Goal: Information Seeking & Learning: Learn about a topic

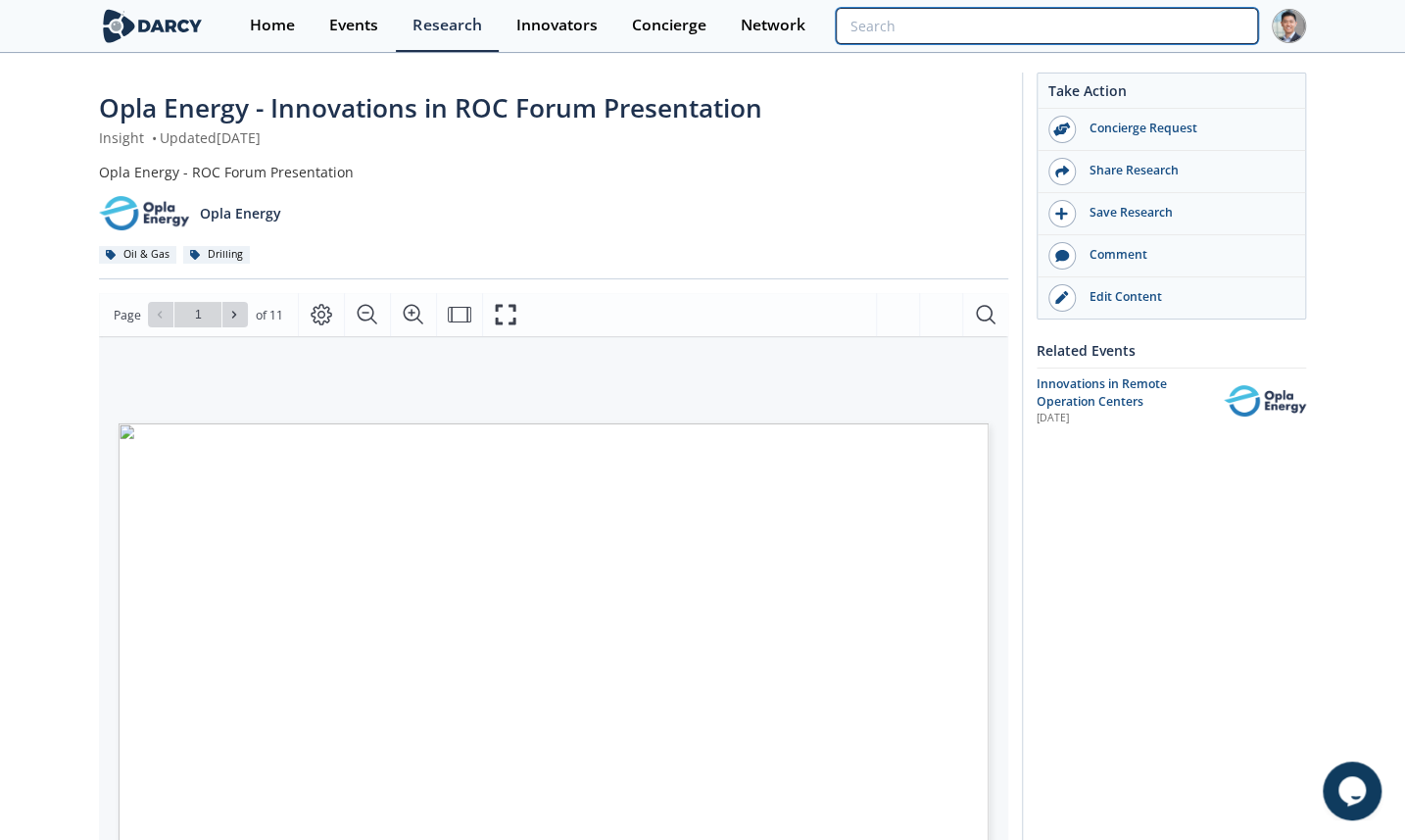
click at [1158, 41] on input "search" at bounding box center [1047, 26] width 422 height 37
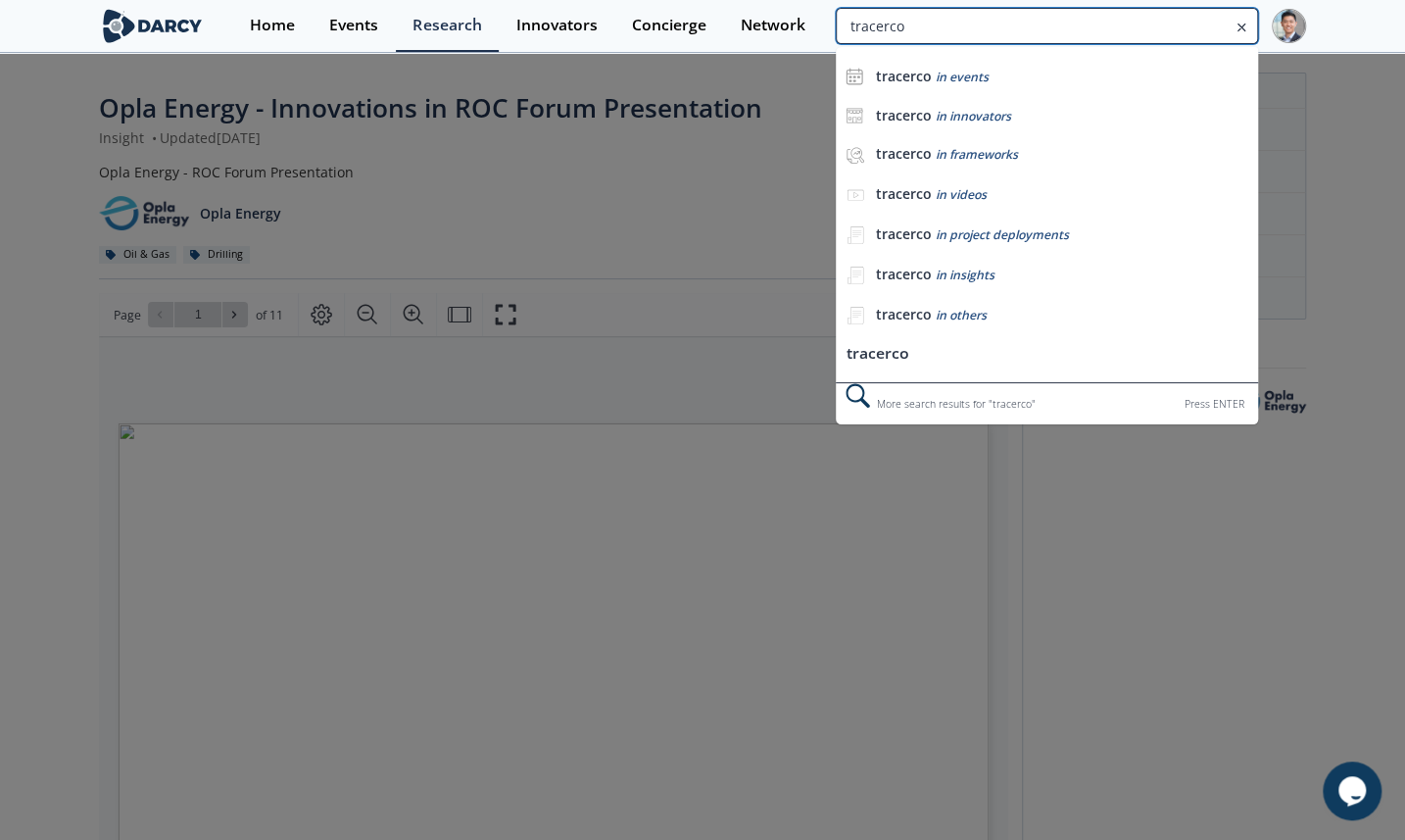
type input "tracerco"
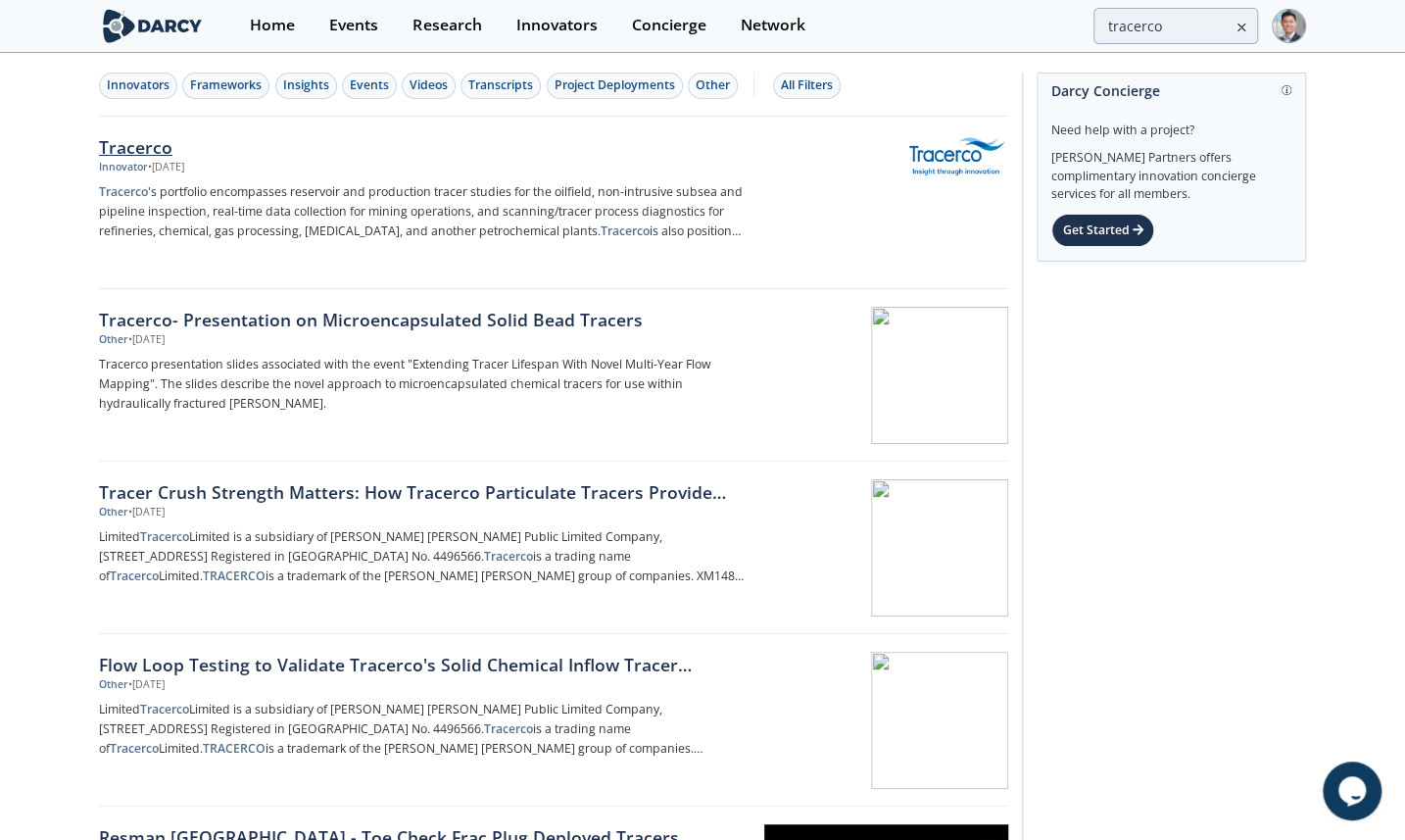
click at [185, 163] on div "• [DATE]" at bounding box center [166, 168] width 37 height 16
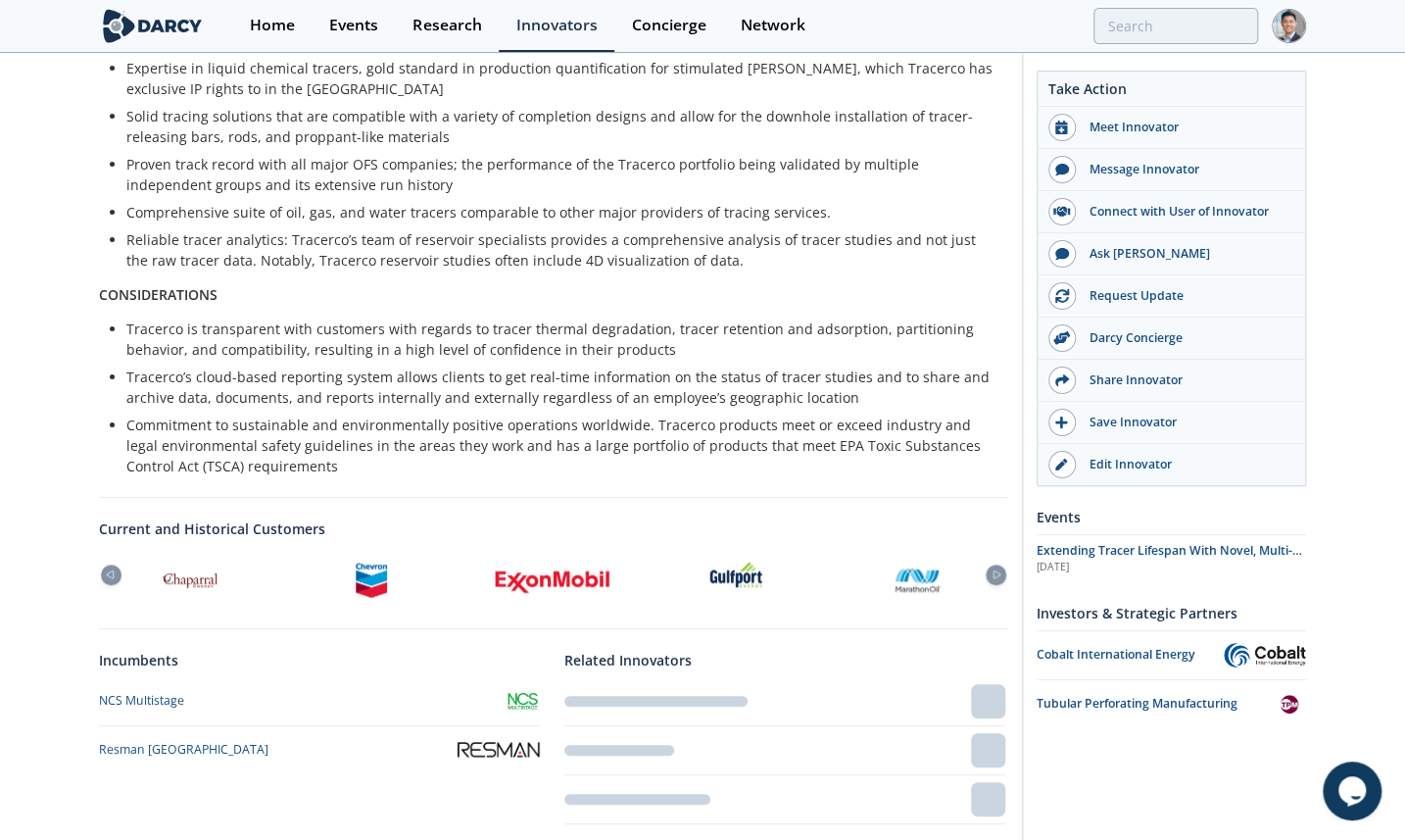
scroll to position [674, 0]
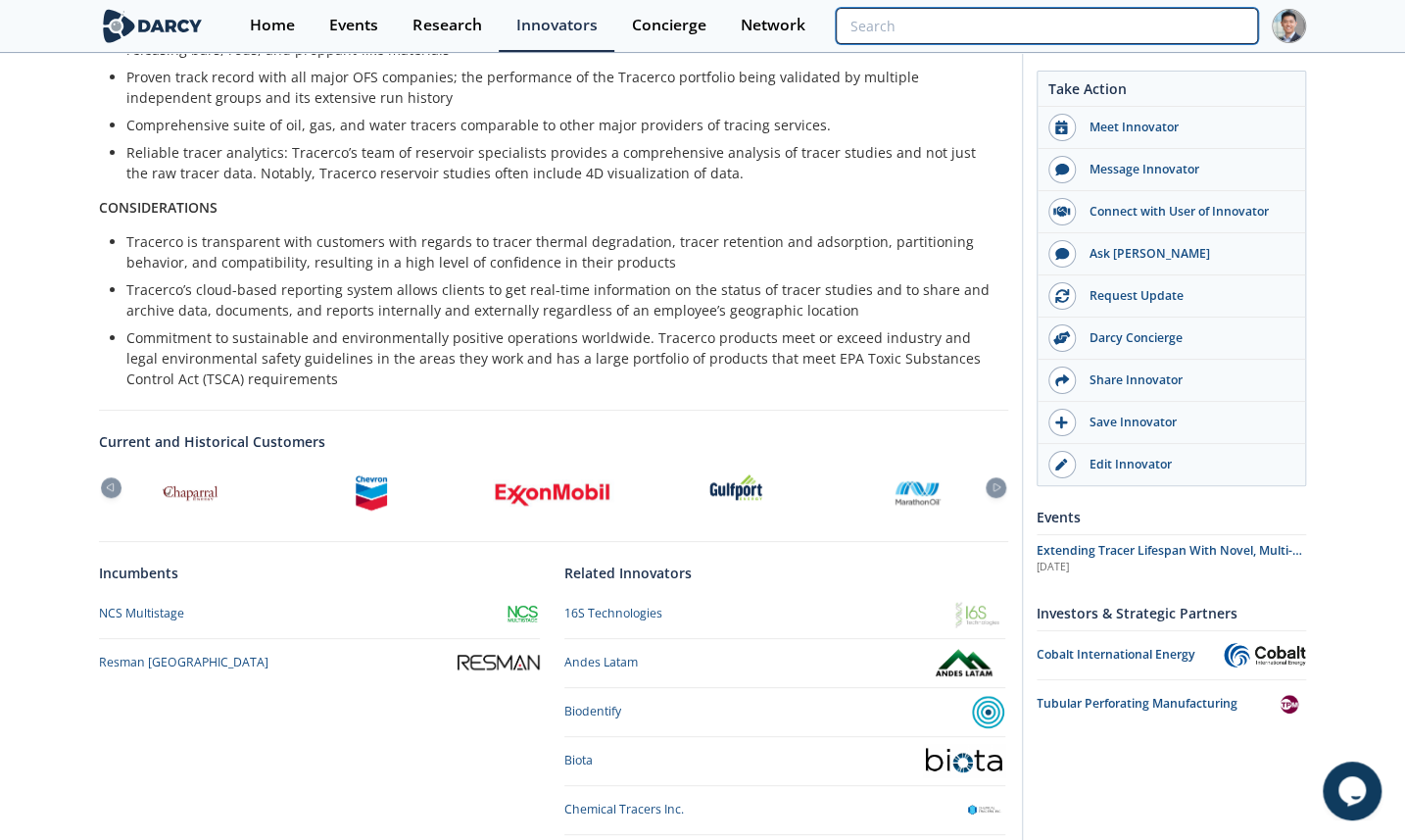
click at [1186, 17] on input "search" at bounding box center [1047, 26] width 422 height 37
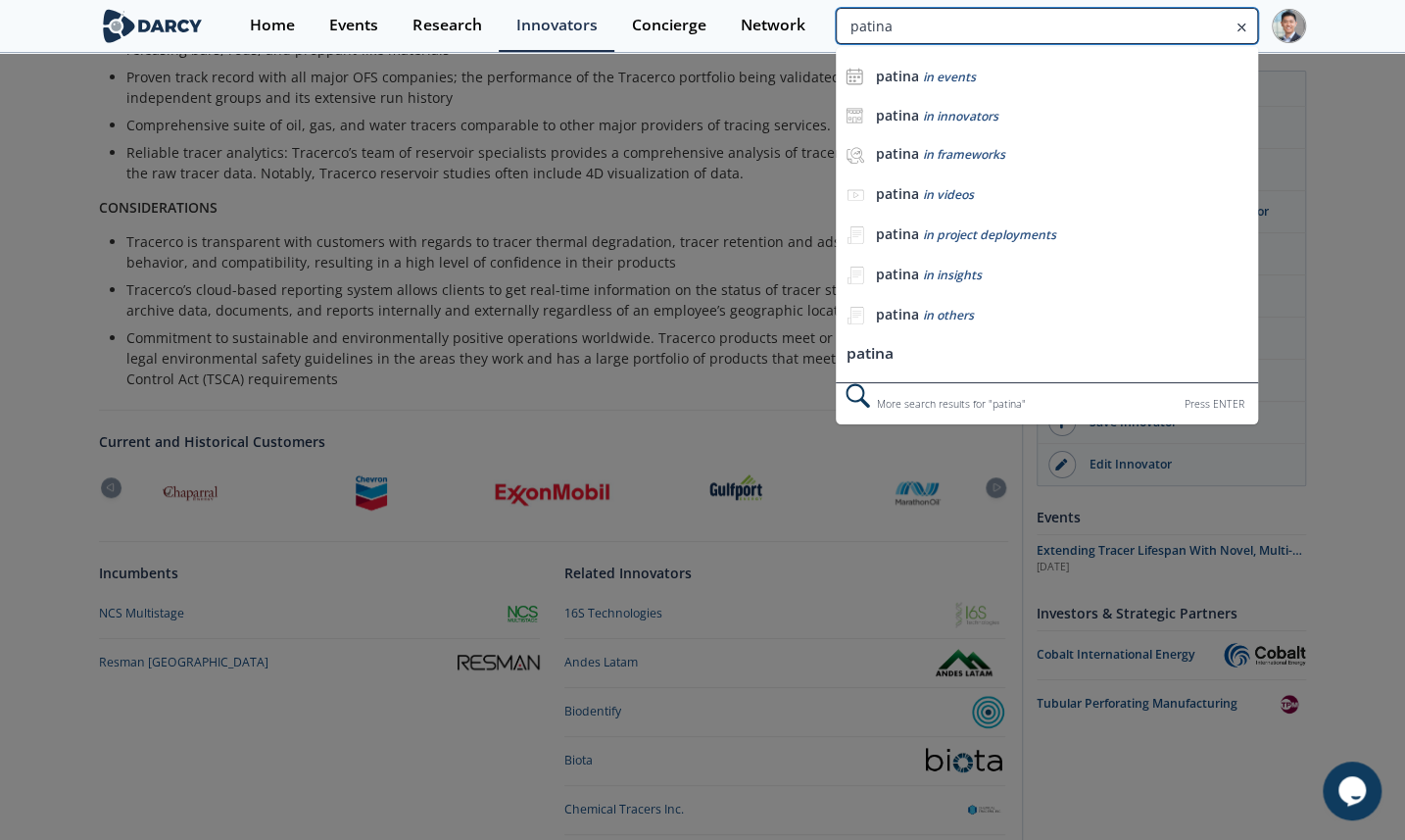
type input "patina"
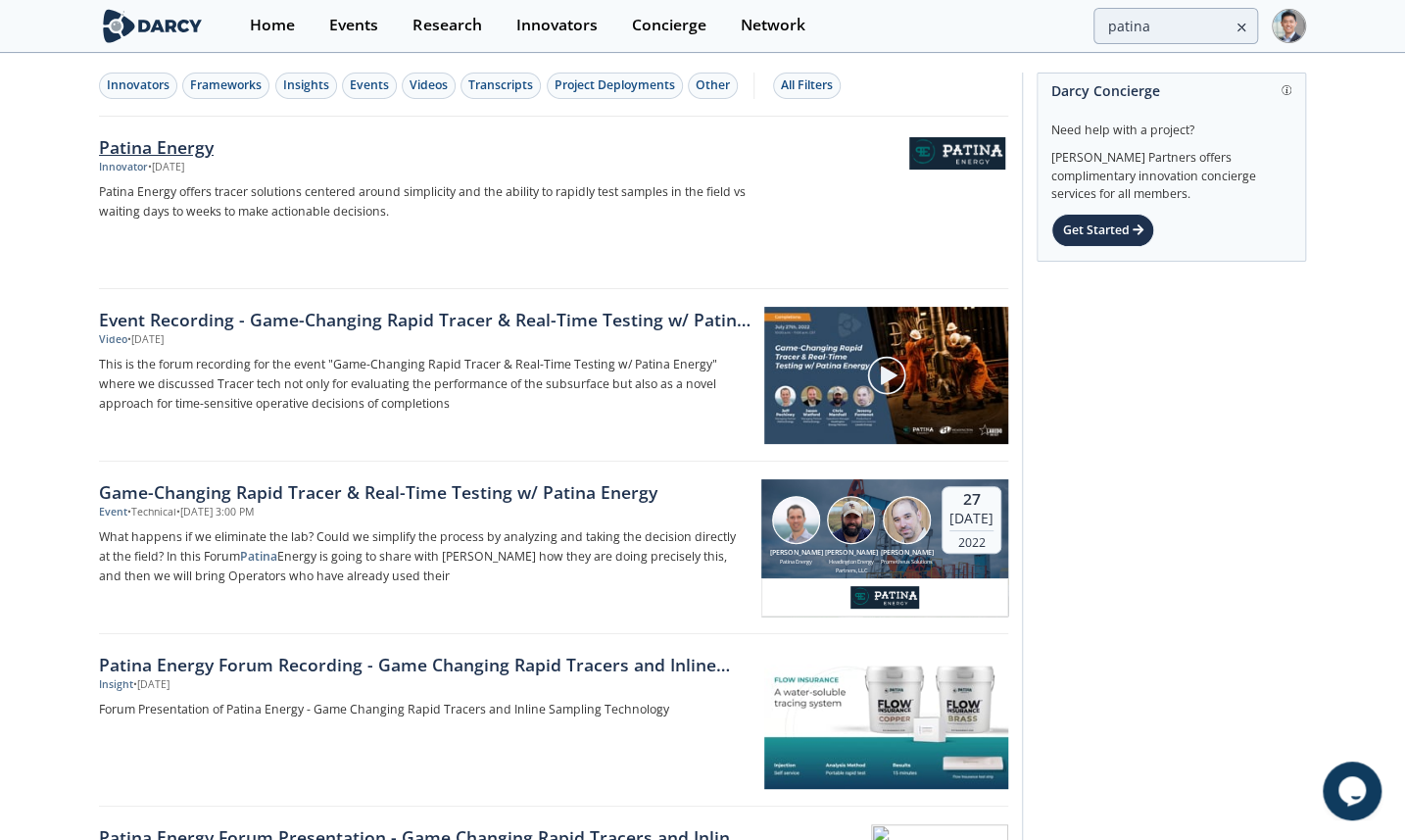
click at [316, 160] on div "Innovator • [DATE]" at bounding box center [423, 168] width 648 height 16
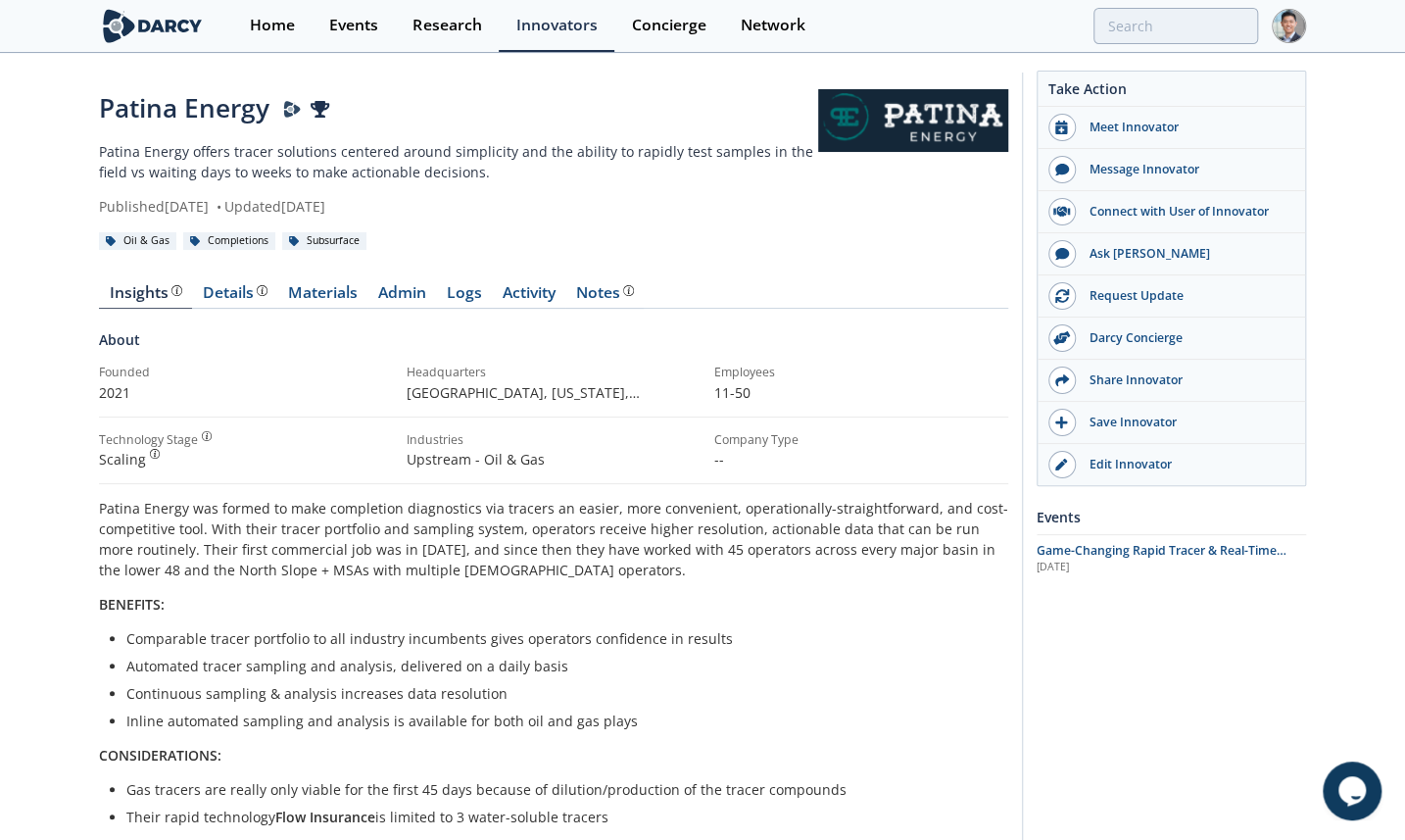
scroll to position [296, 0]
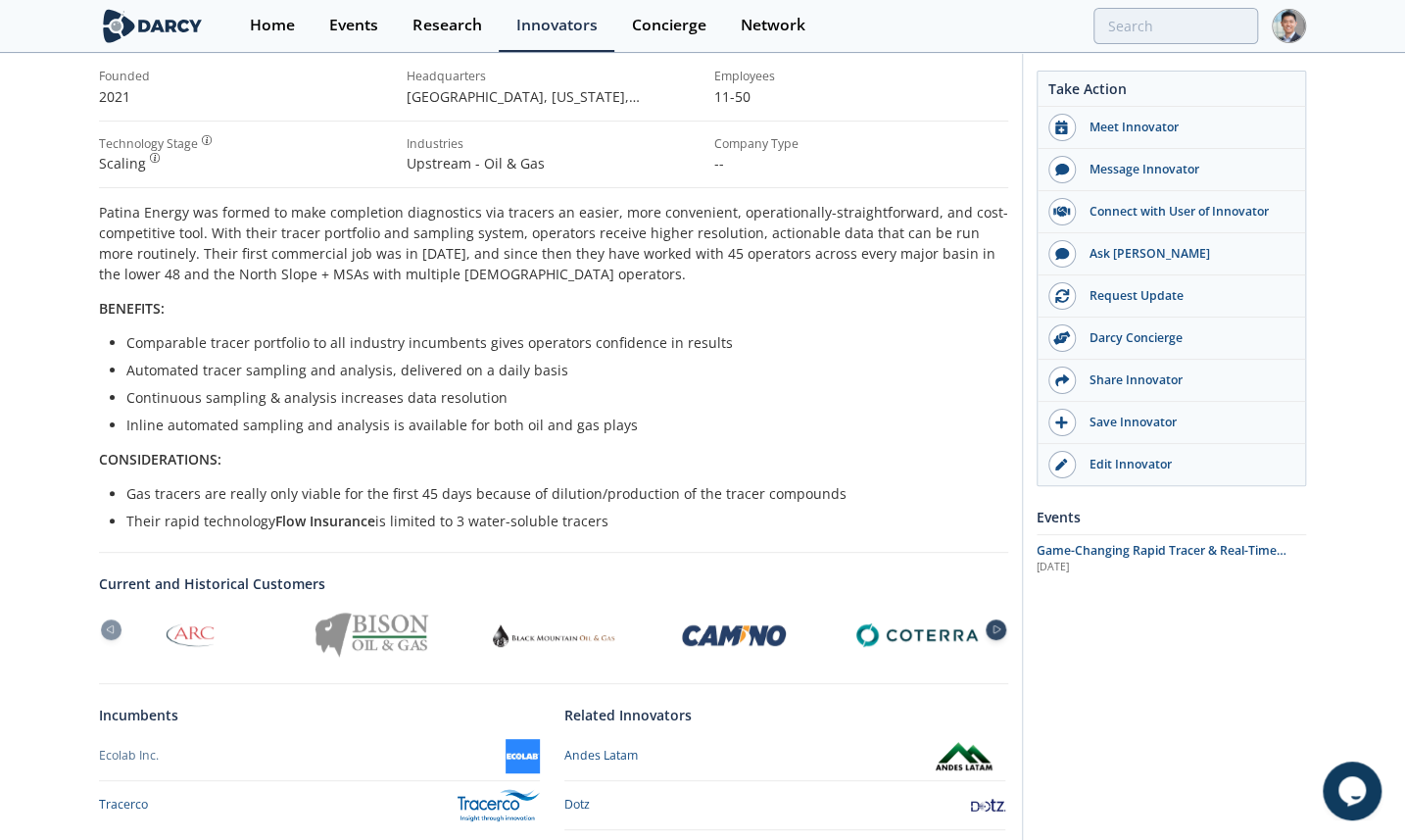
click at [1002, 626] on icon at bounding box center [997, 630] width 24 height 9
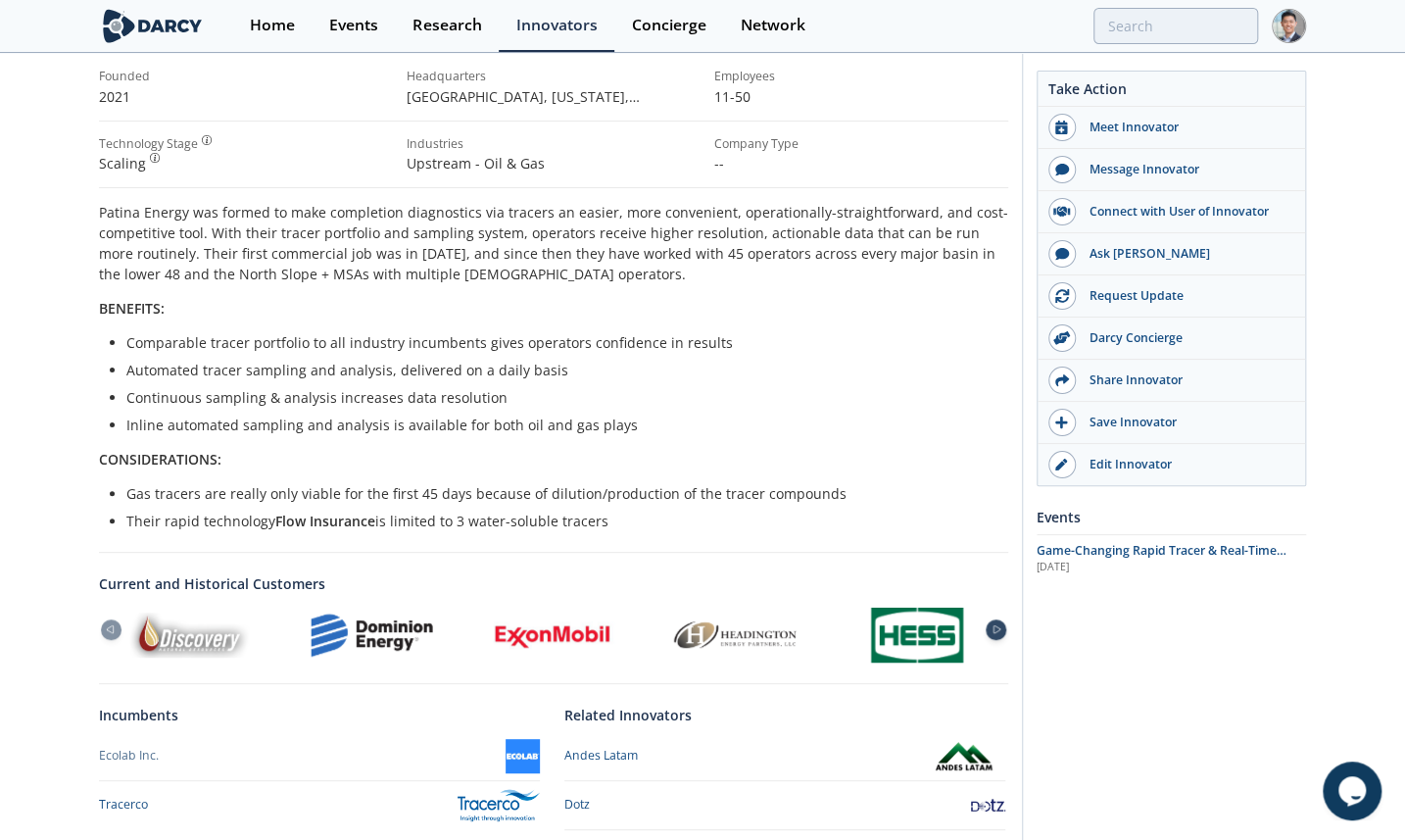
click at [1002, 626] on icon at bounding box center [997, 630] width 24 height 9
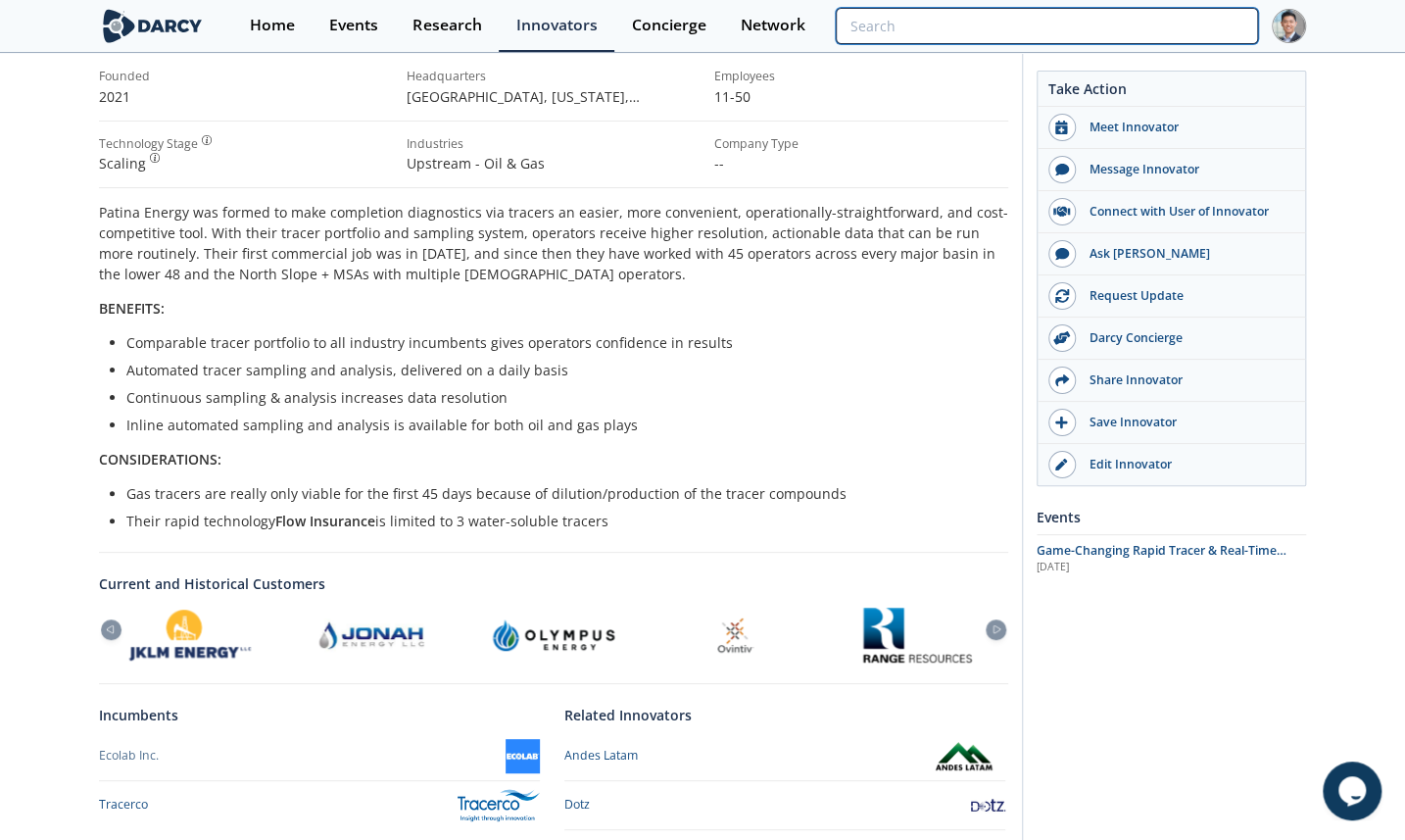
click at [1158, 39] on input "search" at bounding box center [1047, 26] width 422 height 37
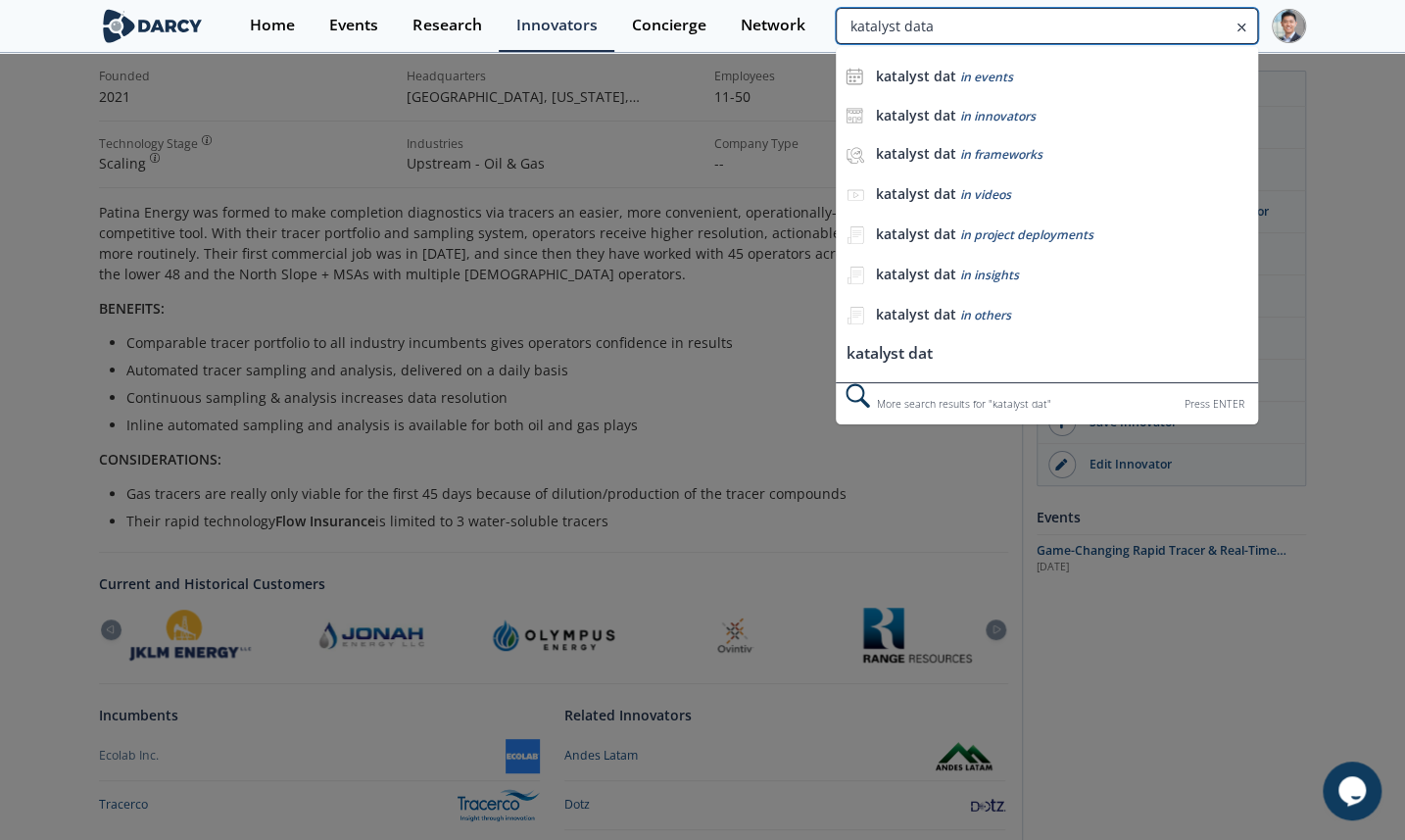
type input "katalyst data"
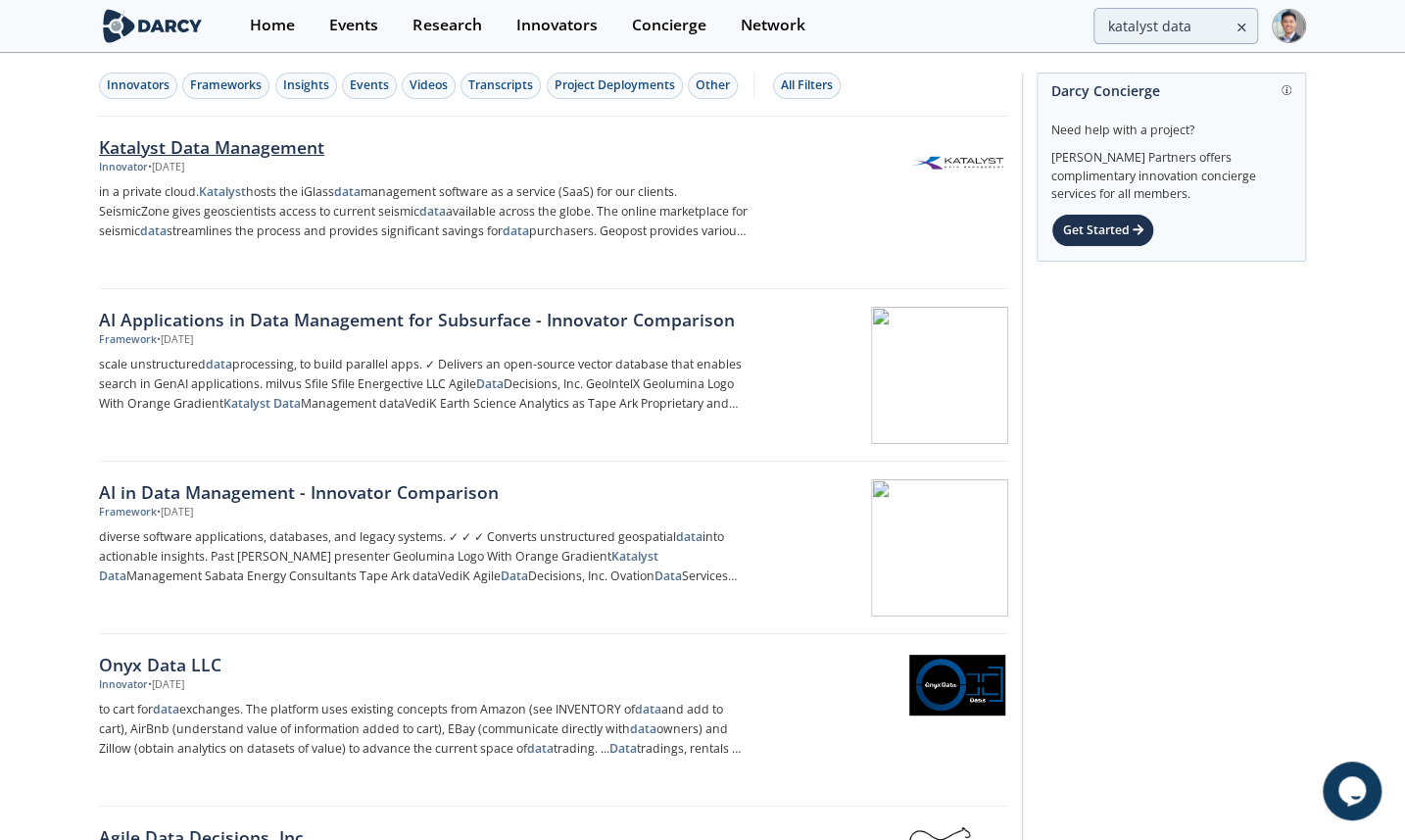
click at [242, 154] on div "Katalyst Data Management" at bounding box center [423, 147] width 648 height 26
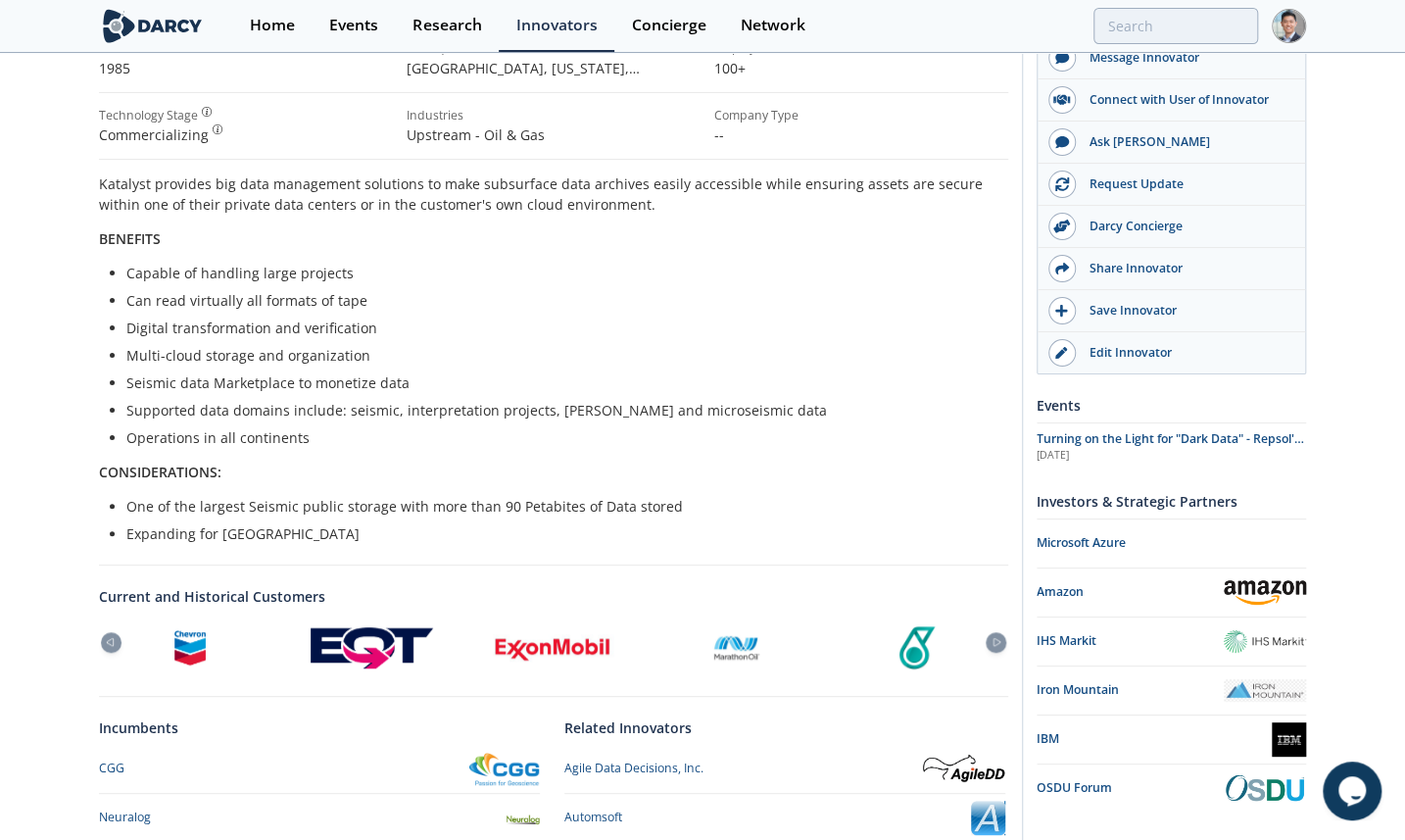
scroll to position [594, 0]
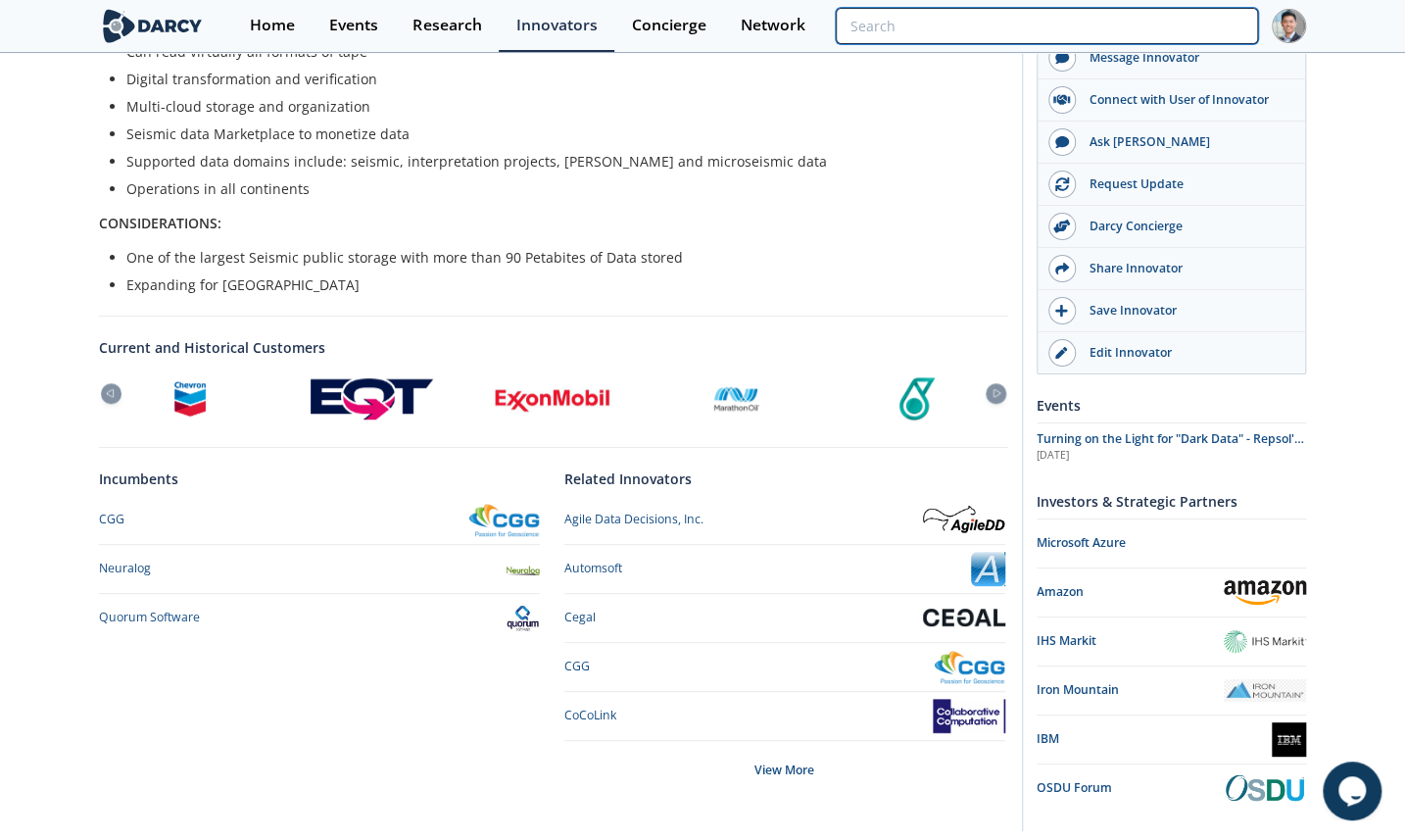
click at [1146, 26] on input "search" at bounding box center [1047, 26] width 422 height 37
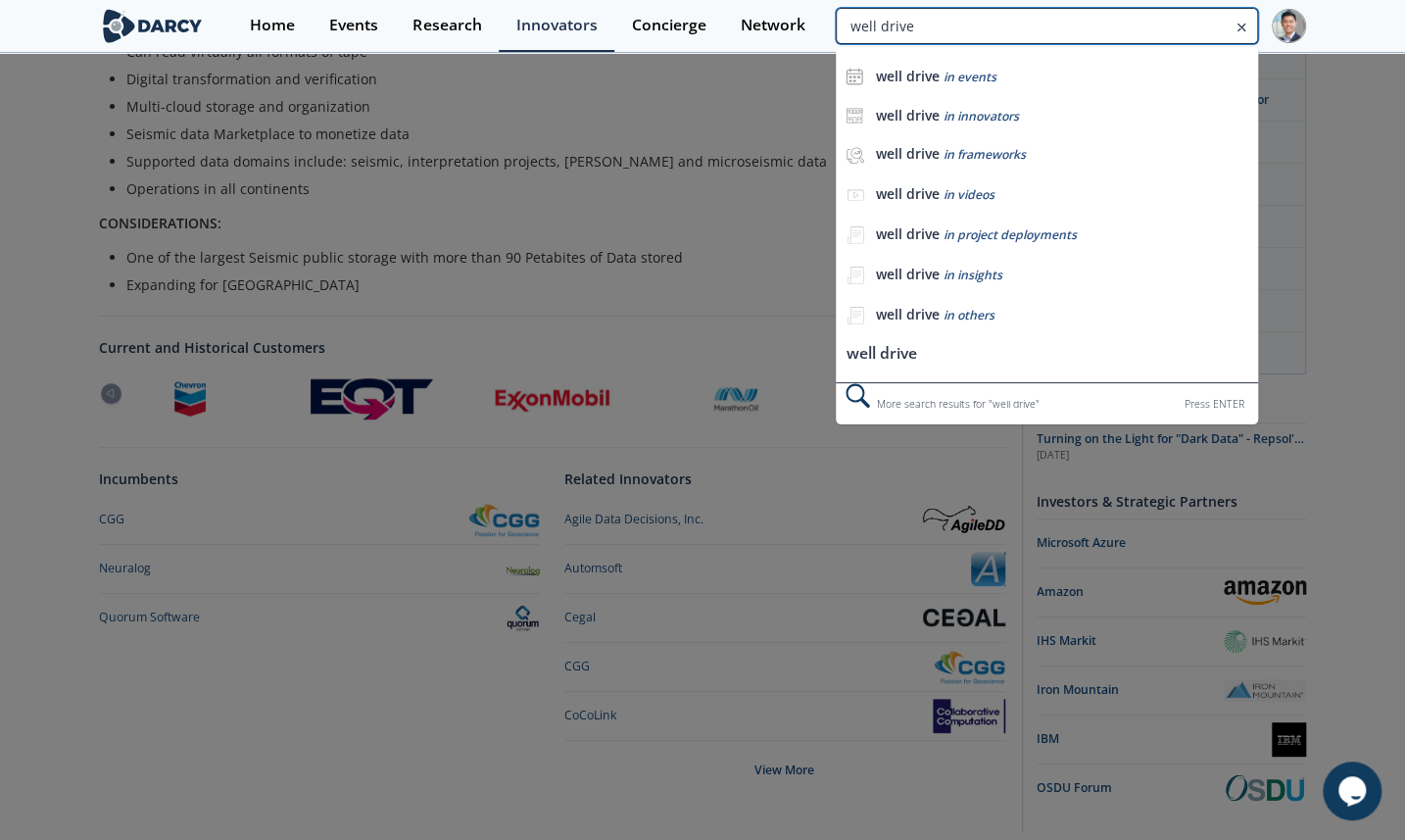
type input "well drive"
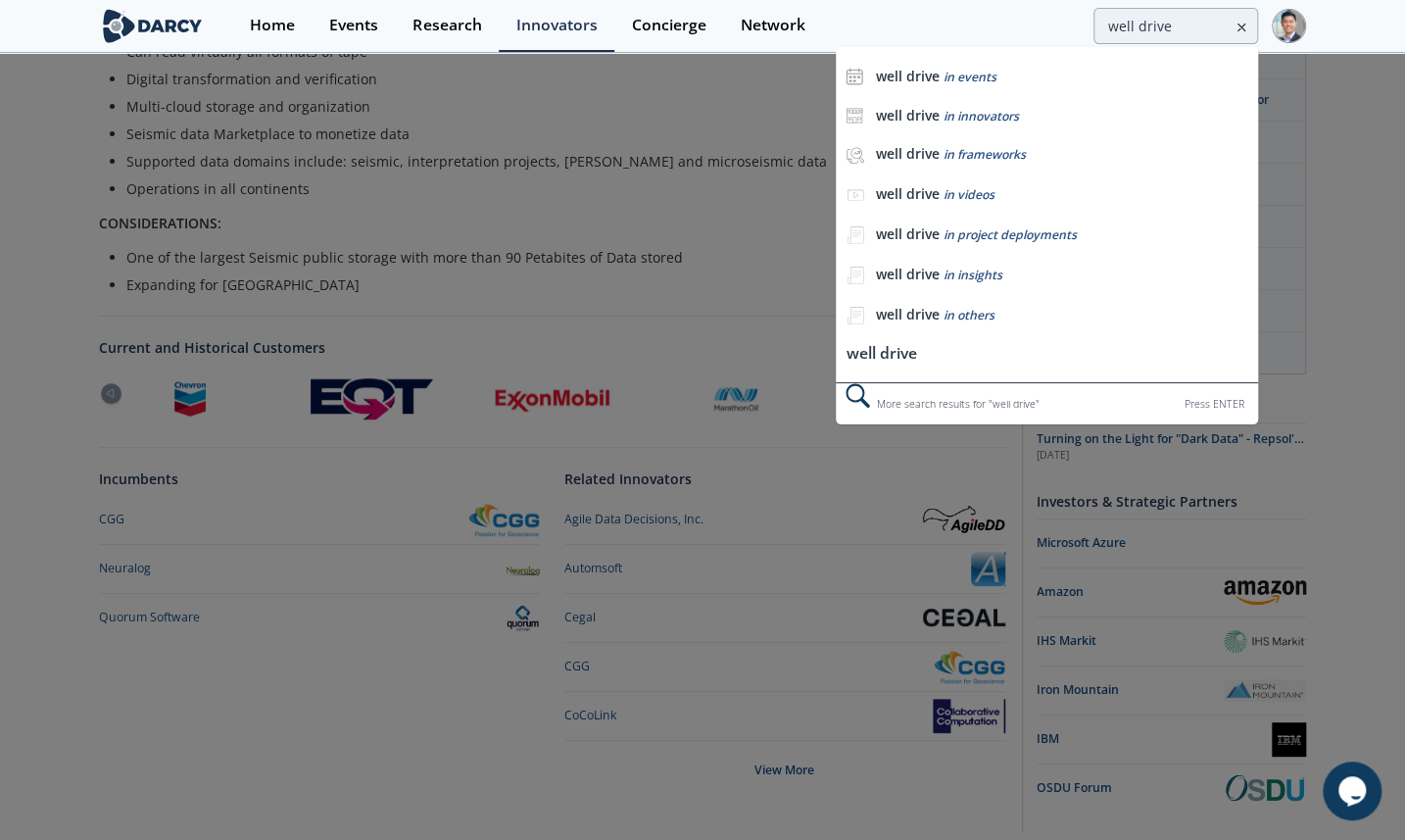
scroll to position [0, 0]
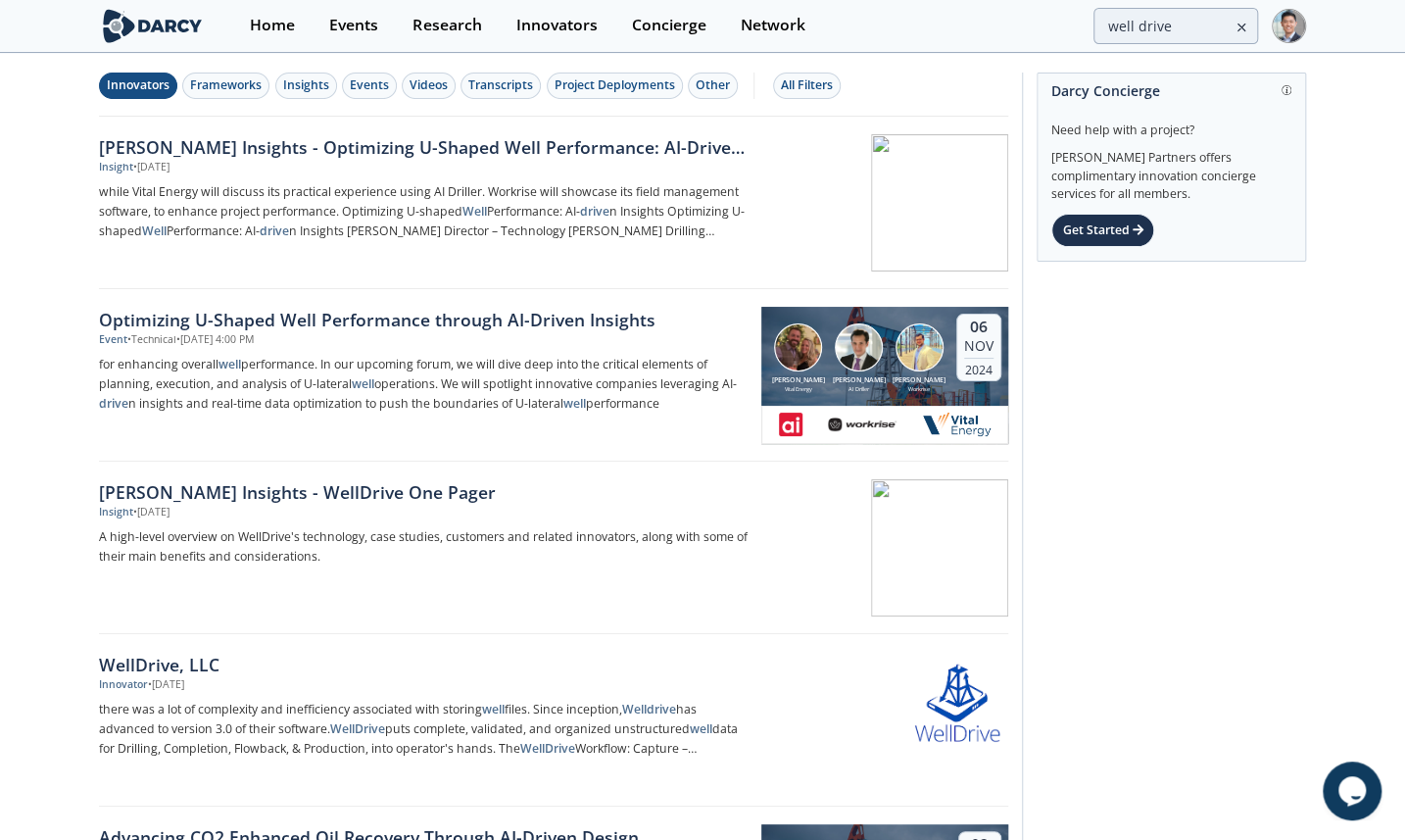
click at [157, 94] on button "Innovators" at bounding box center [138, 85] width 78 height 27
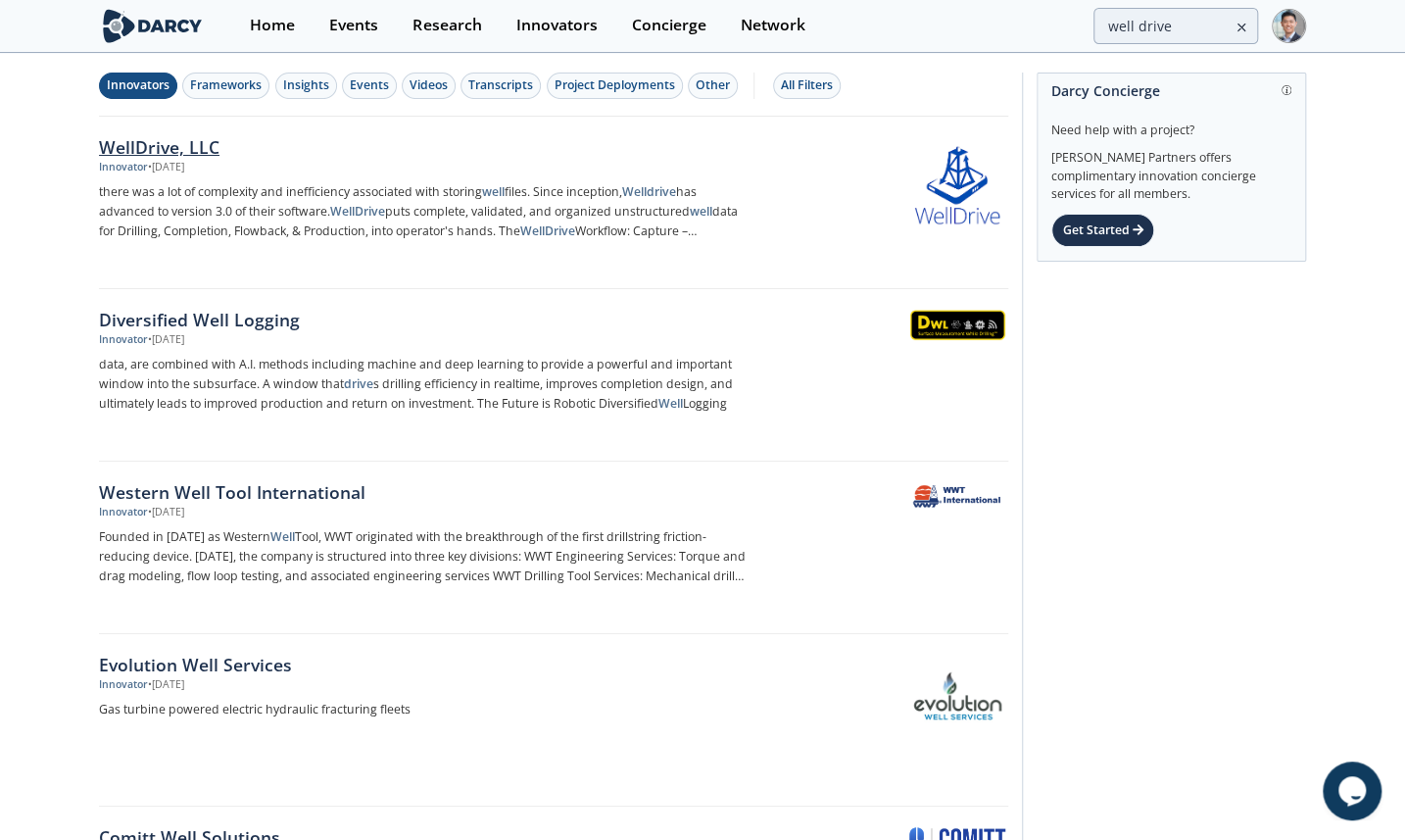
click at [147, 157] on div "WellDrive, LLC" at bounding box center [423, 147] width 648 height 26
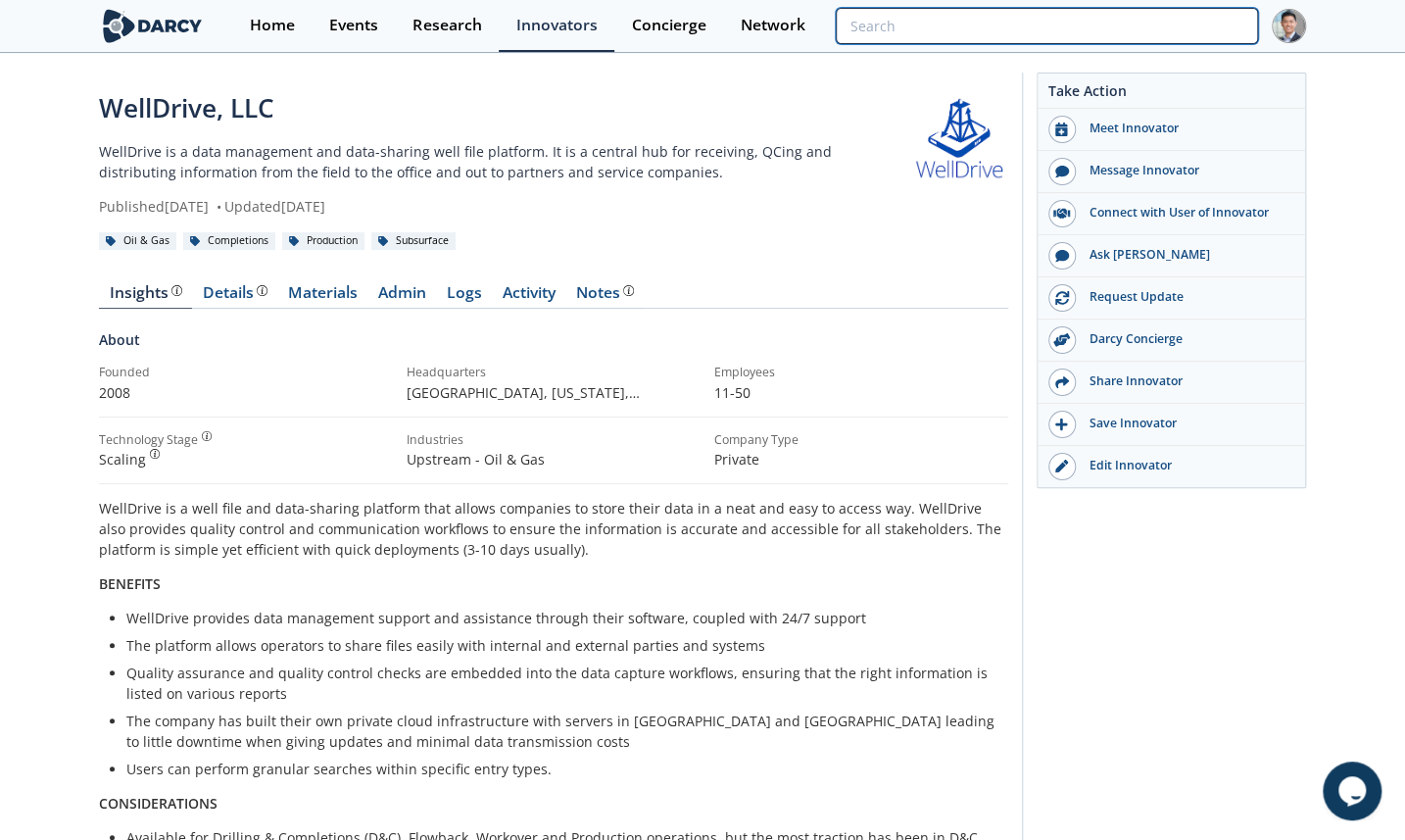
click at [1148, 37] on input "search" at bounding box center [1047, 26] width 422 height 37
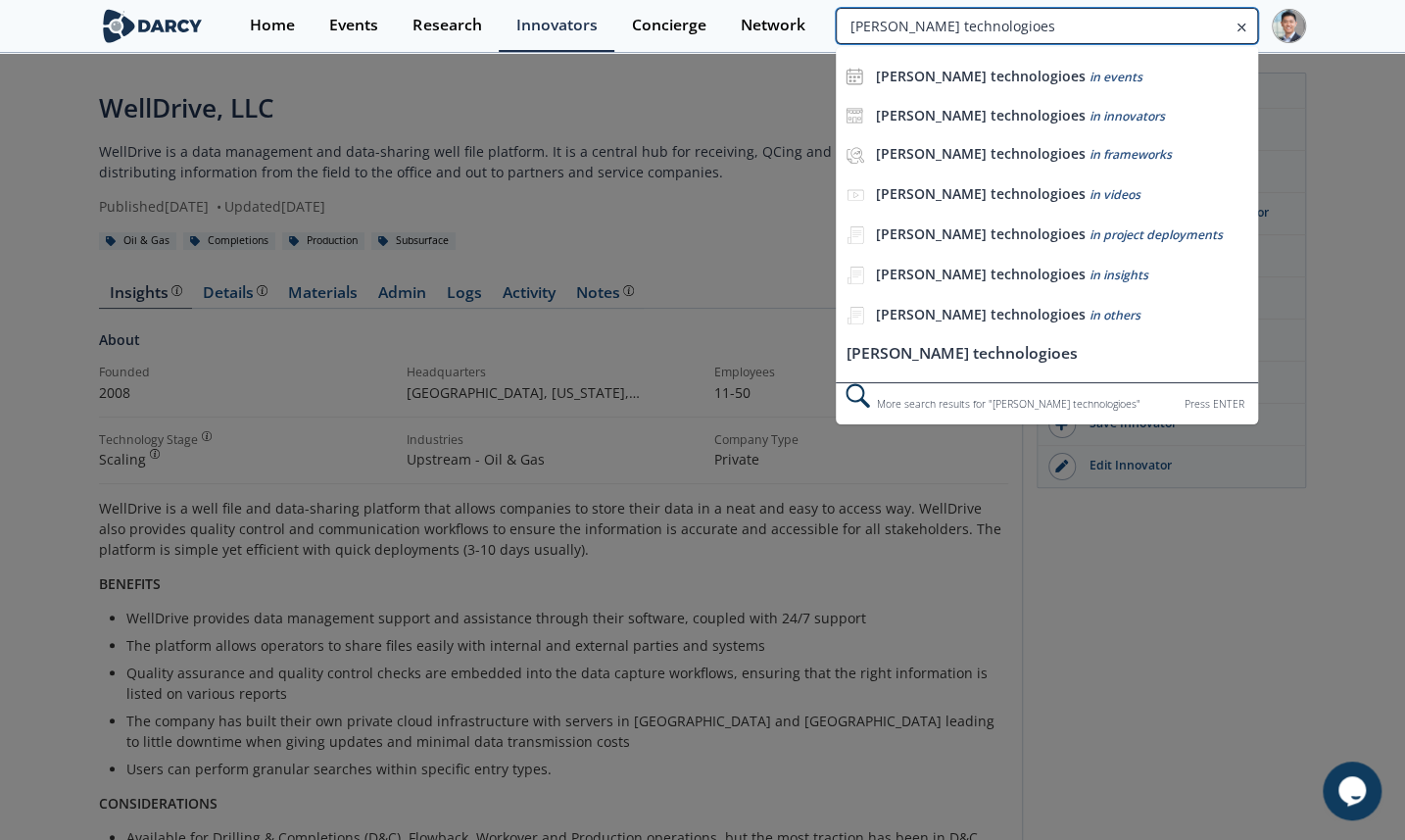
type input "[PERSON_NAME] technologioes"
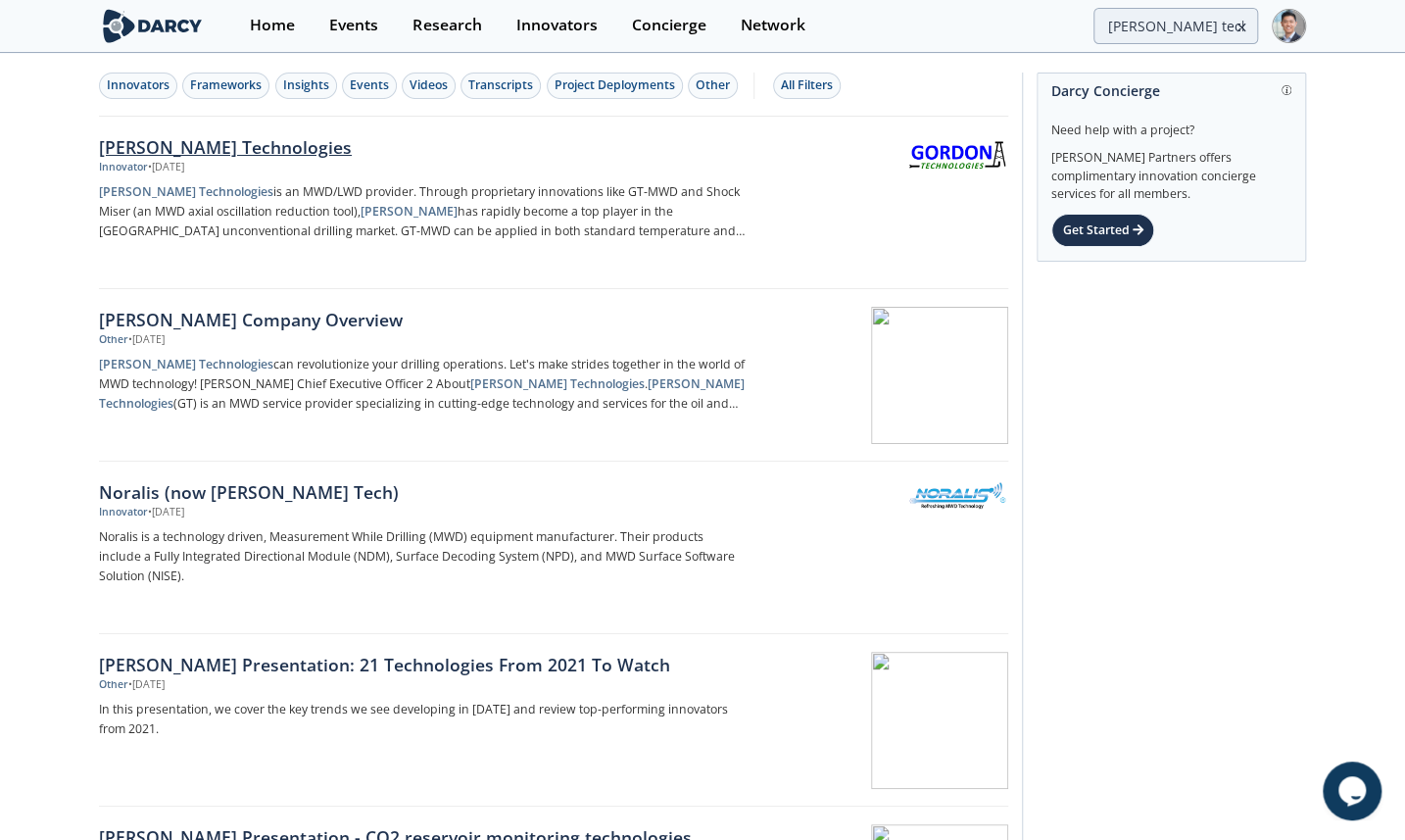
click at [269, 148] on div "[PERSON_NAME] Technologies" at bounding box center [423, 147] width 648 height 26
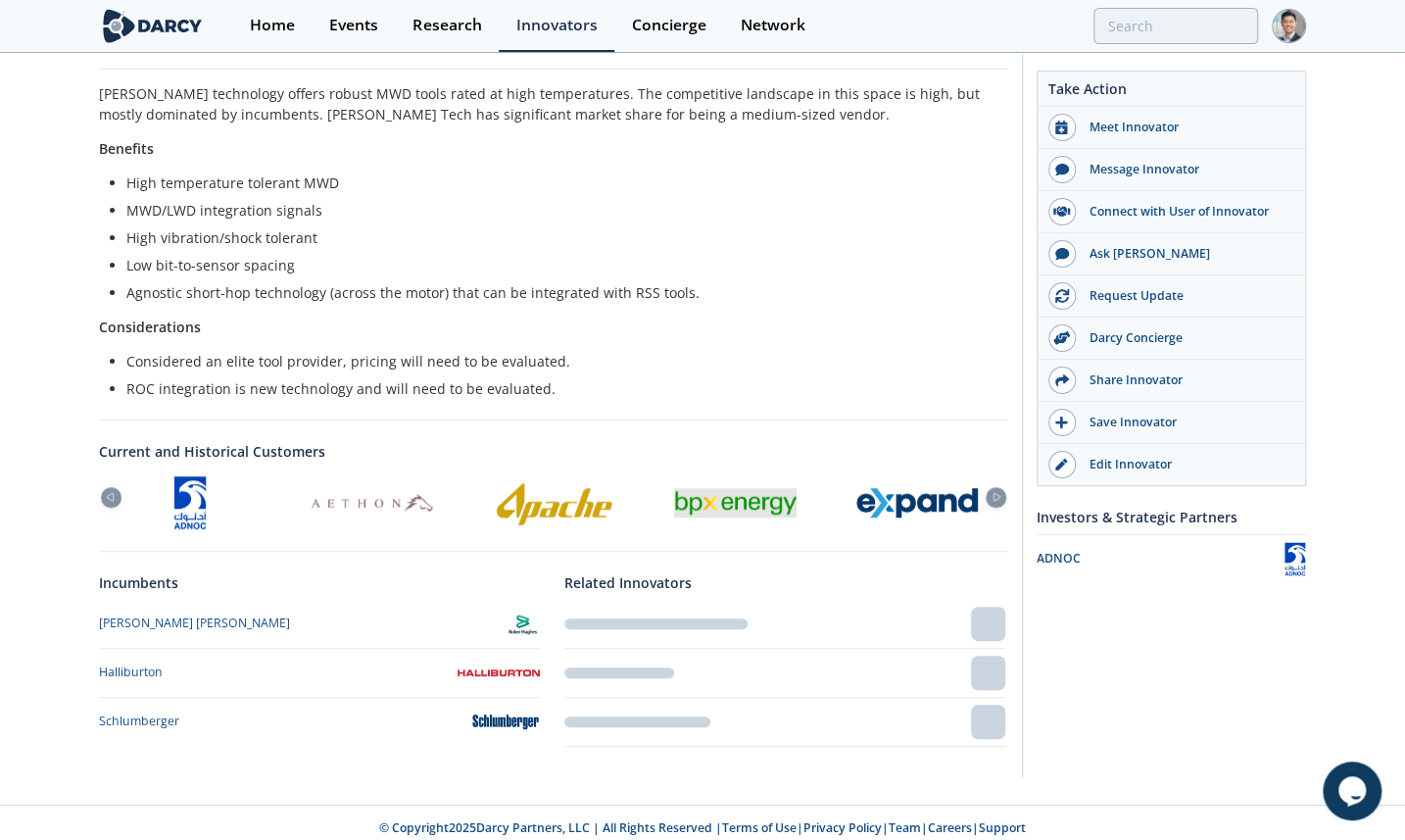
scroll to position [424, 0]
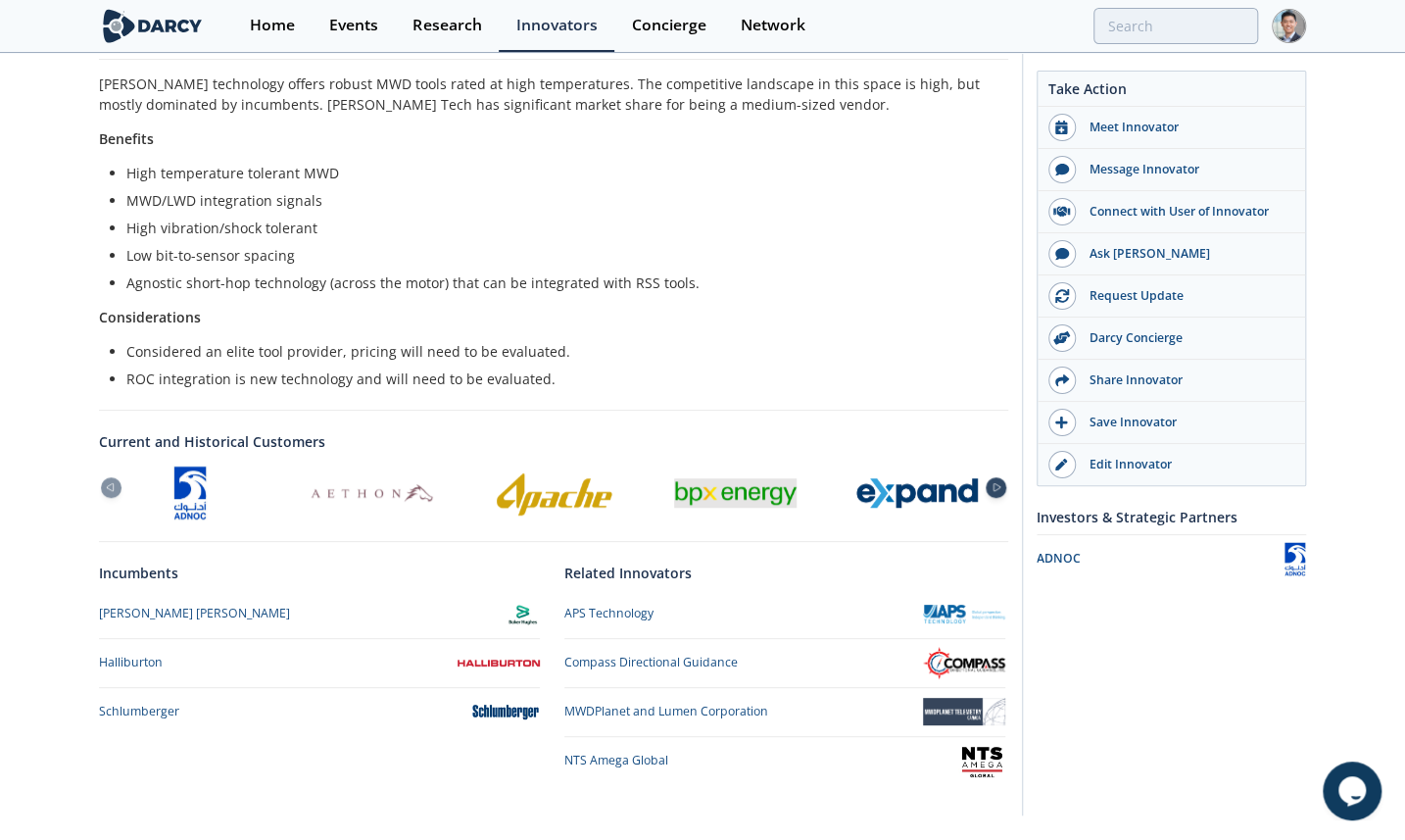
click at [1005, 490] on icon at bounding box center [997, 488] width 24 height 9
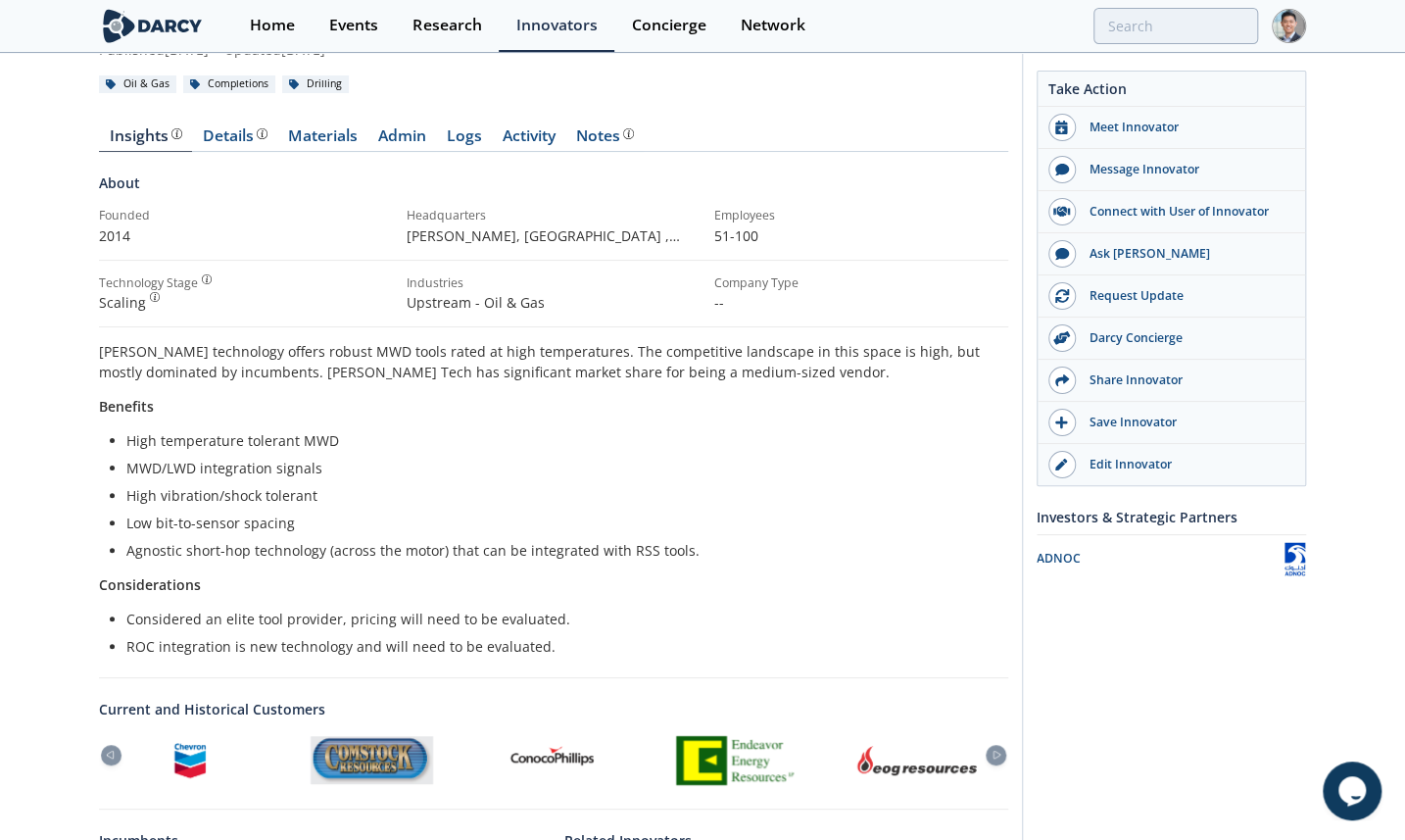
scroll to position [0, 0]
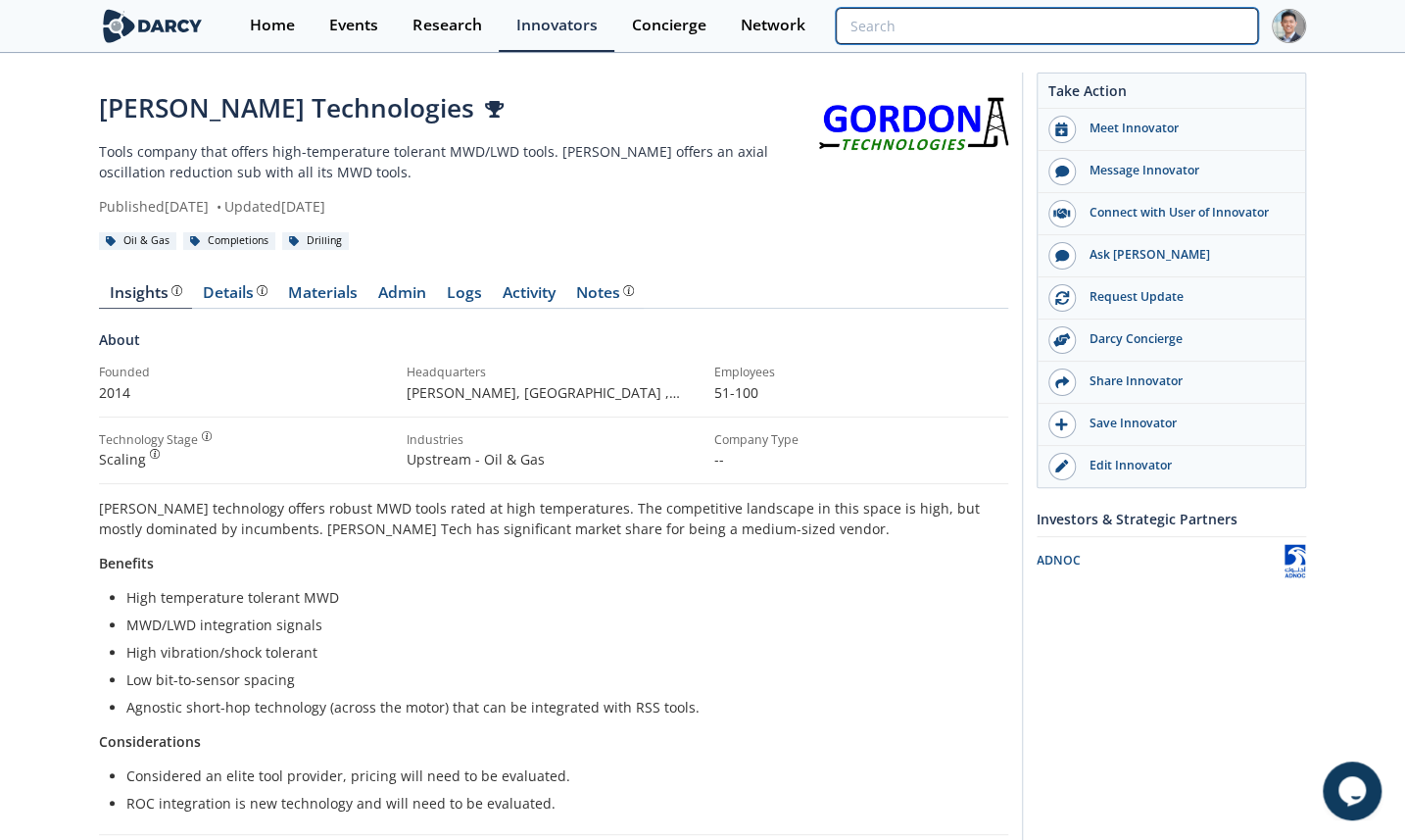
click at [1176, 20] on input "search" at bounding box center [1047, 26] width 422 height 37
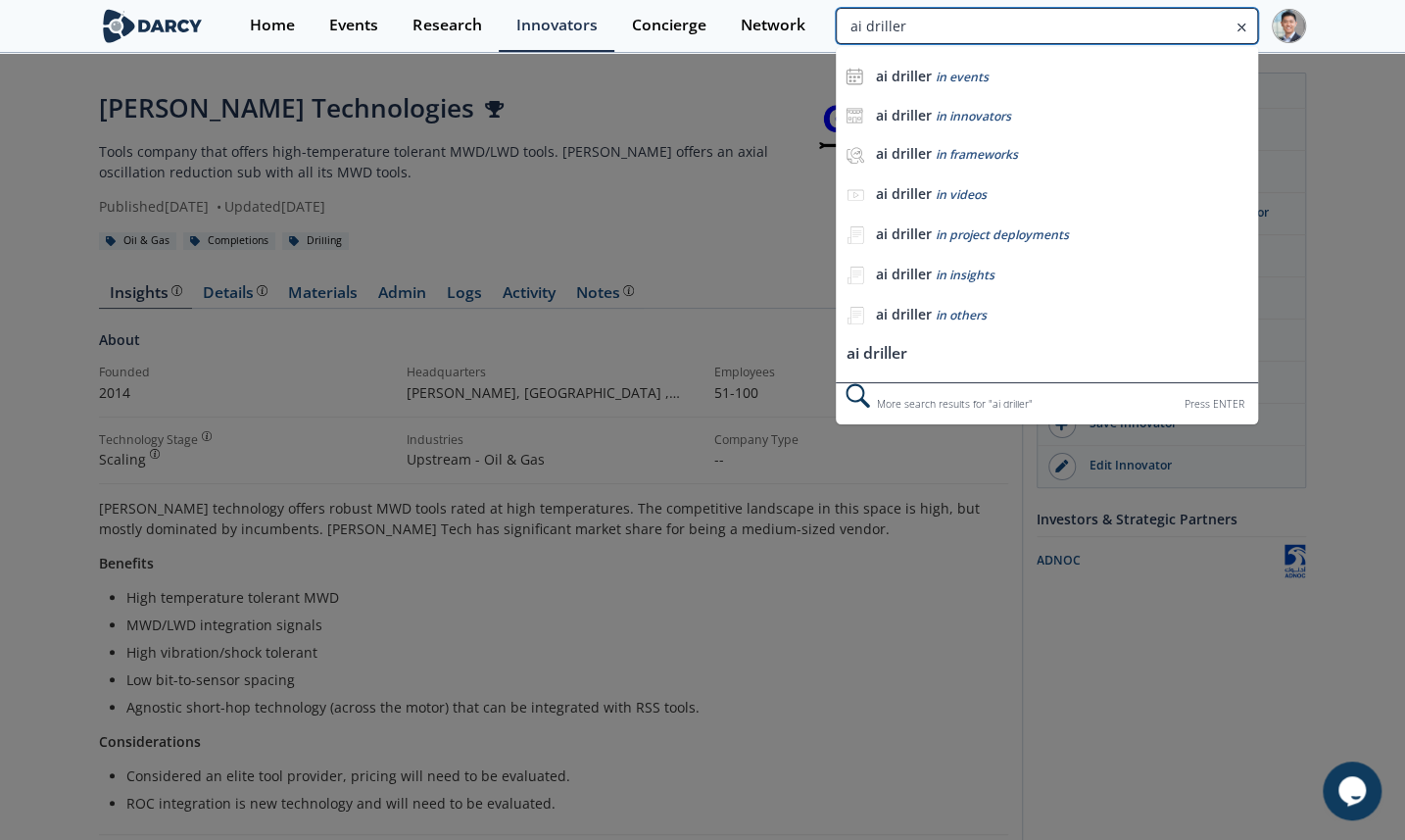
type input "ai driller"
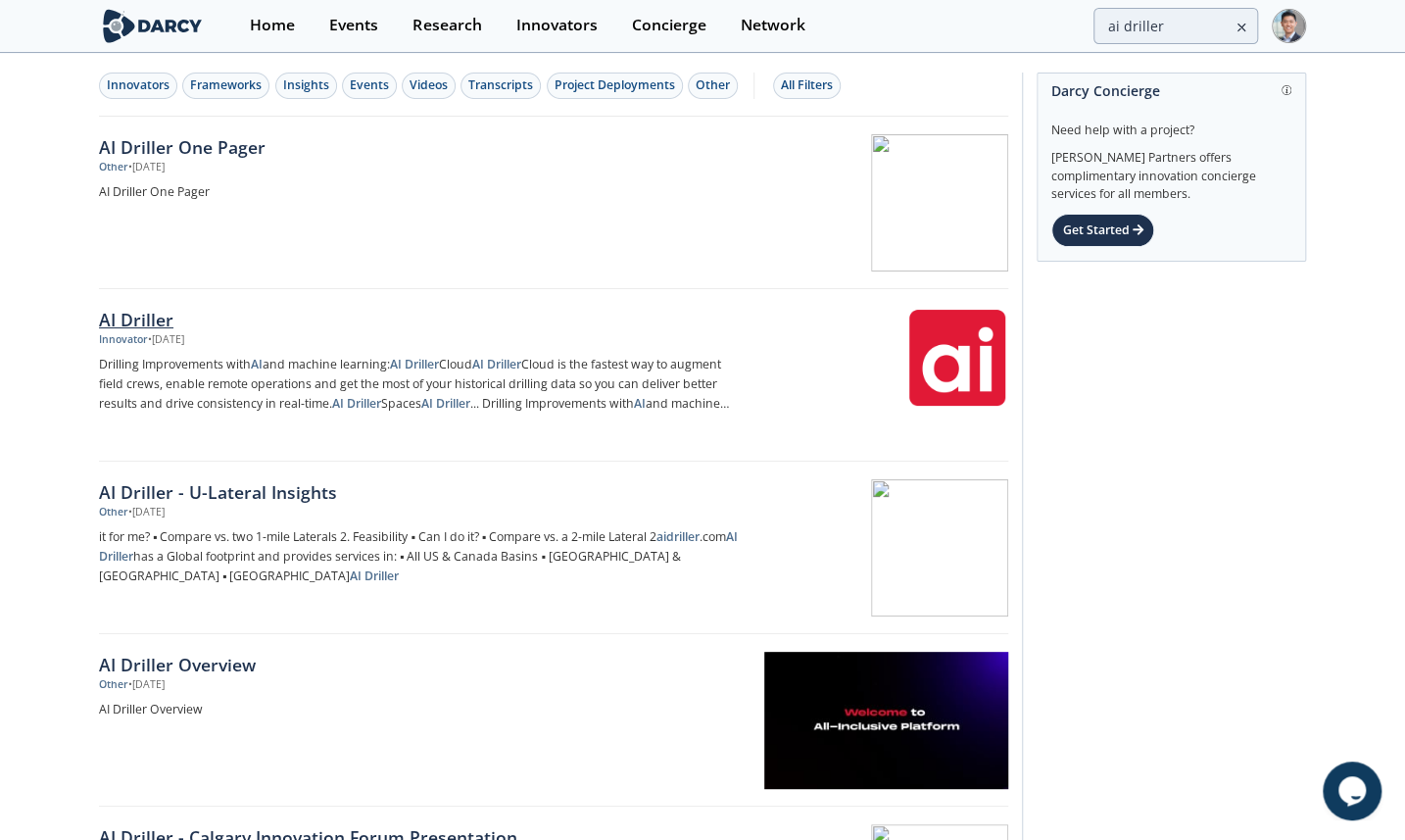
click at [155, 317] on div "AI Driller" at bounding box center [423, 320] width 648 height 26
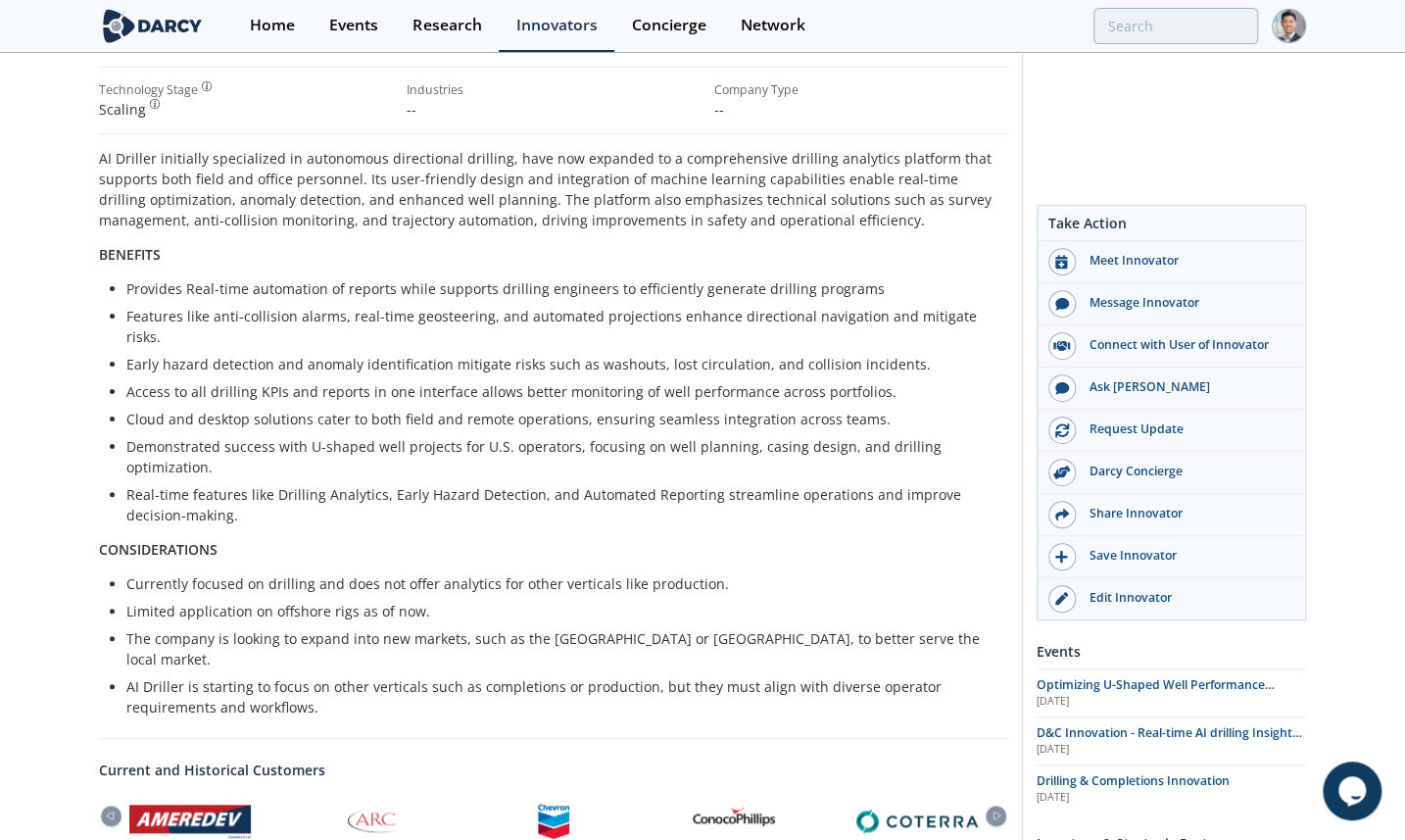
scroll to position [657, 0]
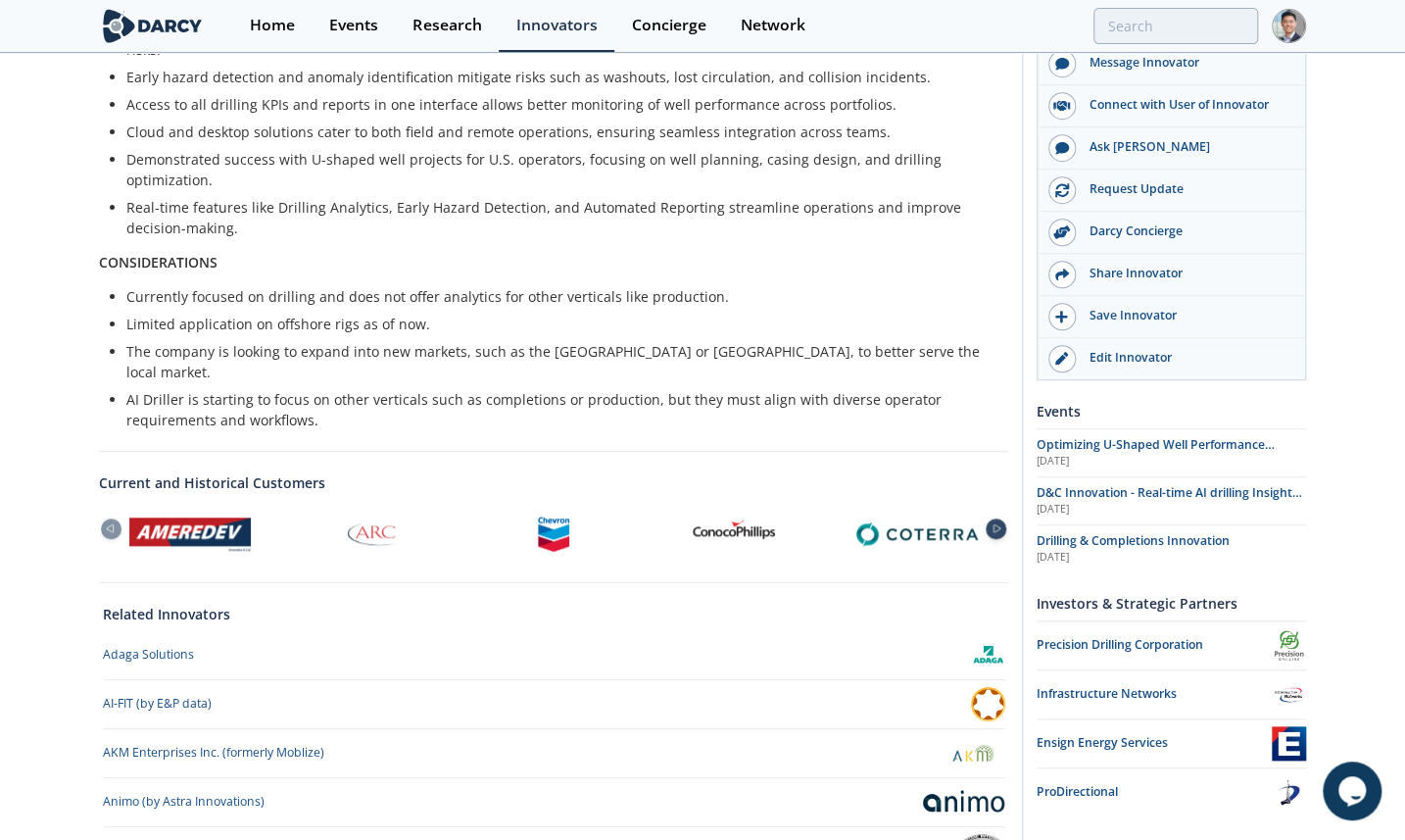
click at [986, 524] on icon at bounding box center [997, 528] width 24 height 9
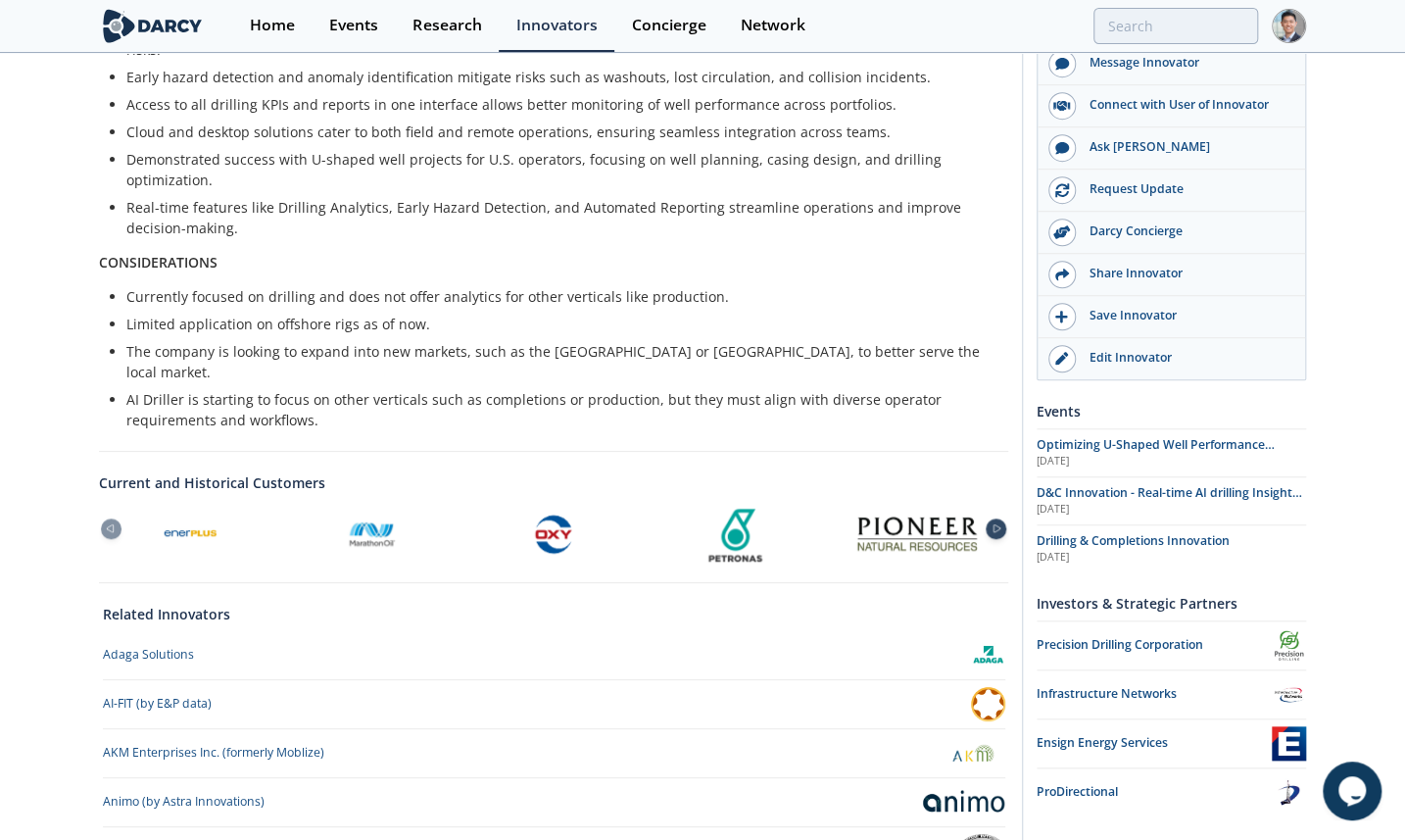
click at [986, 524] on icon at bounding box center [997, 528] width 24 height 9
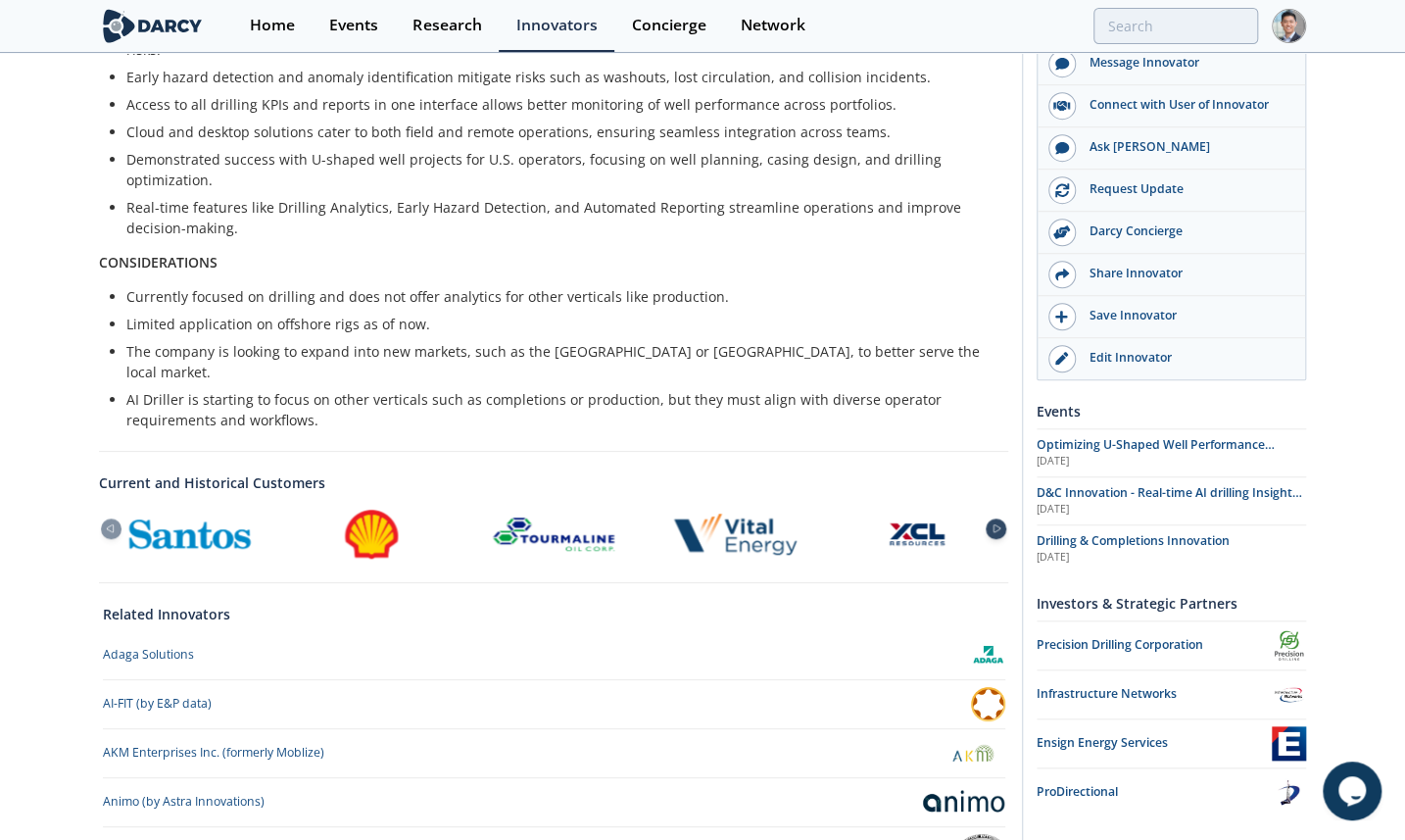
click at [986, 524] on icon at bounding box center [997, 528] width 24 height 9
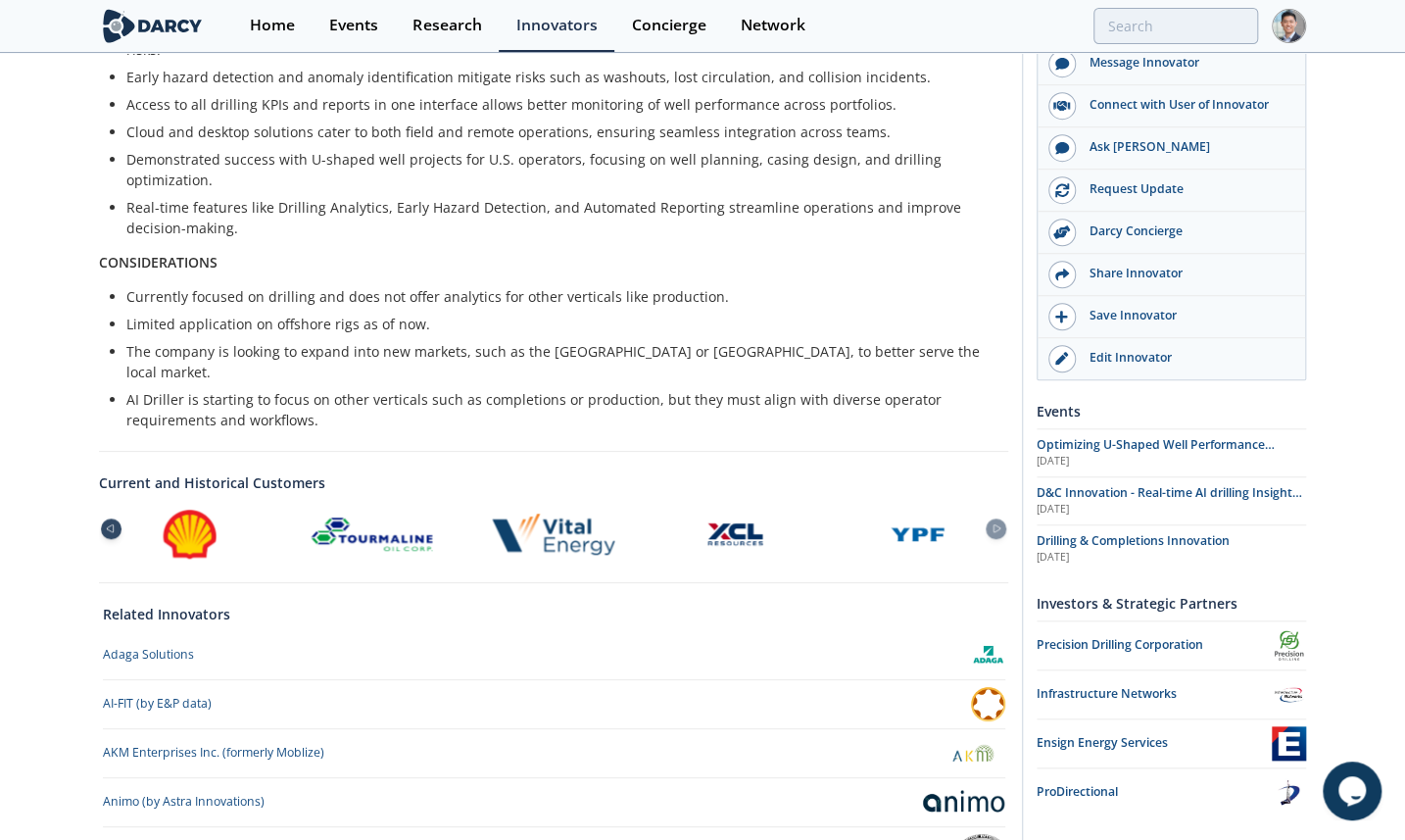
click at [111, 525] on icon at bounding box center [110, 529] width 7 height 8
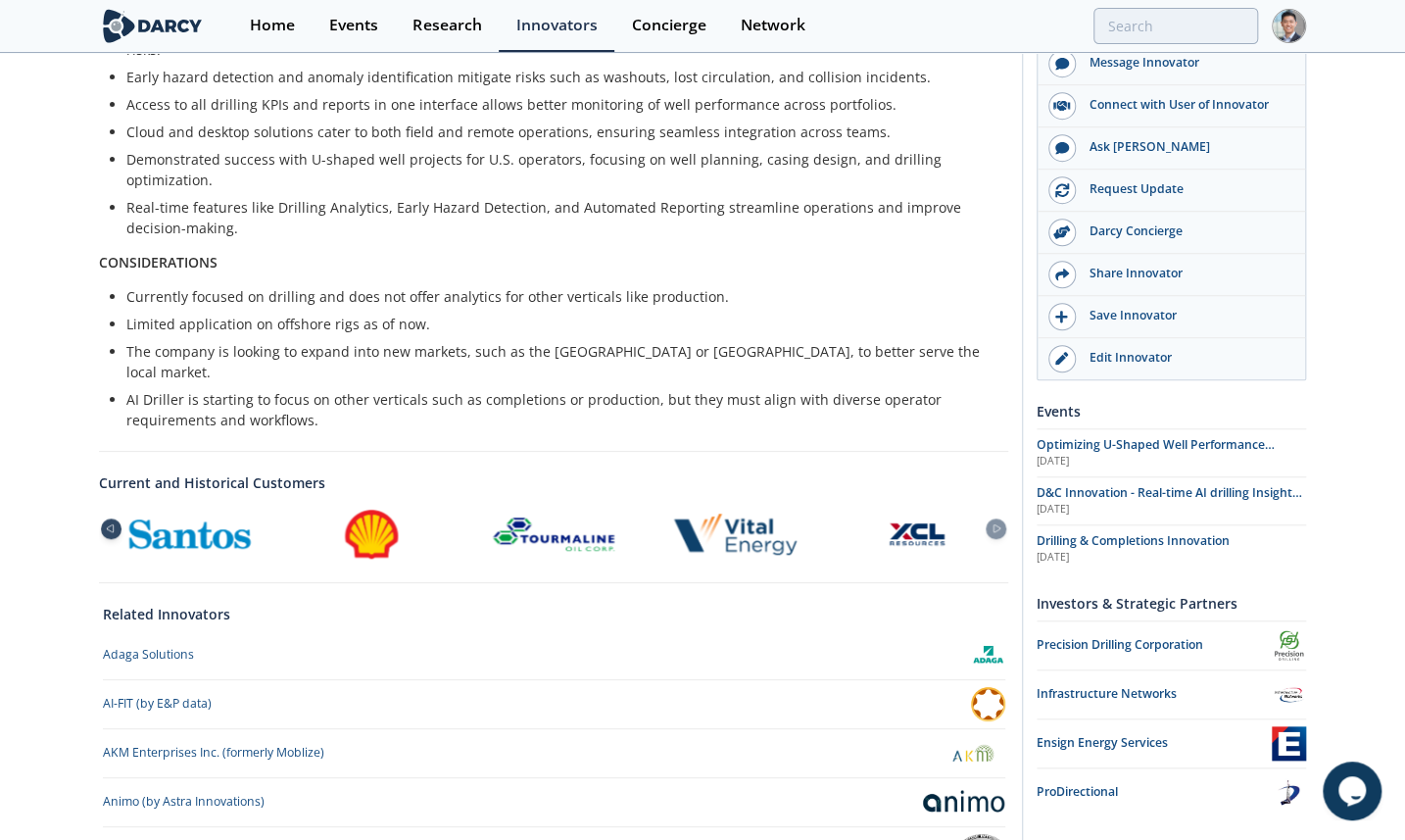
click at [111, 525] on icon at bounding box center [110, 529] width 7 height 8
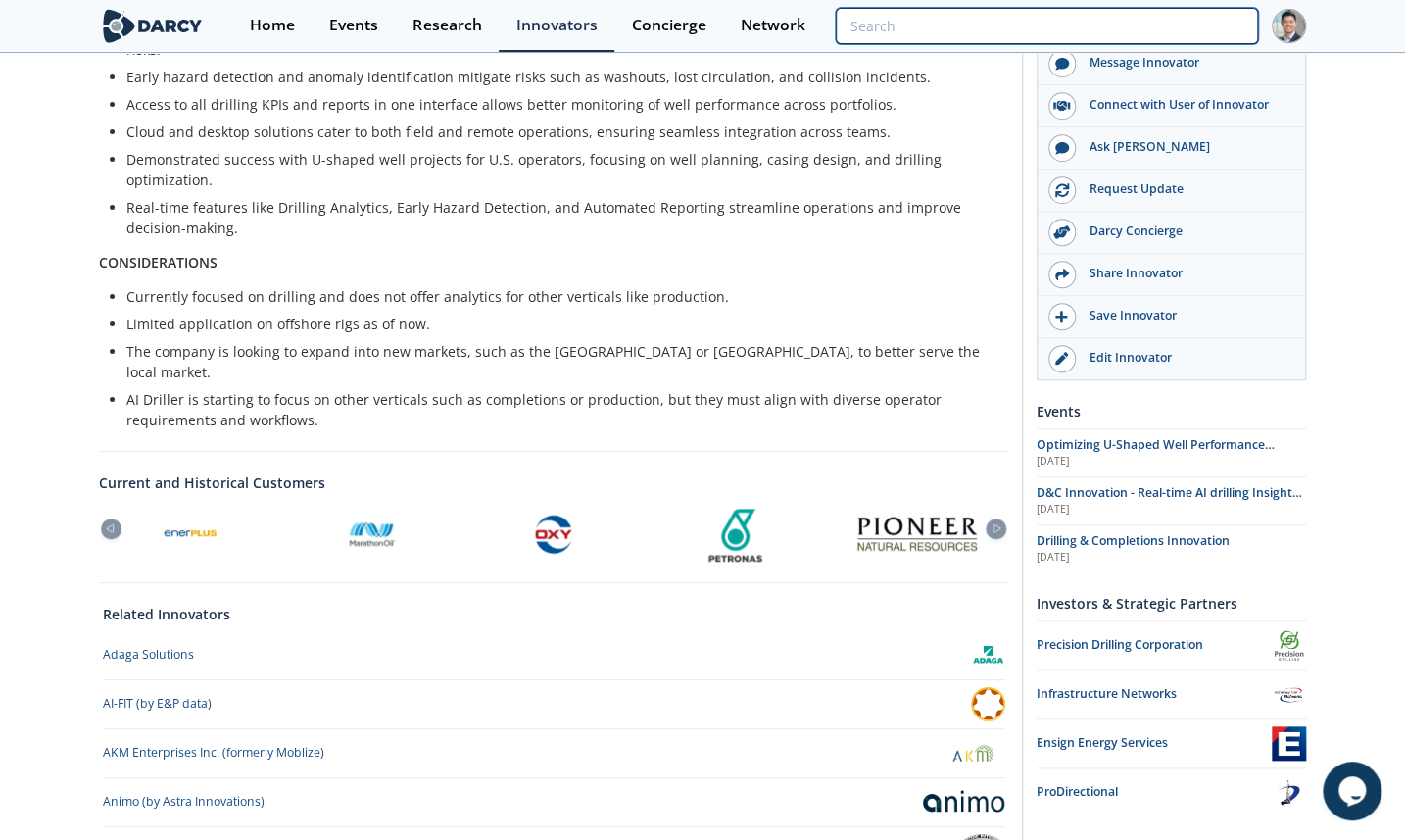
click at [1168, 33] on input "search" at bounding box center [1047, 26] width 422 height 37
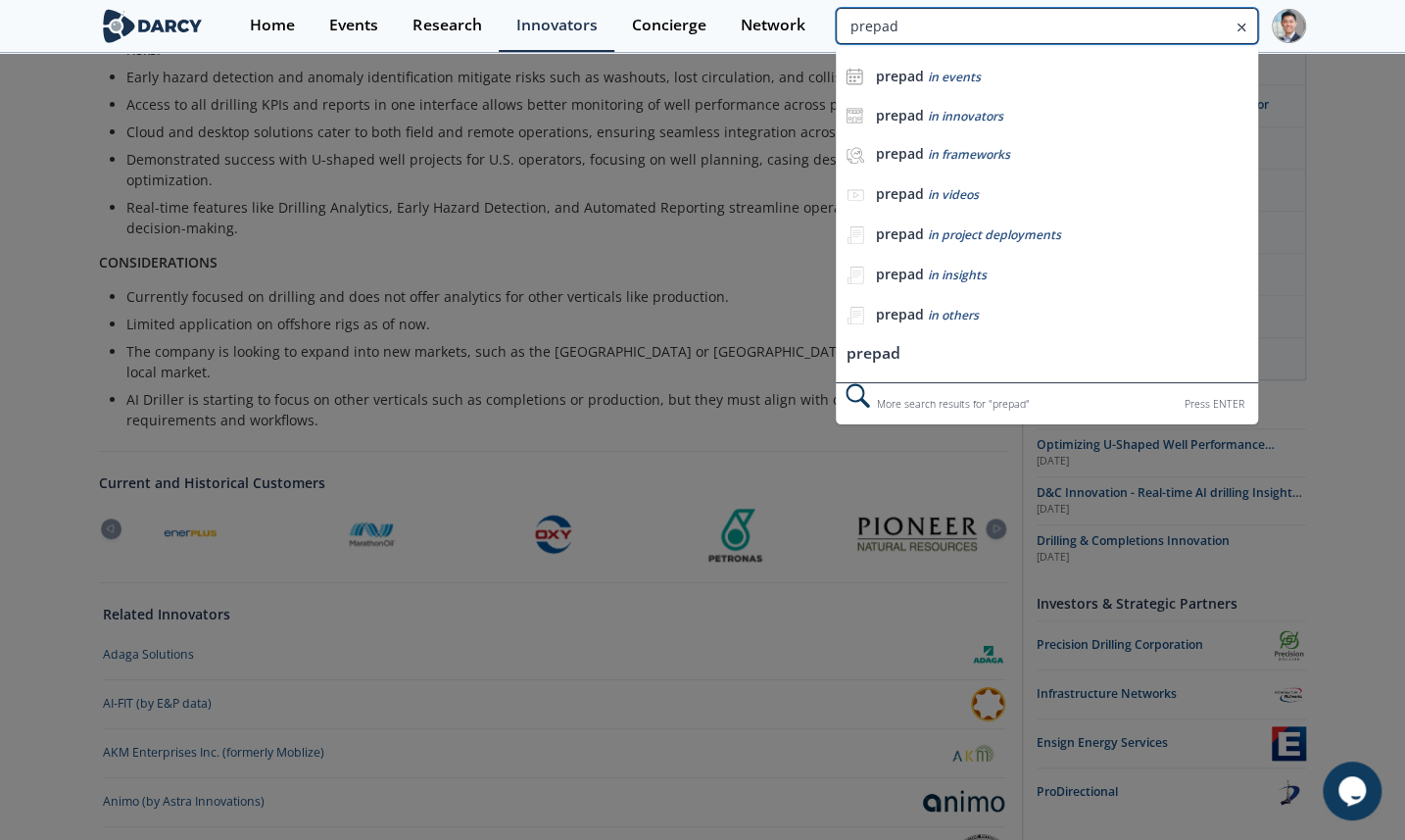
type input "prepad"
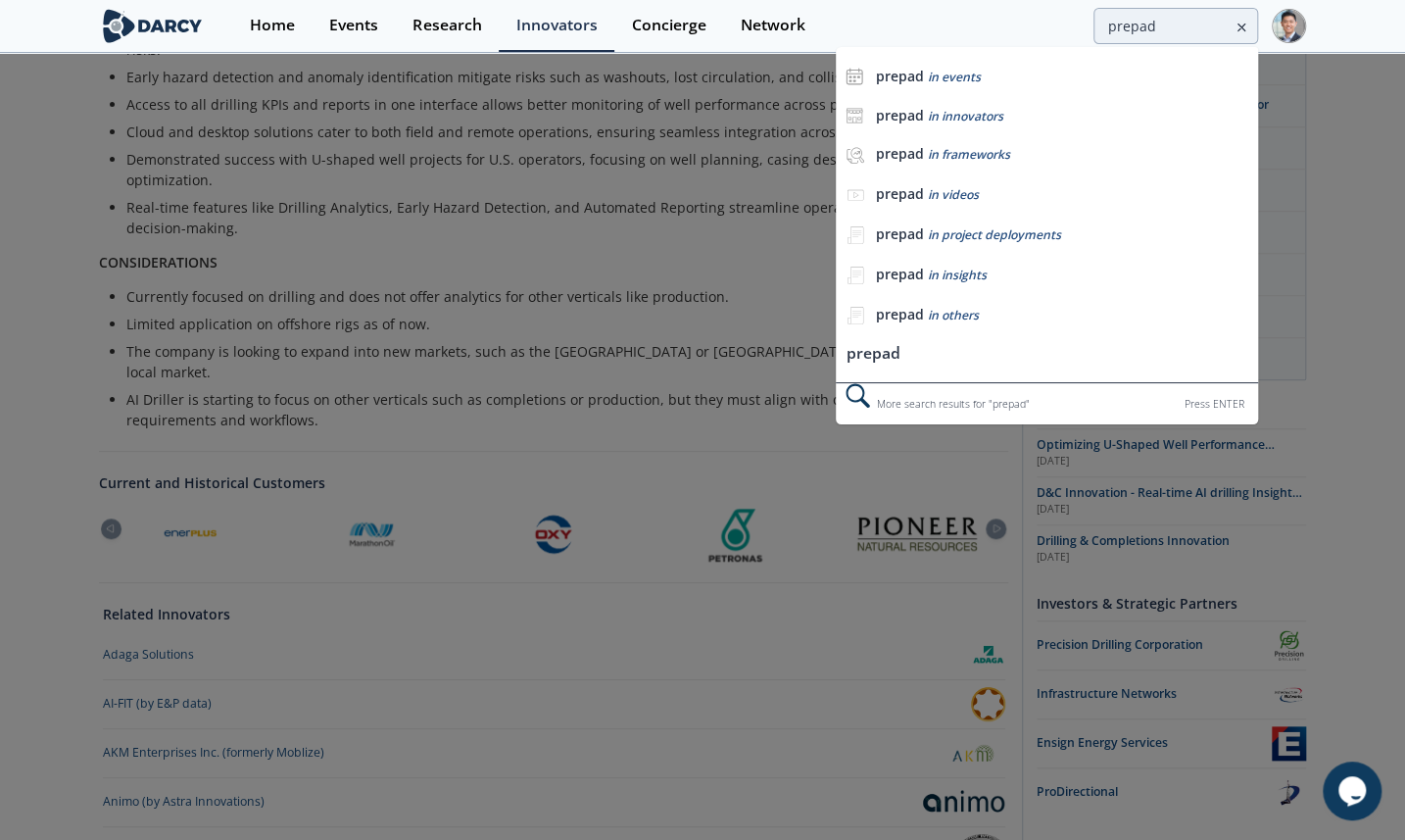
scroll to position [0, 0]
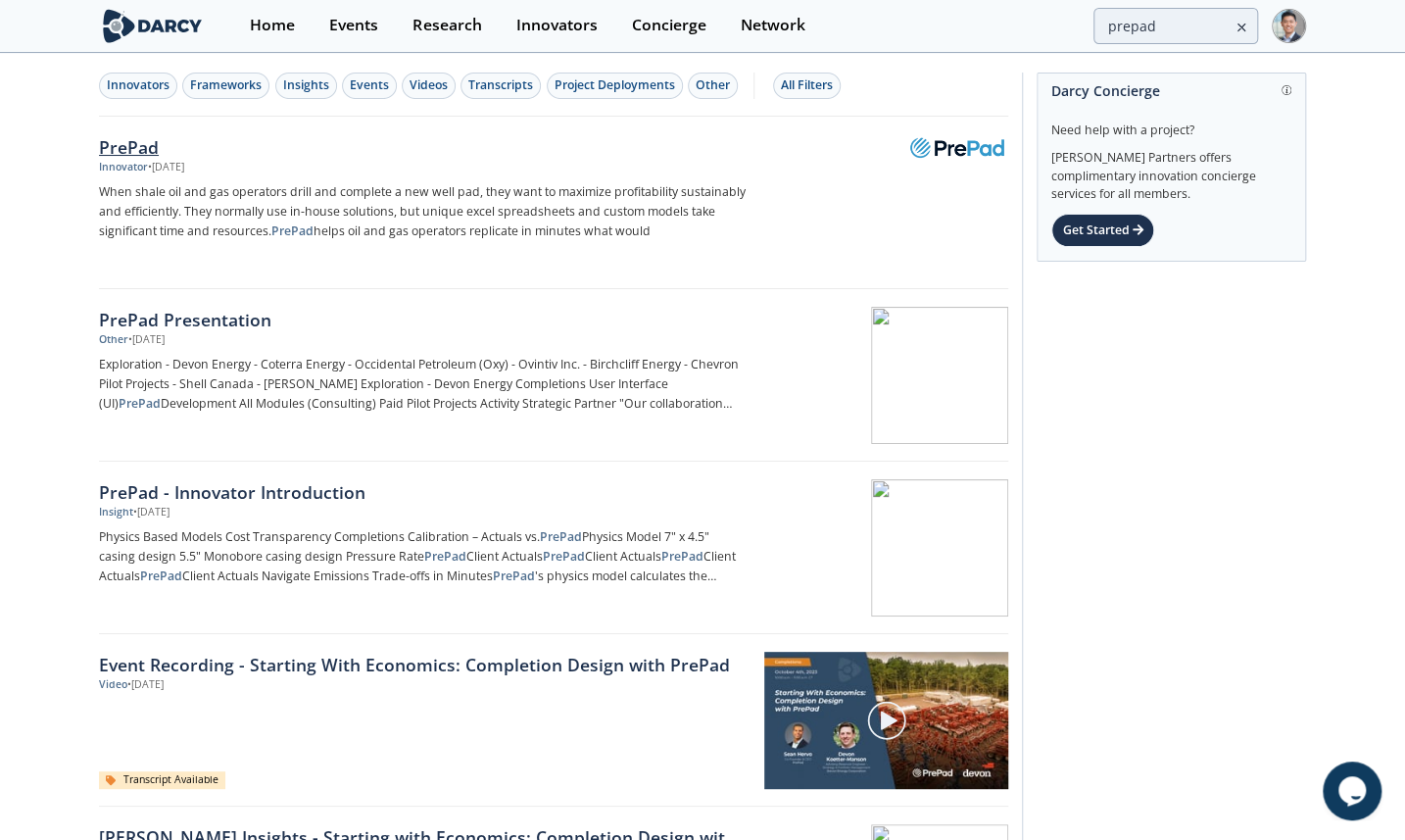
click at [987, 171] on div at bounding box center [885, 185] width 247 height 96
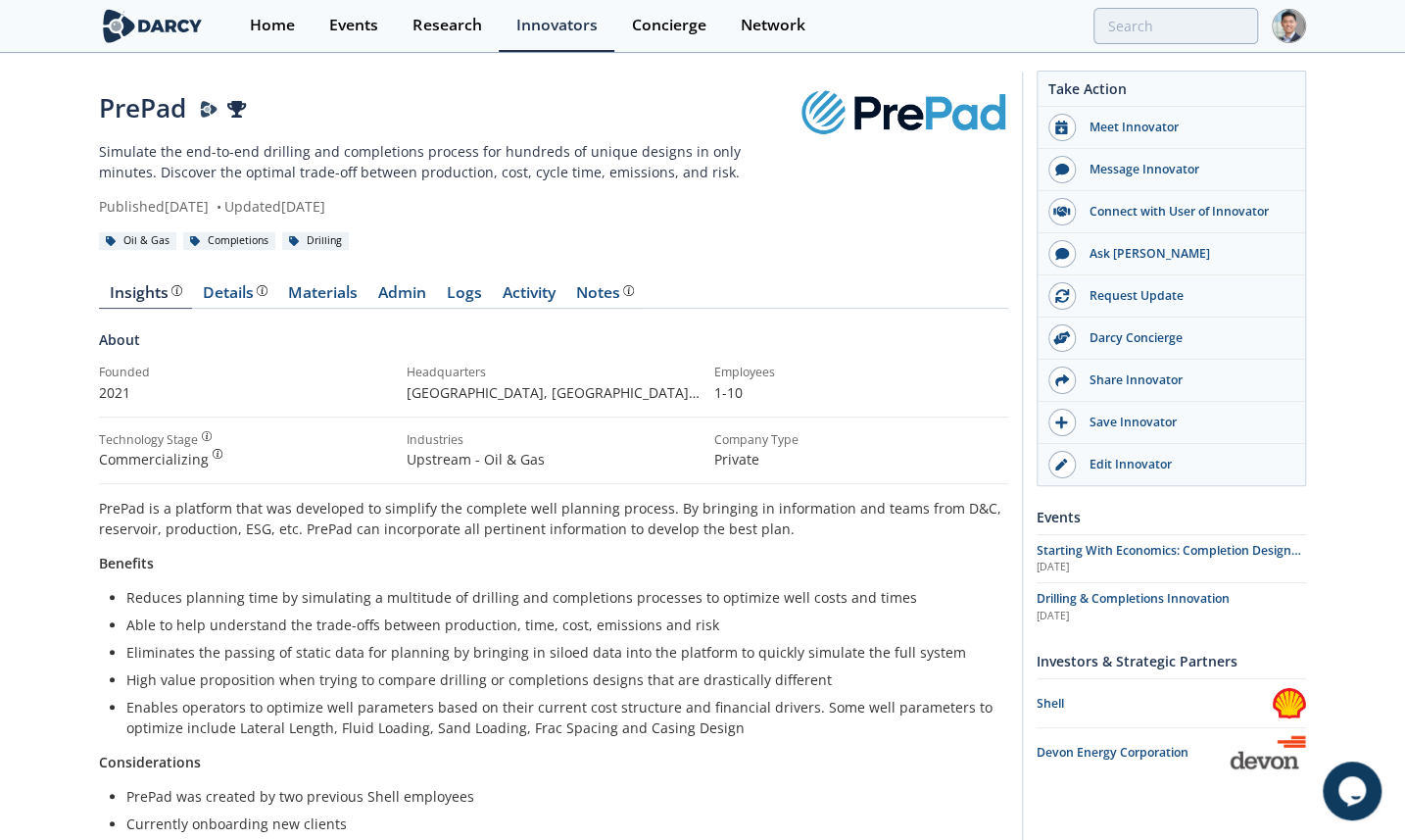
scroll to position [296, 0]
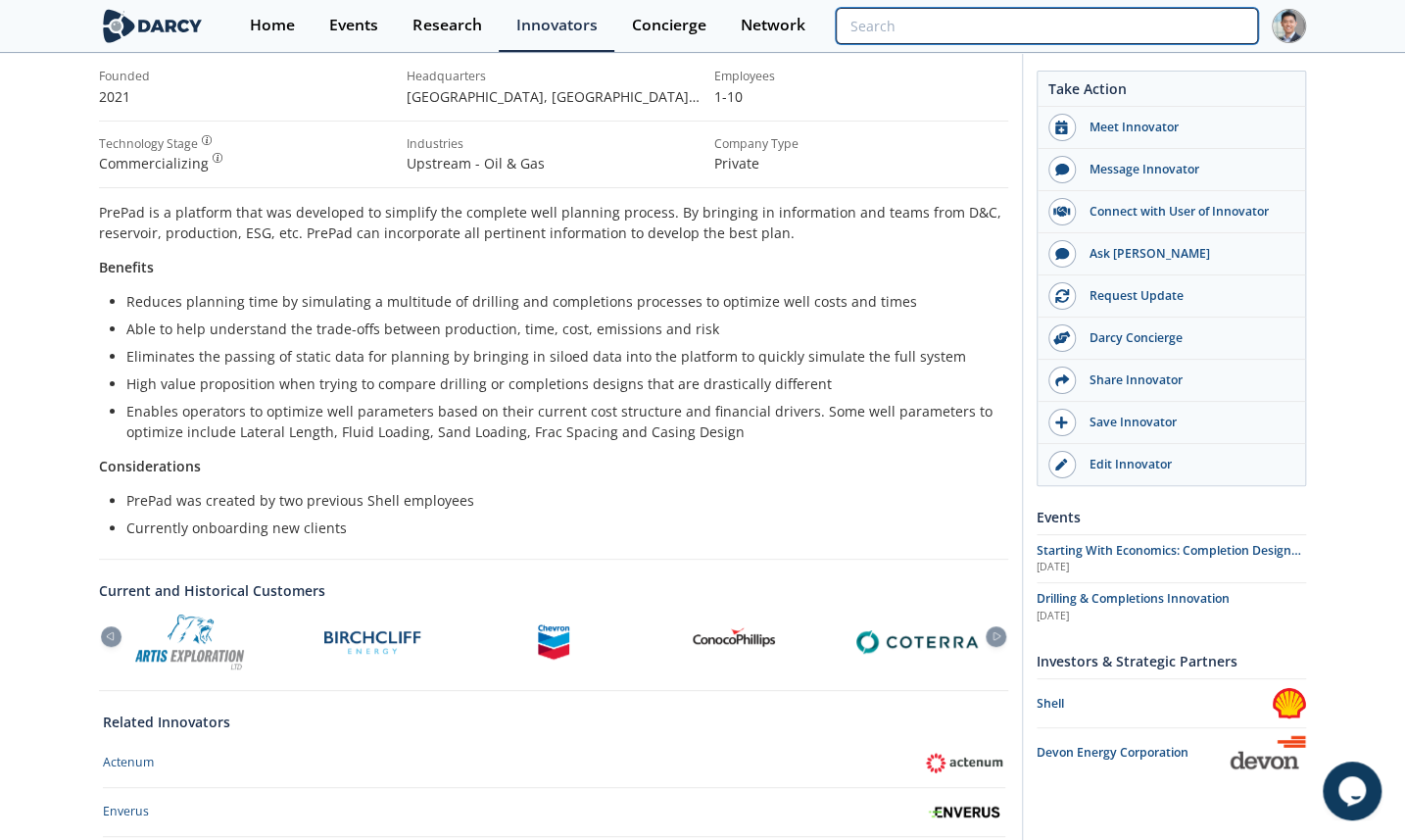
click at [1167, 20] on input "search" at bounding box center [1047, 26] width 422 height 37
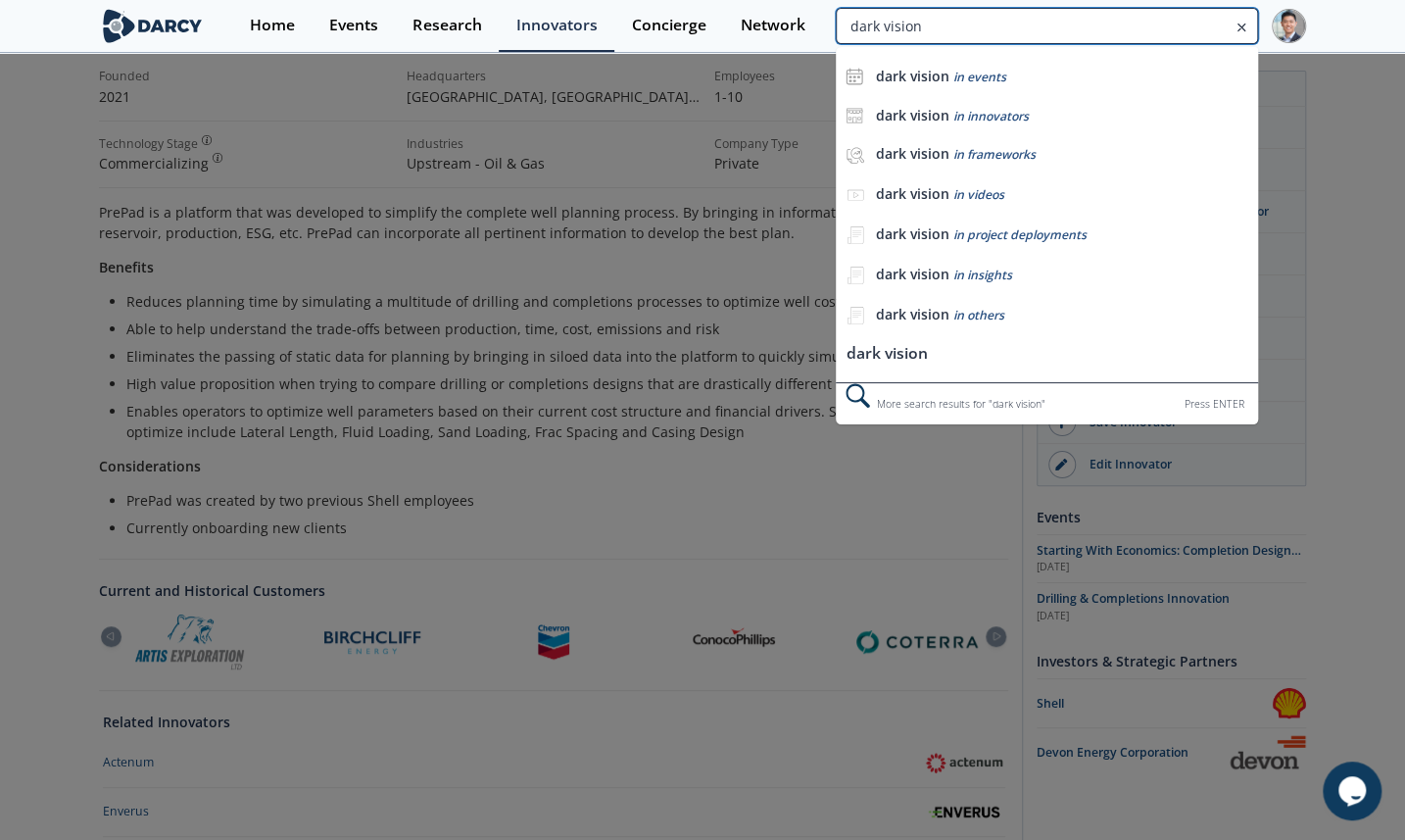
type input "dark vision"
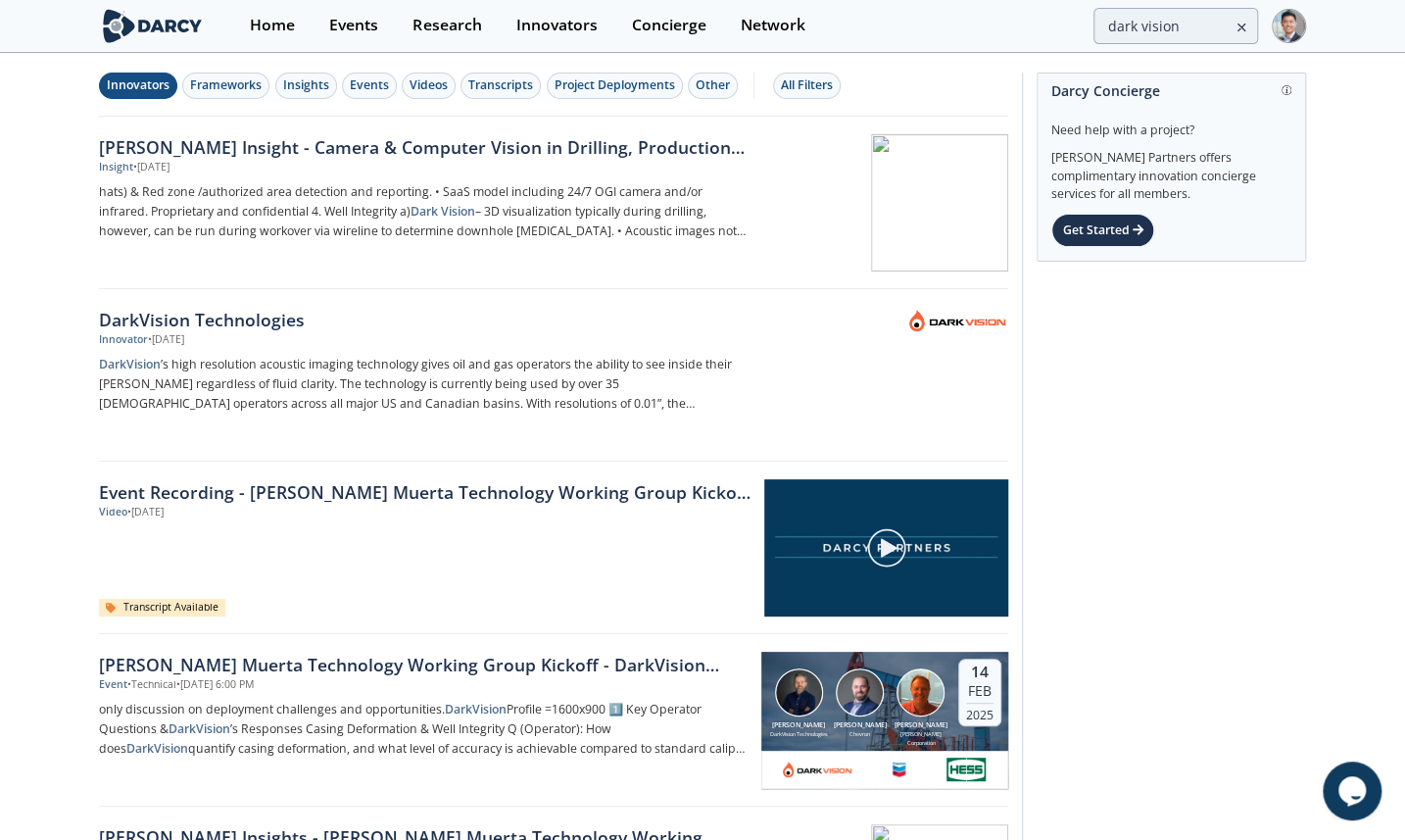
click at [157, 89] on div "Innovators" at bounding box center [138, 85] width 63 height 18
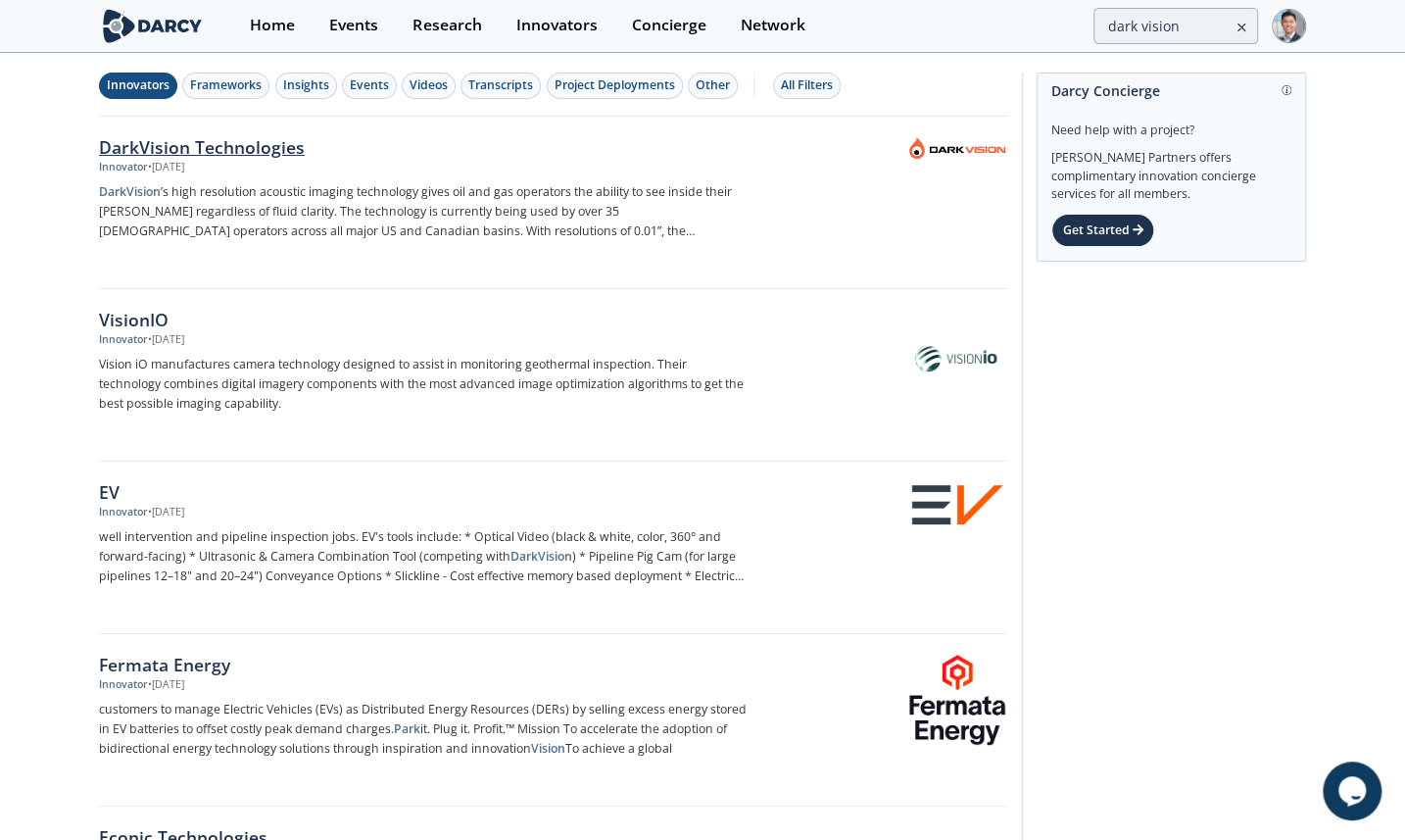
click at [330, 161] on div "Innovator • [DATE]" at bounding box center [423, 168] width 648 height 16
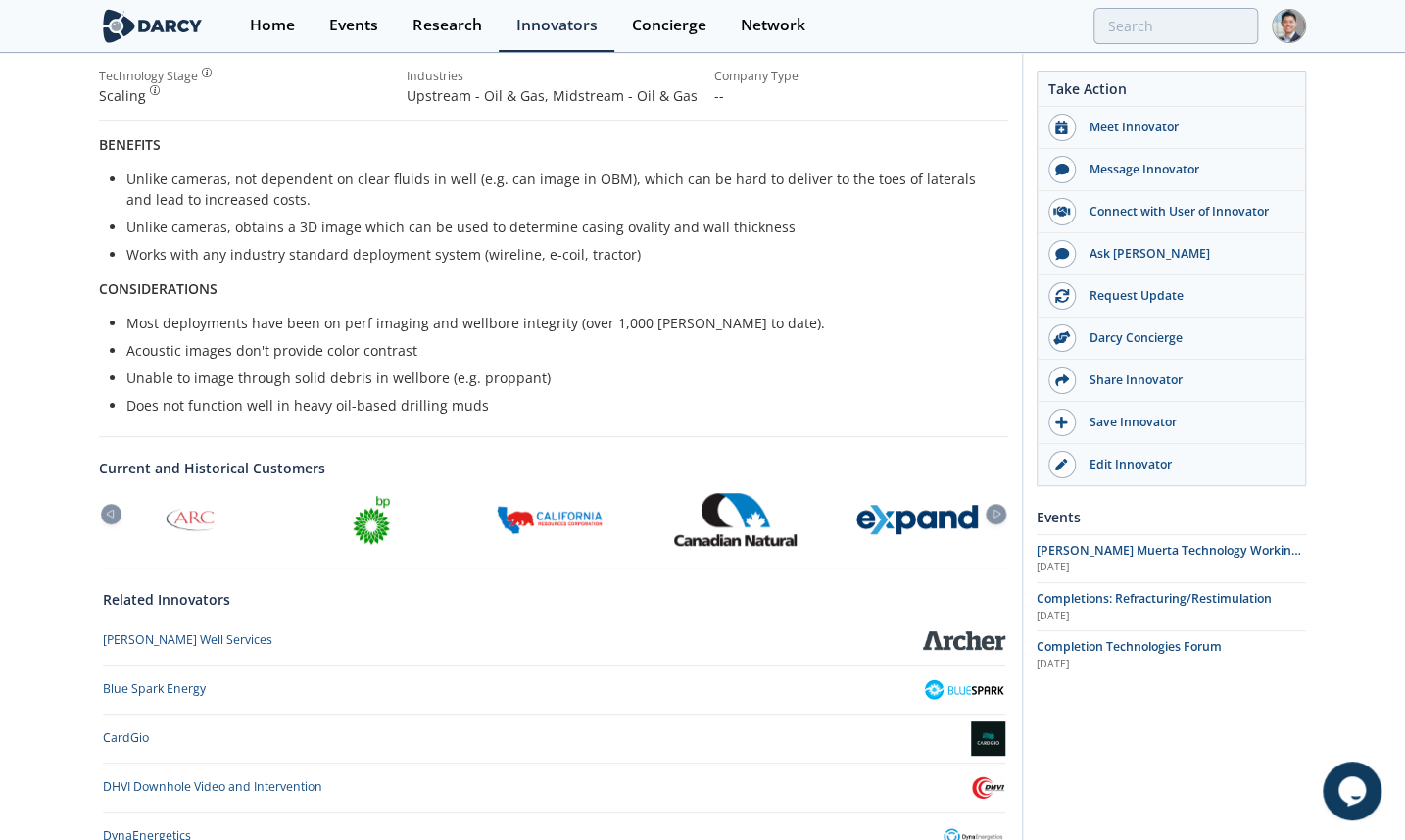
scroll to position [390, 0]
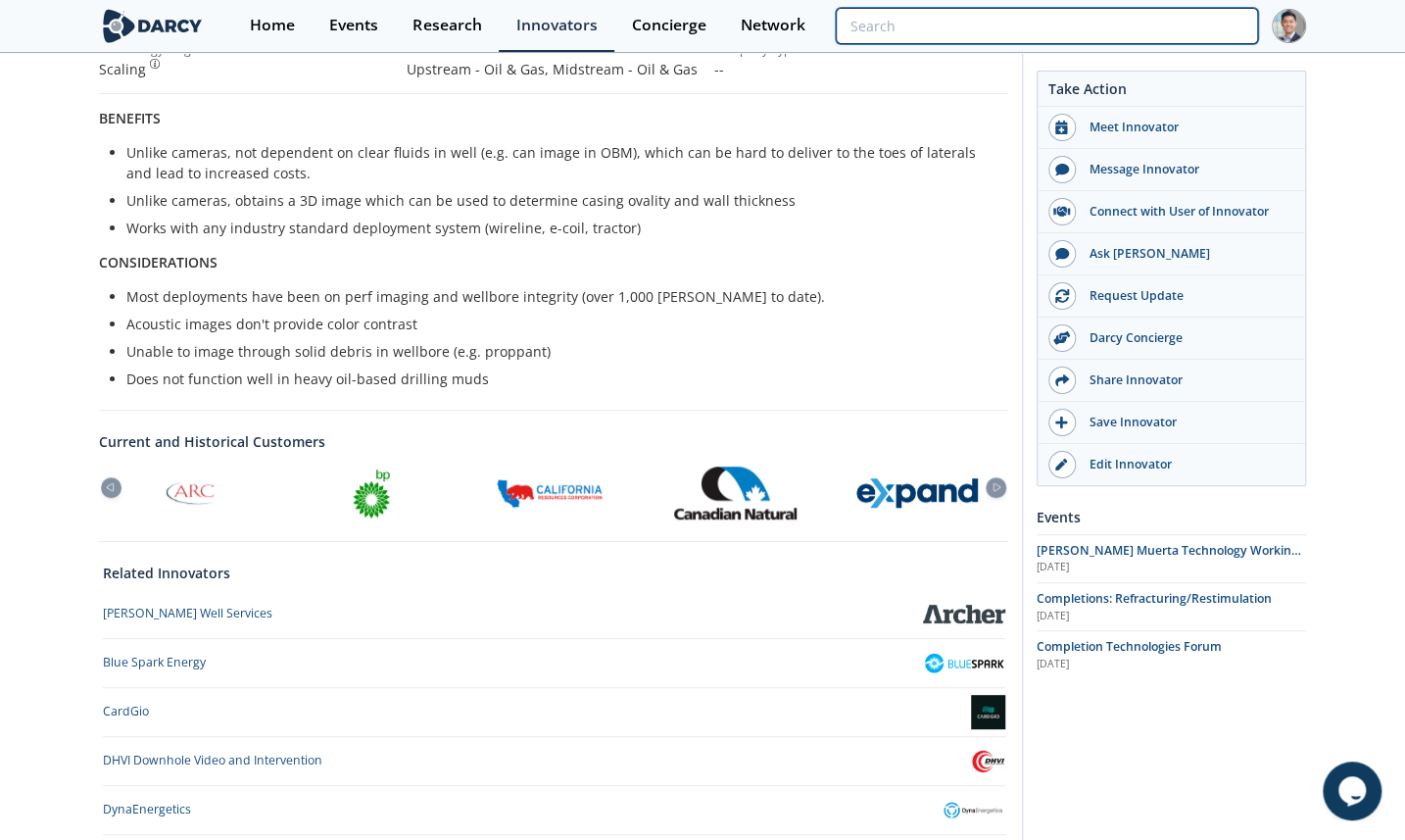
click at [1211, 14] on input "search" at bounding box center [1047, 26] width 422 height 37
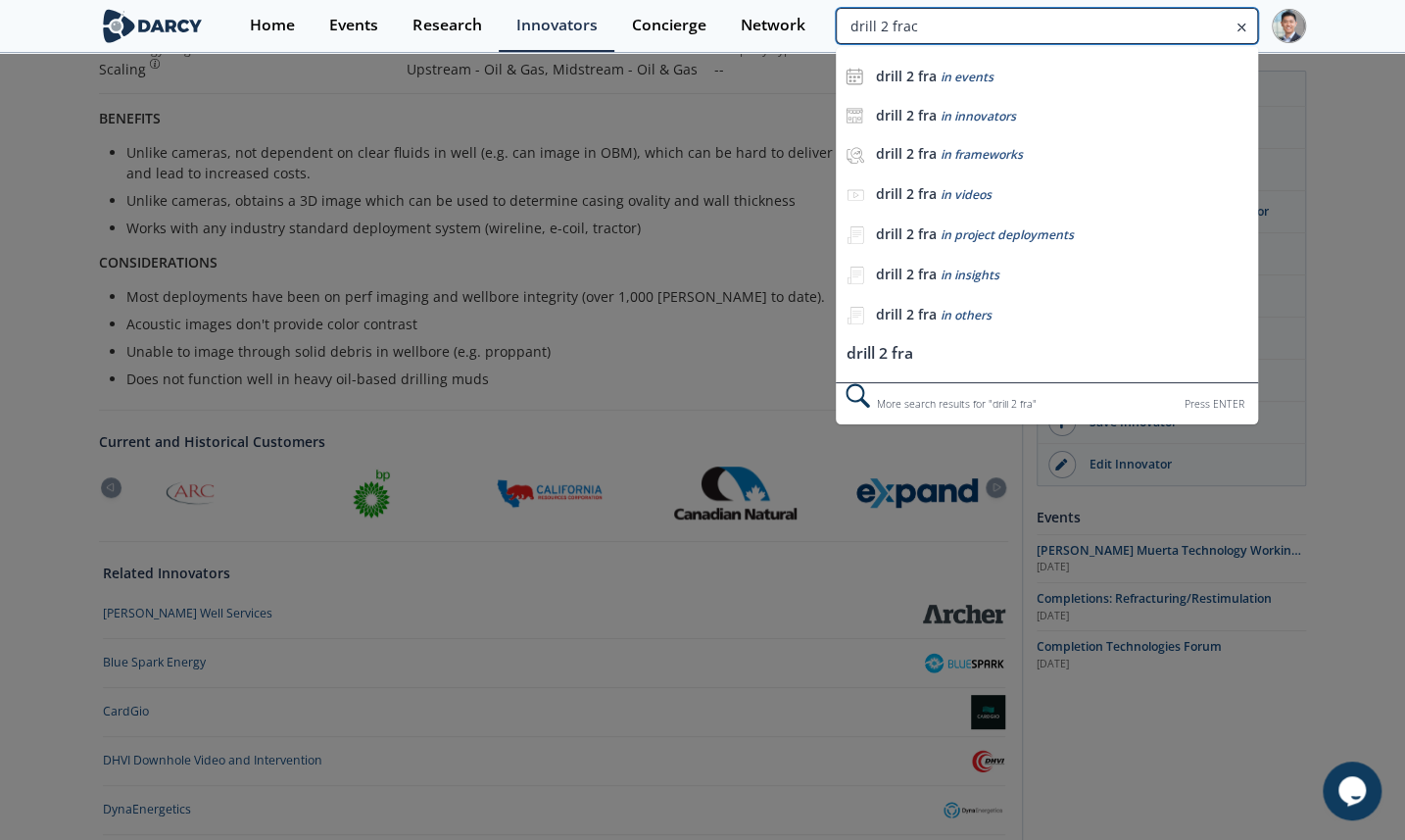
type input "drill 2 frac"
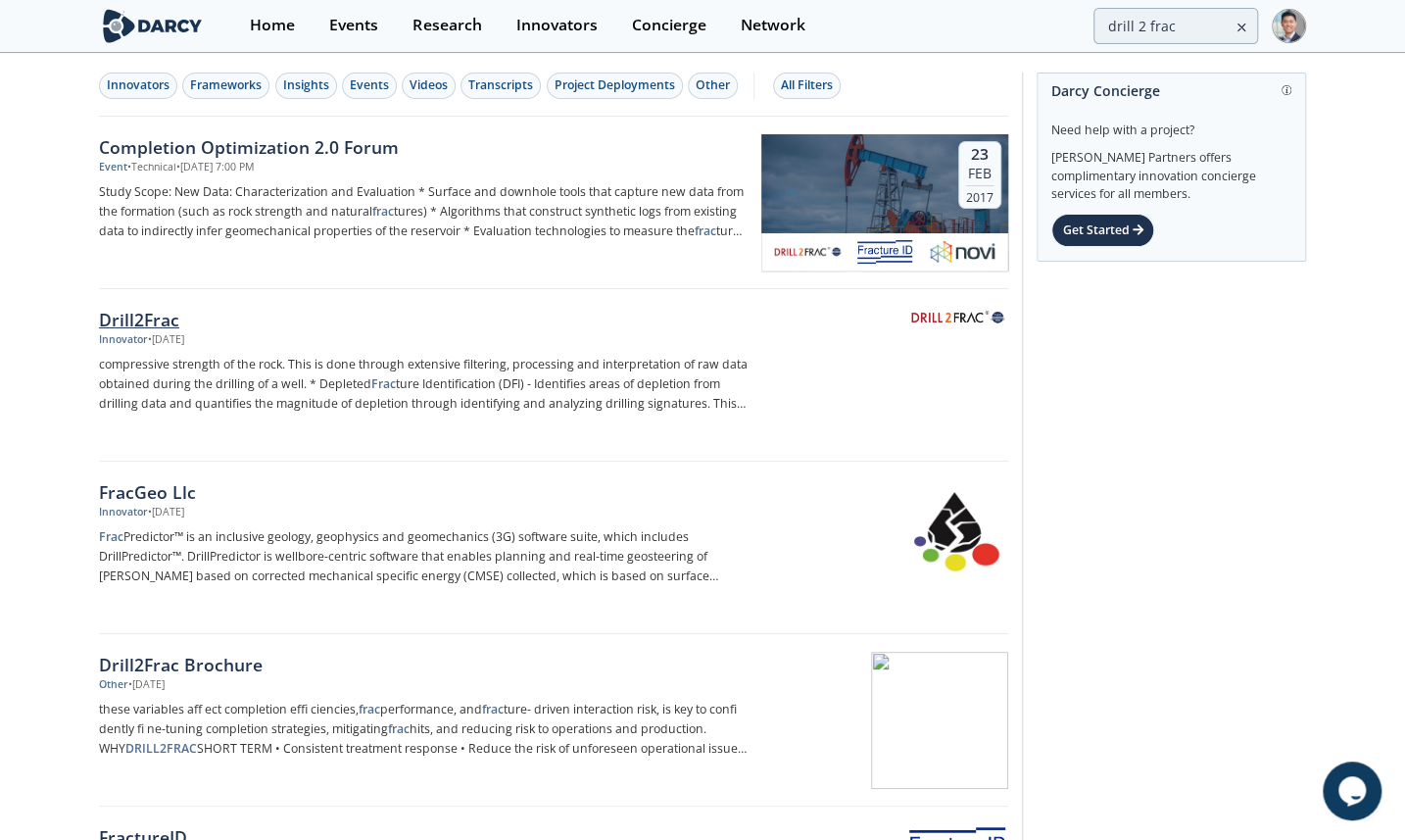
click at [213, 311] on div "Drill2Frac" at bounding box center [423, 320] width 648 height 26
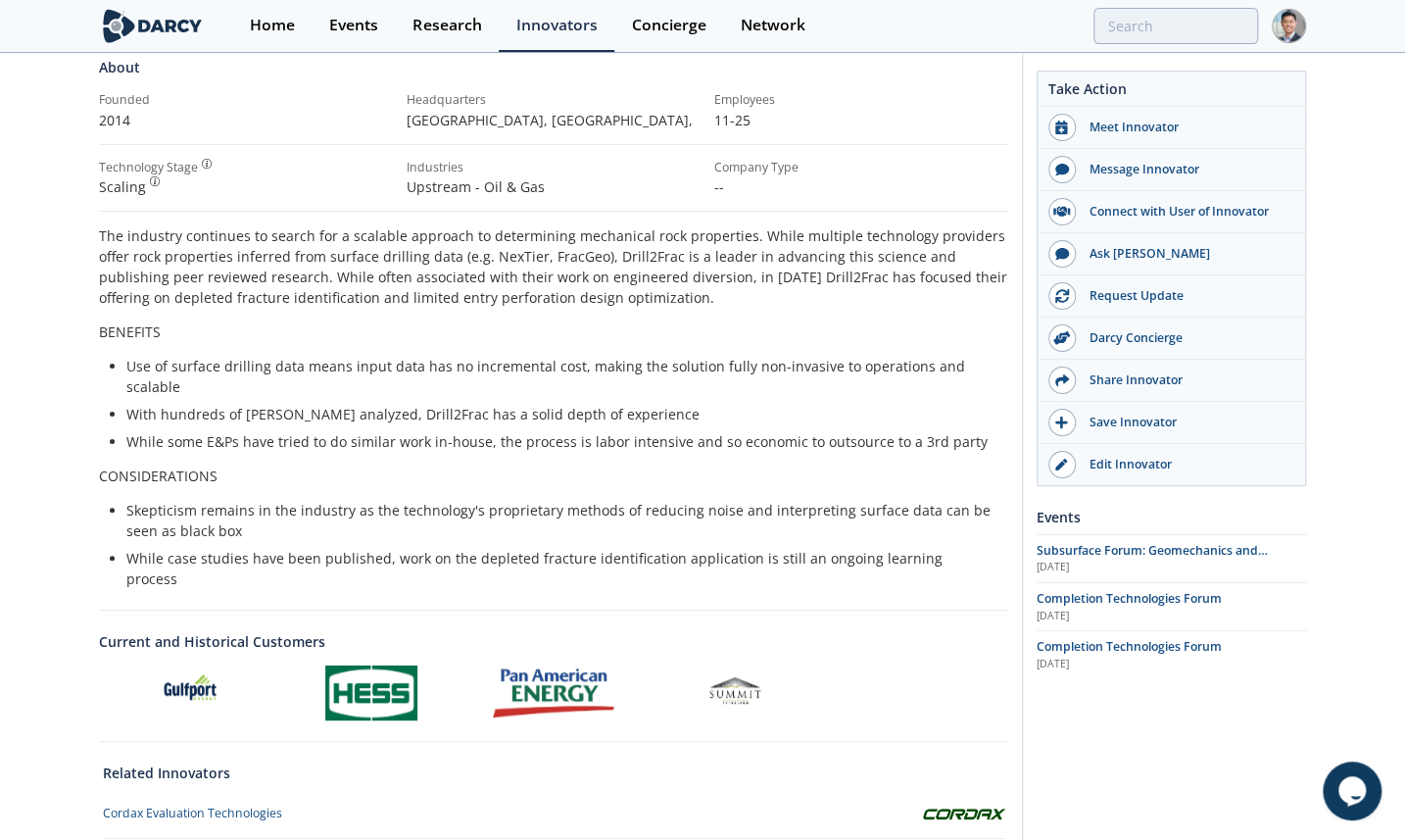
scroll to position [594, 0]
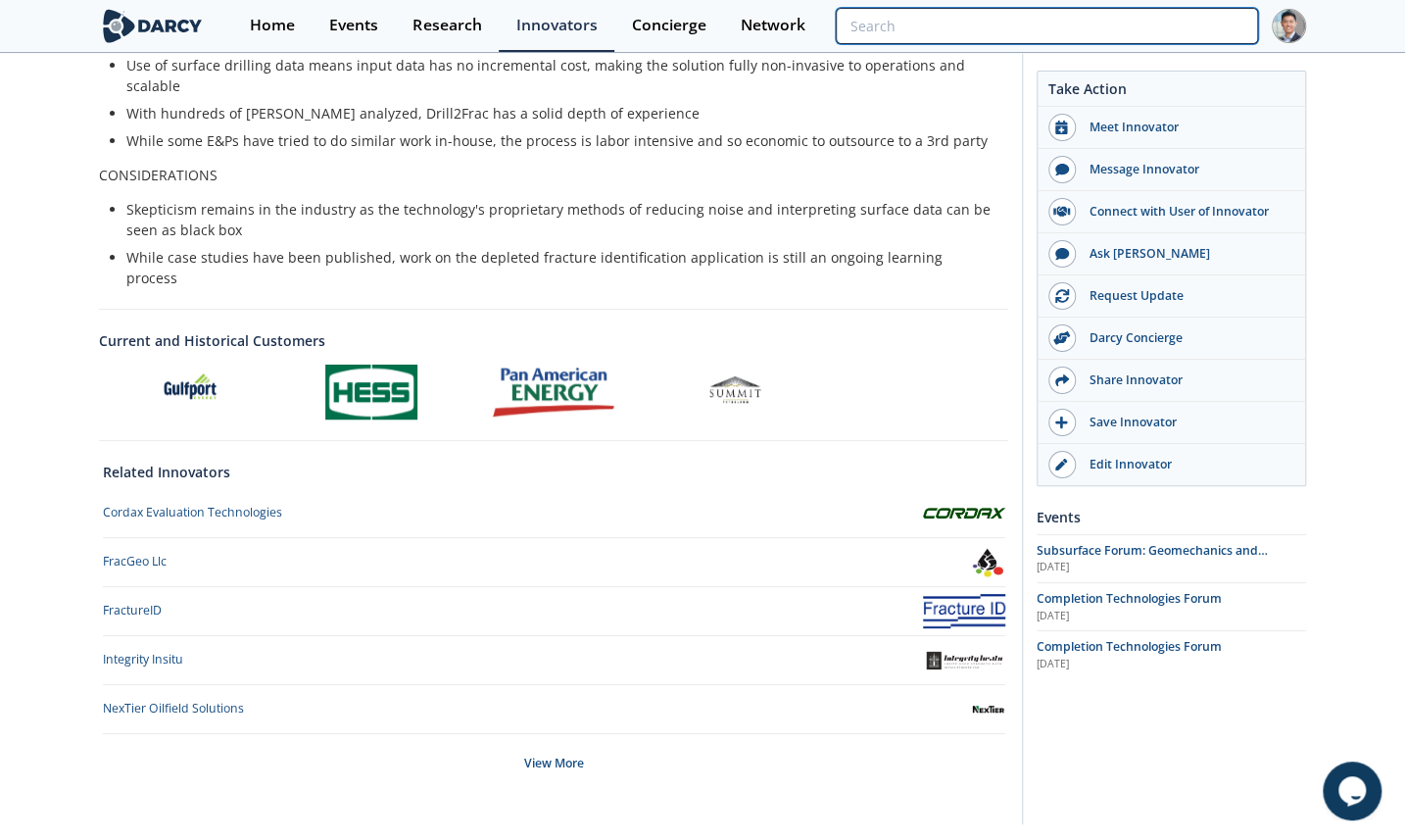
click at [1198, 38] on input "search" at bounding box center [1047, 26] width 422 height 37
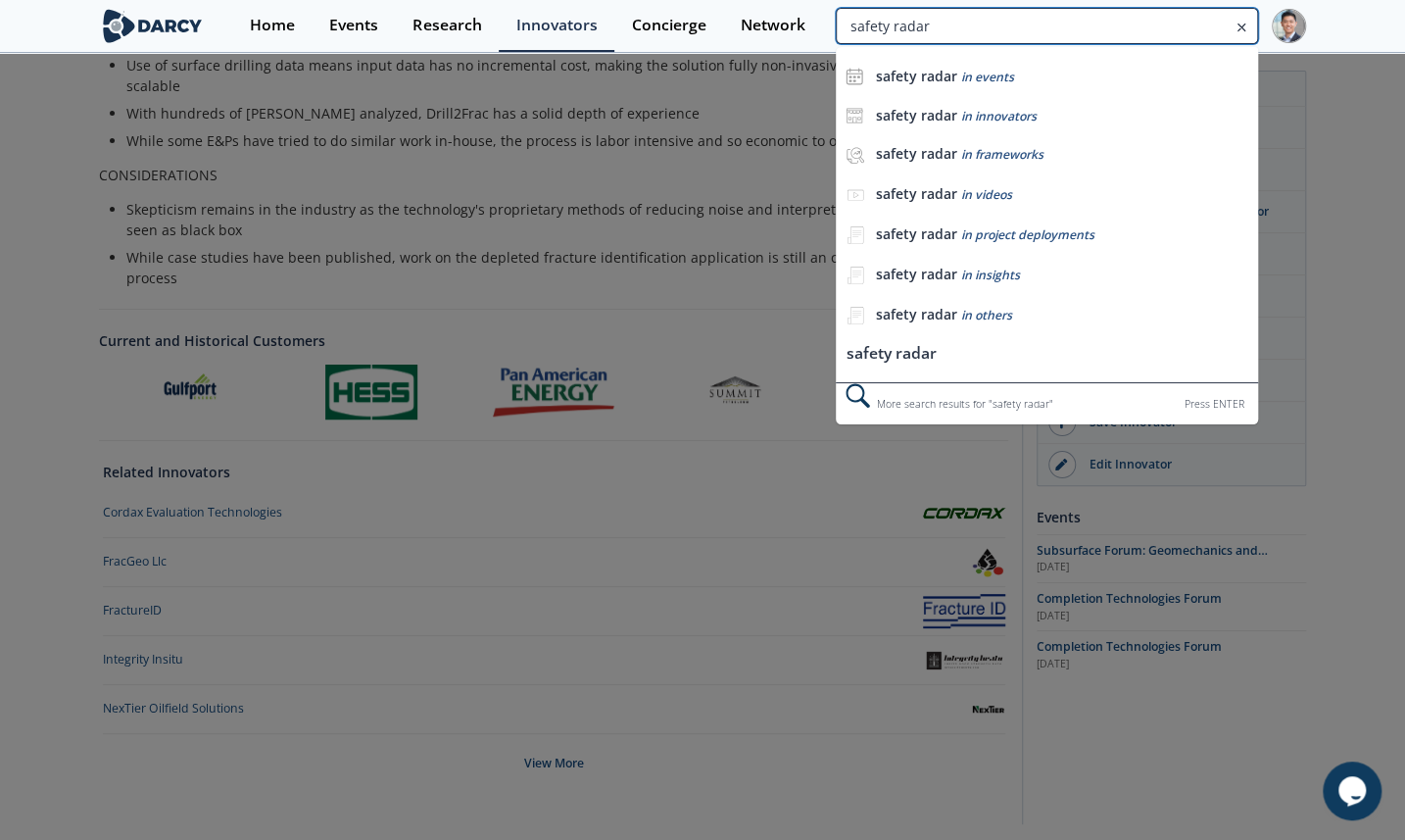
type input "safety radar"
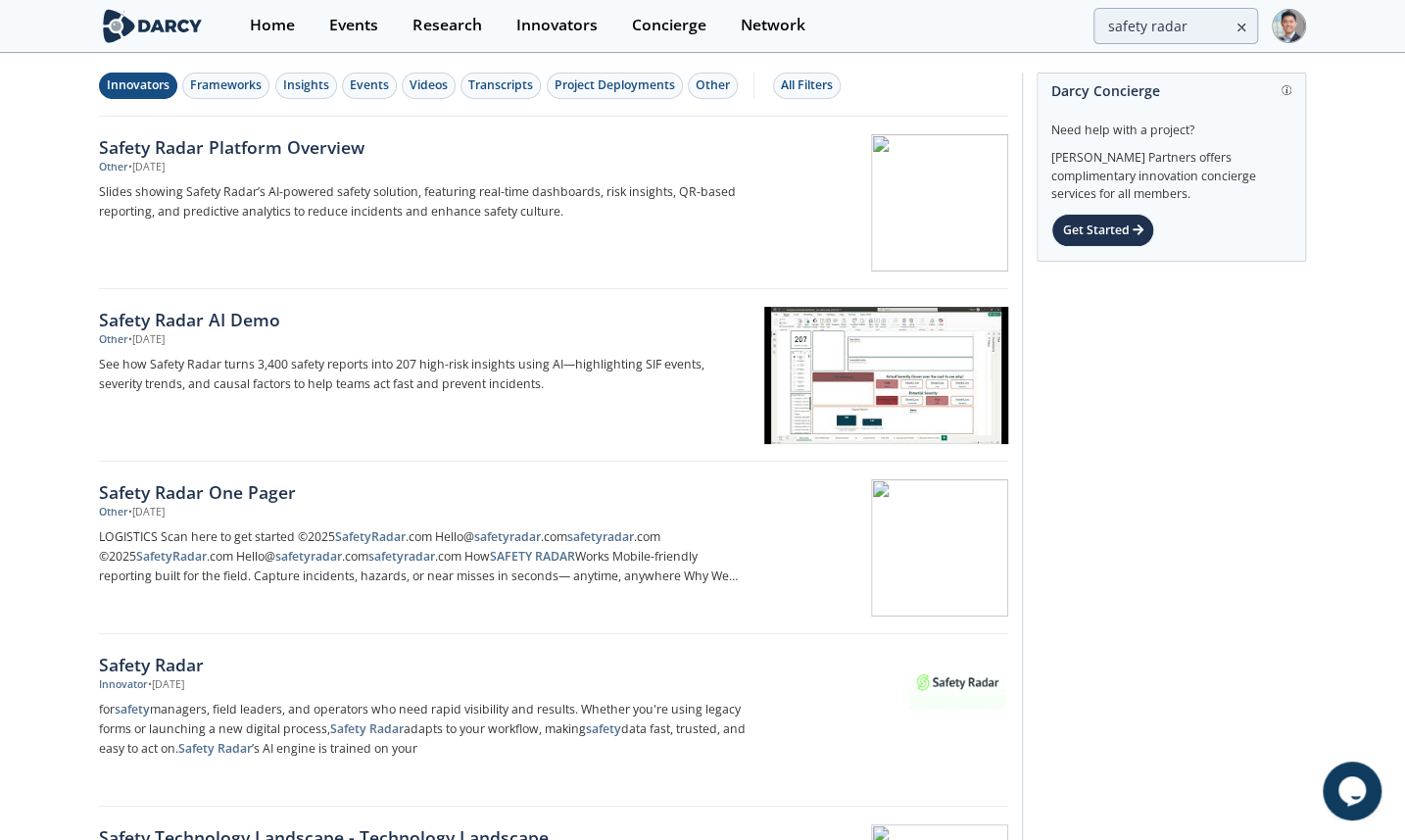
click at [161, 87] on div "Innovators" at bounding box center [138, 85] width 63 height 18
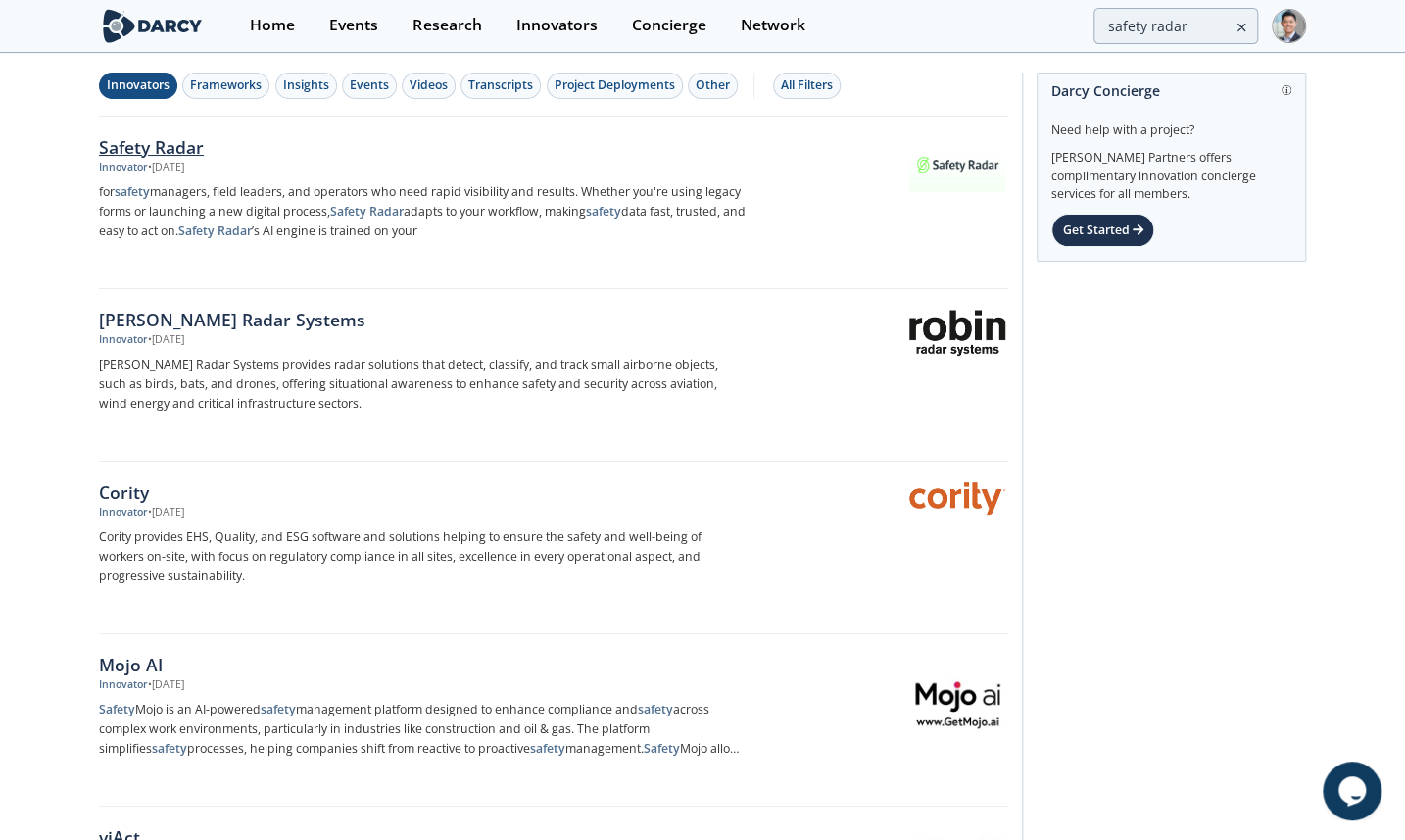
click at [148, 145] on div "Safety Radar" at bounding box center [423, 147] width 648 height 26
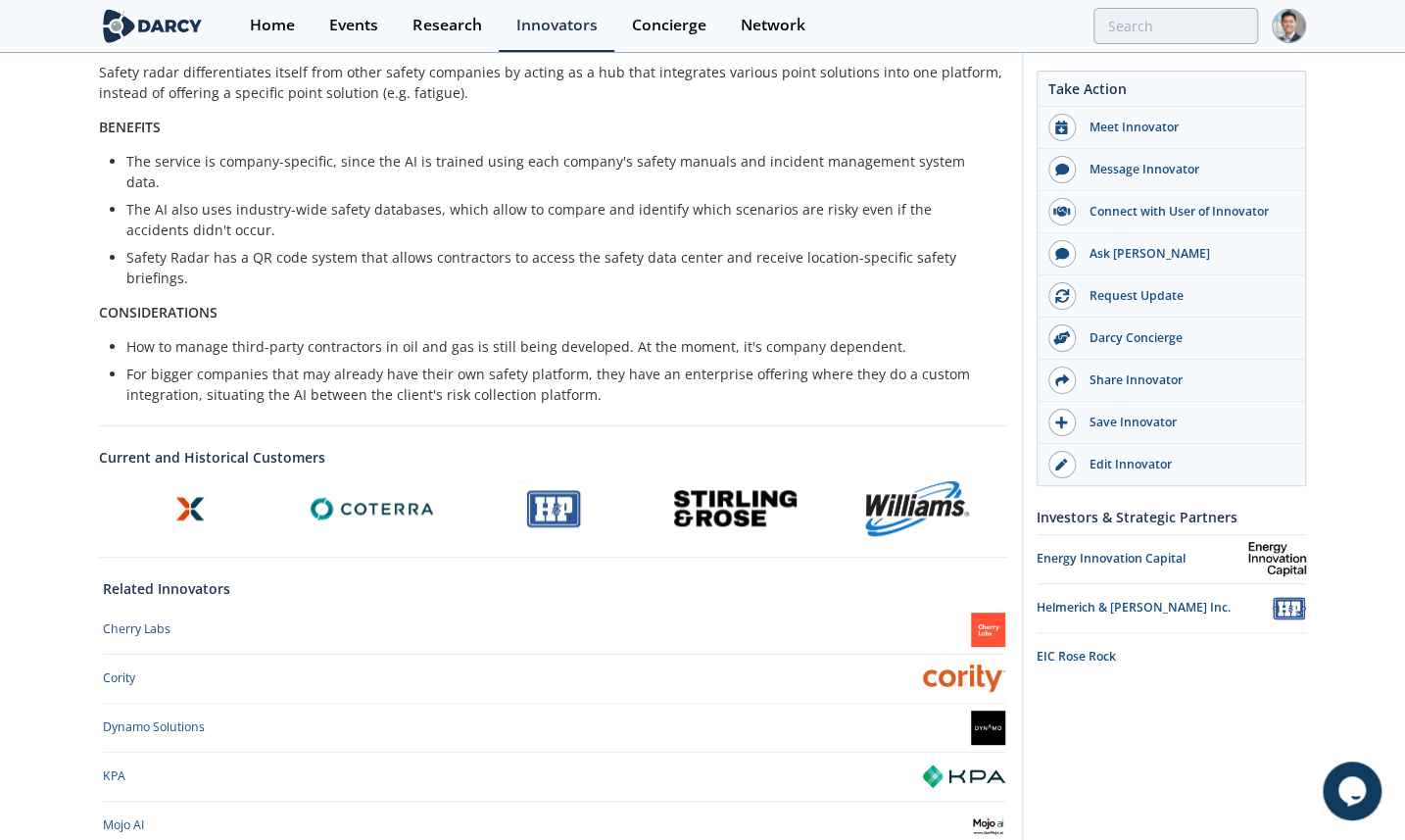
scroll to position [594, 0]
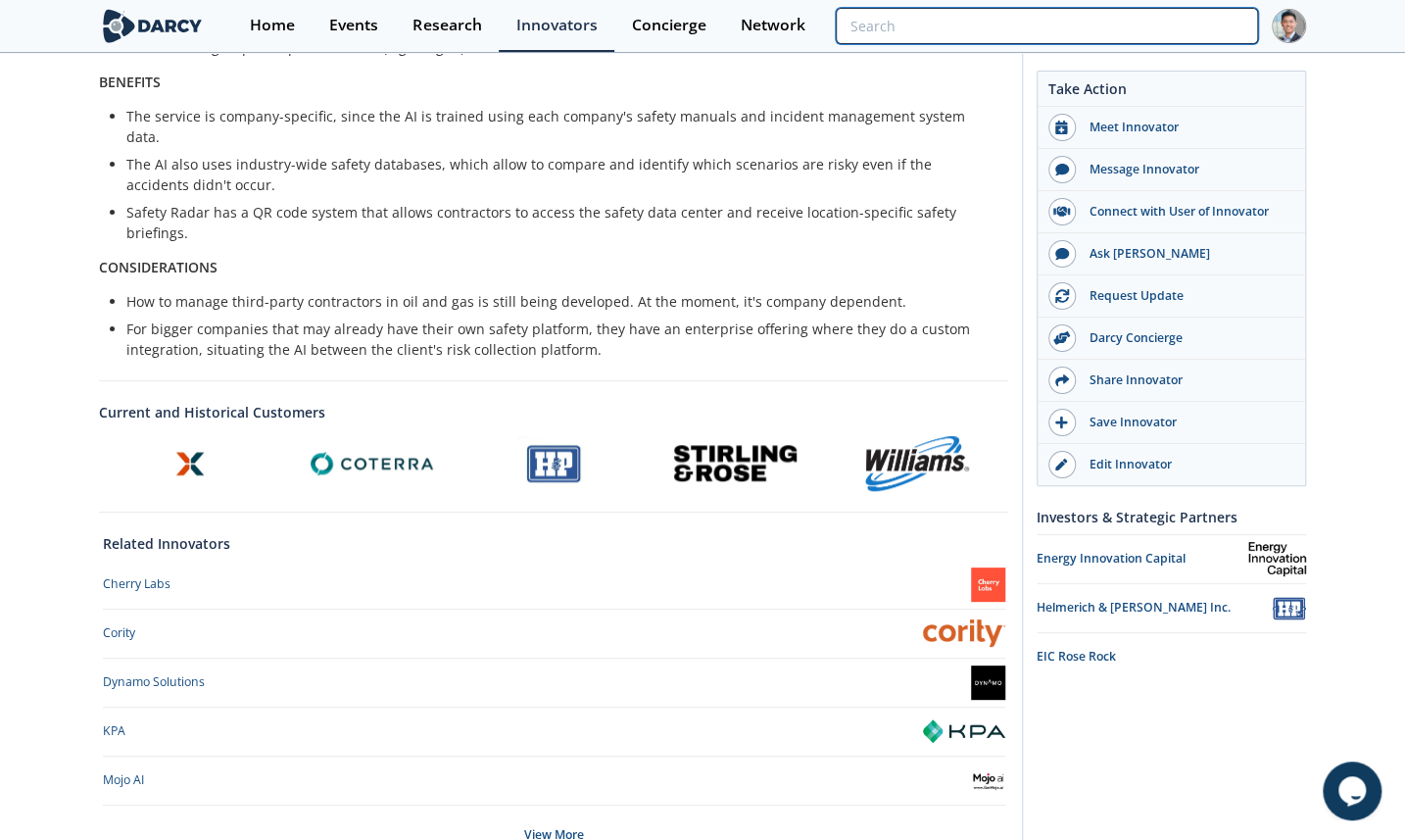
click at [1141, 38] on input "search" at bounding box center [1047, 26] width 422 height 37
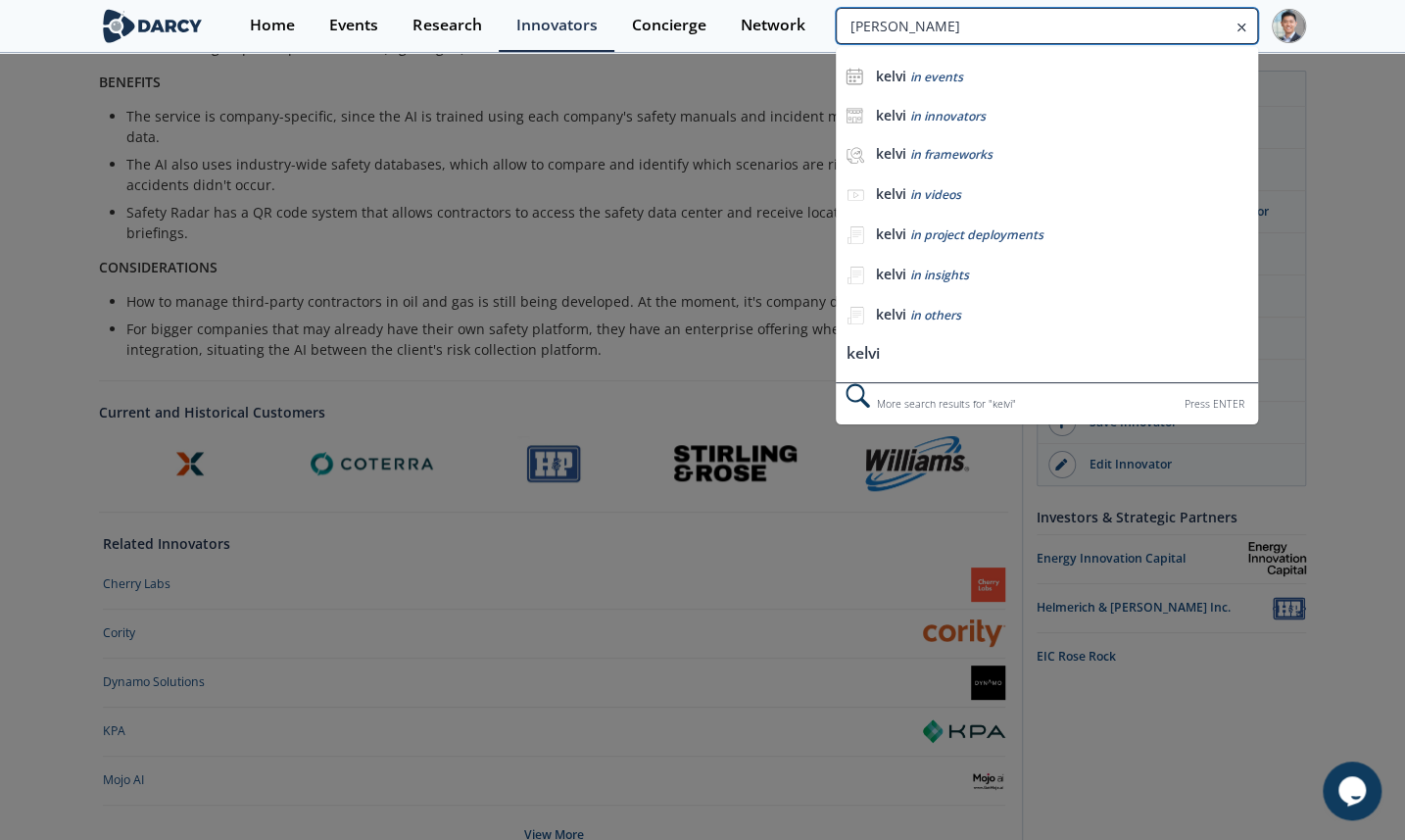
type input "[PERSON_NAME]"
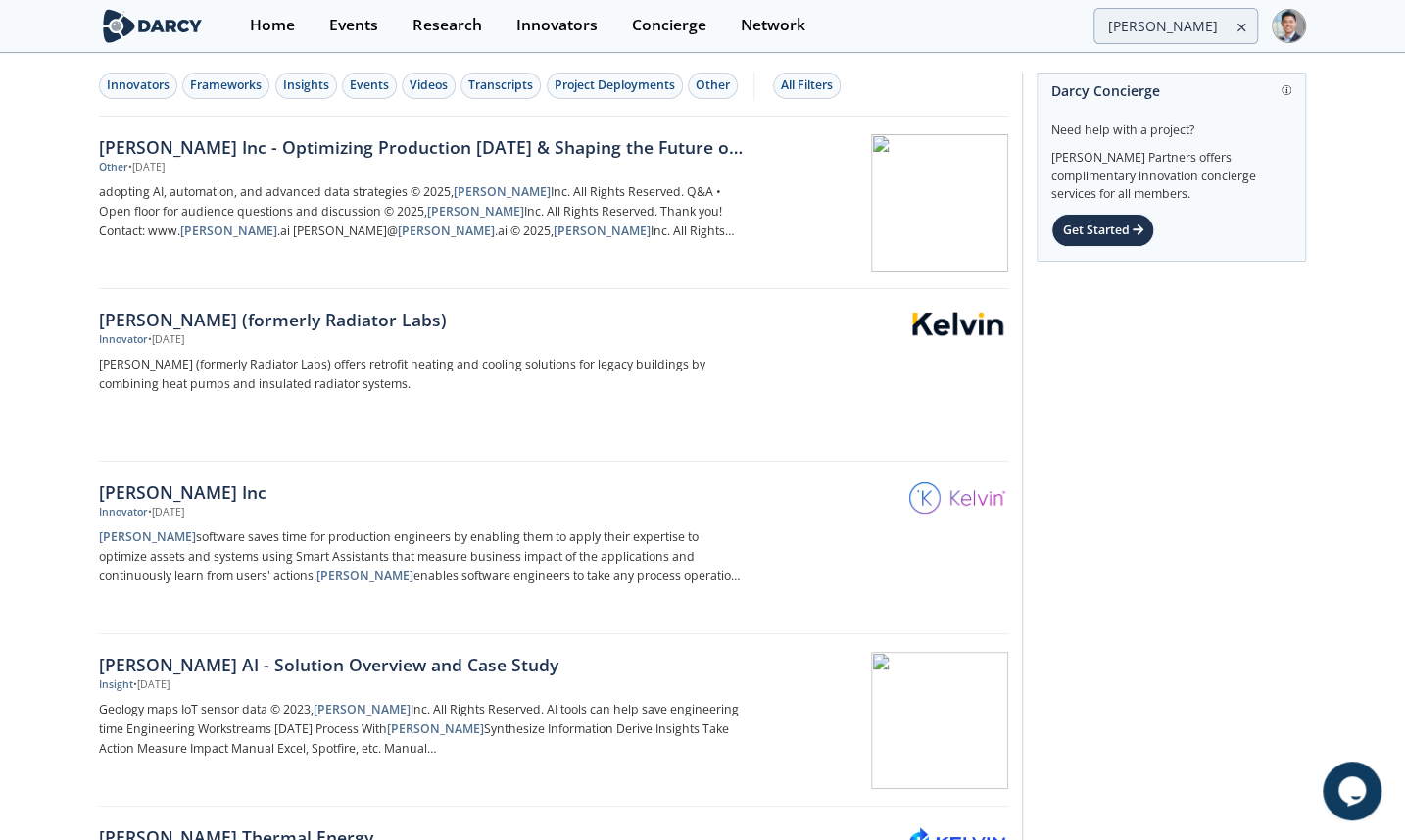
click at [172, 69] on div "Innovators Frameworks Insights Events Videos Transcripts Project Deployments Ot…" at bounding box center [554, 85] width 910 height 62
click at [127, 97] on button "Innovators" at bounding box center [138, 85] width 78 height 27
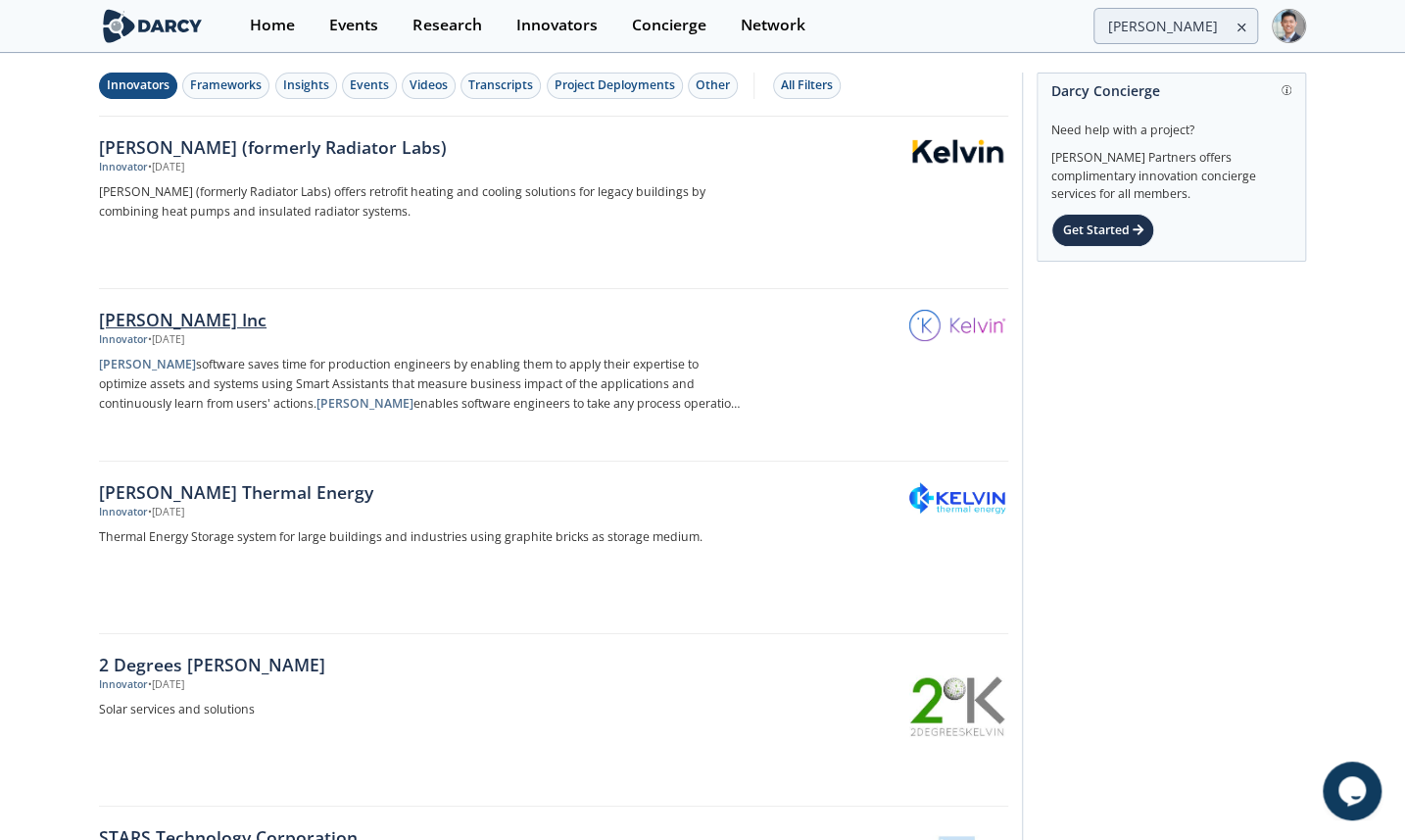
click at [166, 337] on div "• [DATE]" at bounding box center [166, 341] width 37 height 16
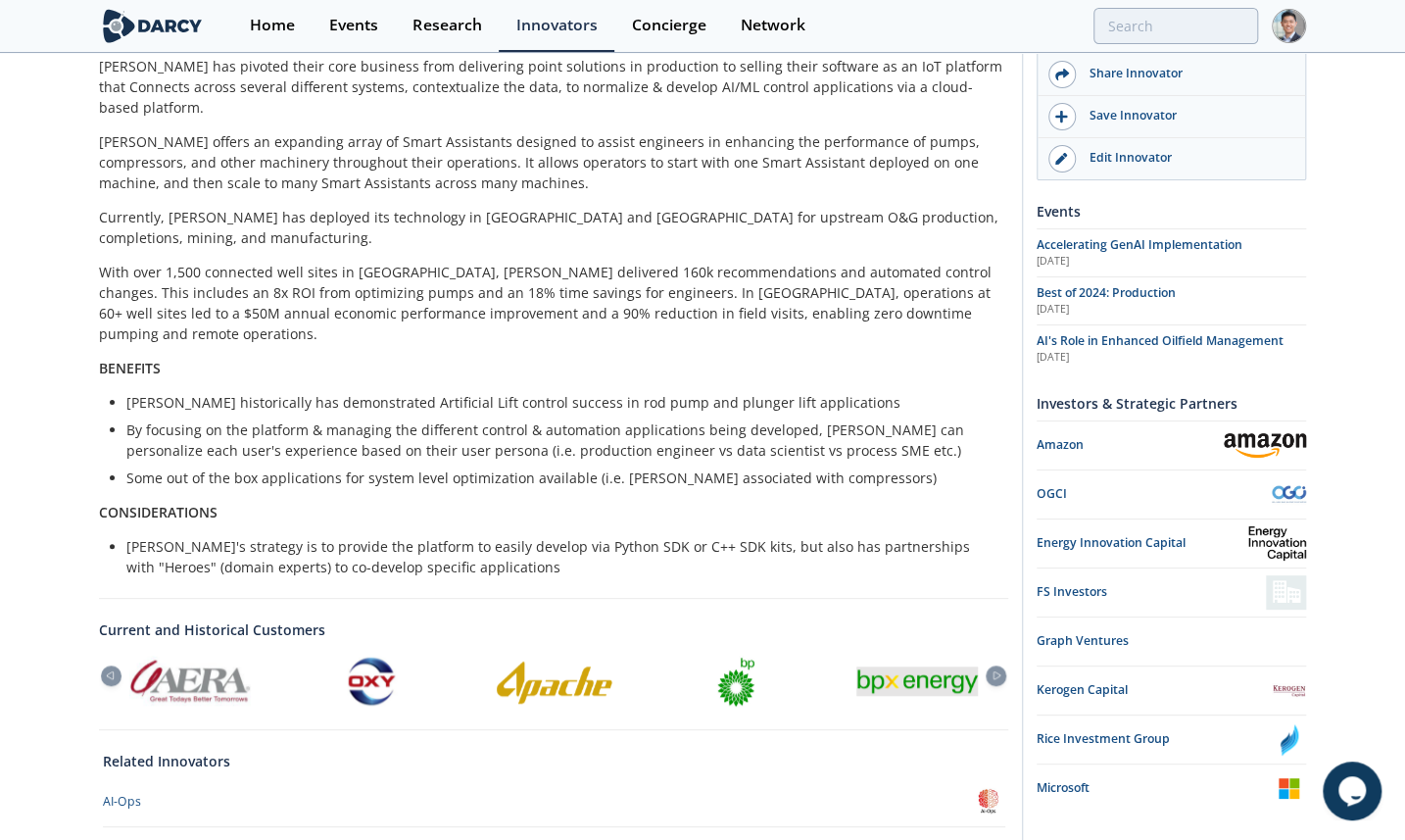
scroll to position [569, 0]
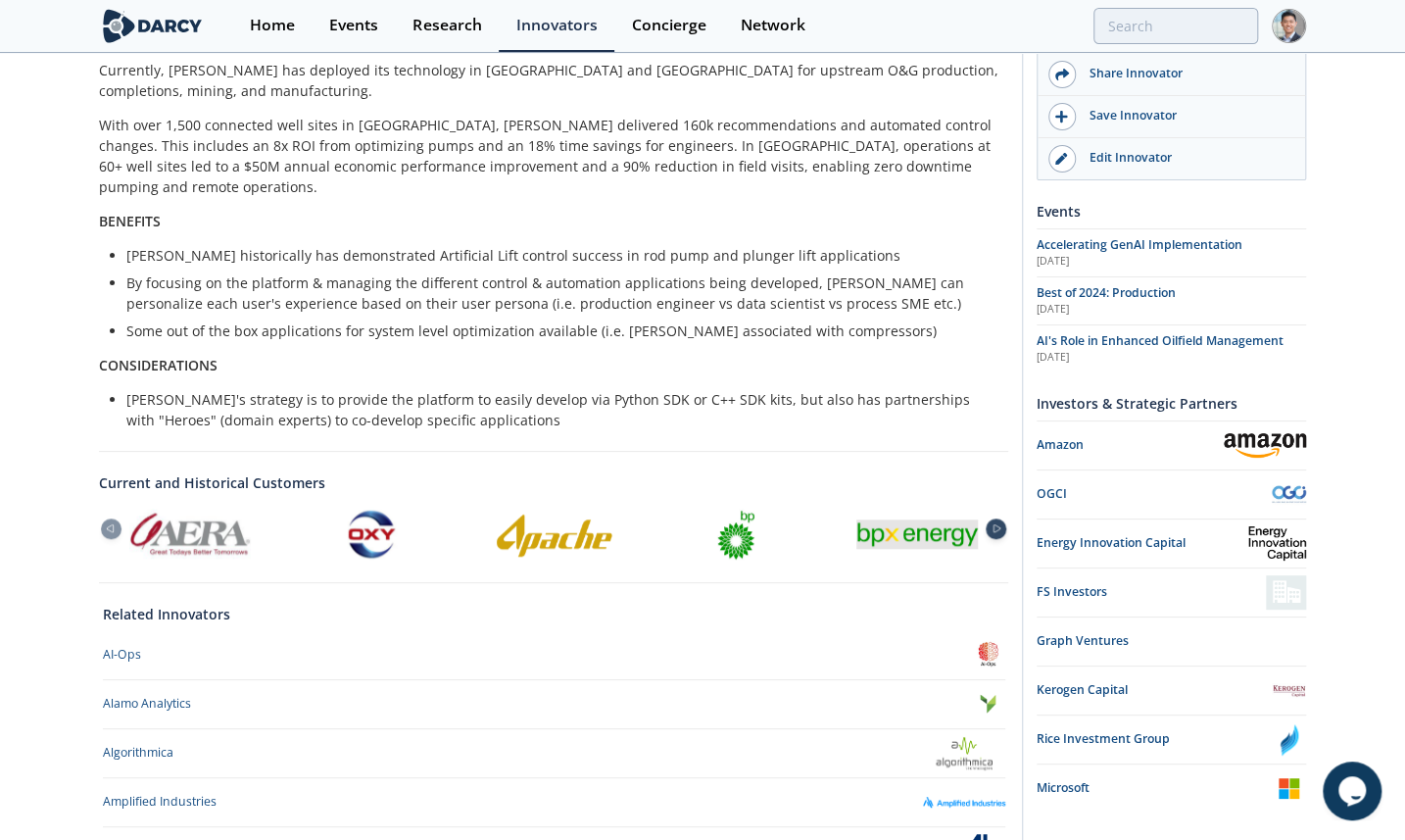
click at [988, 524] on icon at bounding box center [997, 528] width 24 height 9
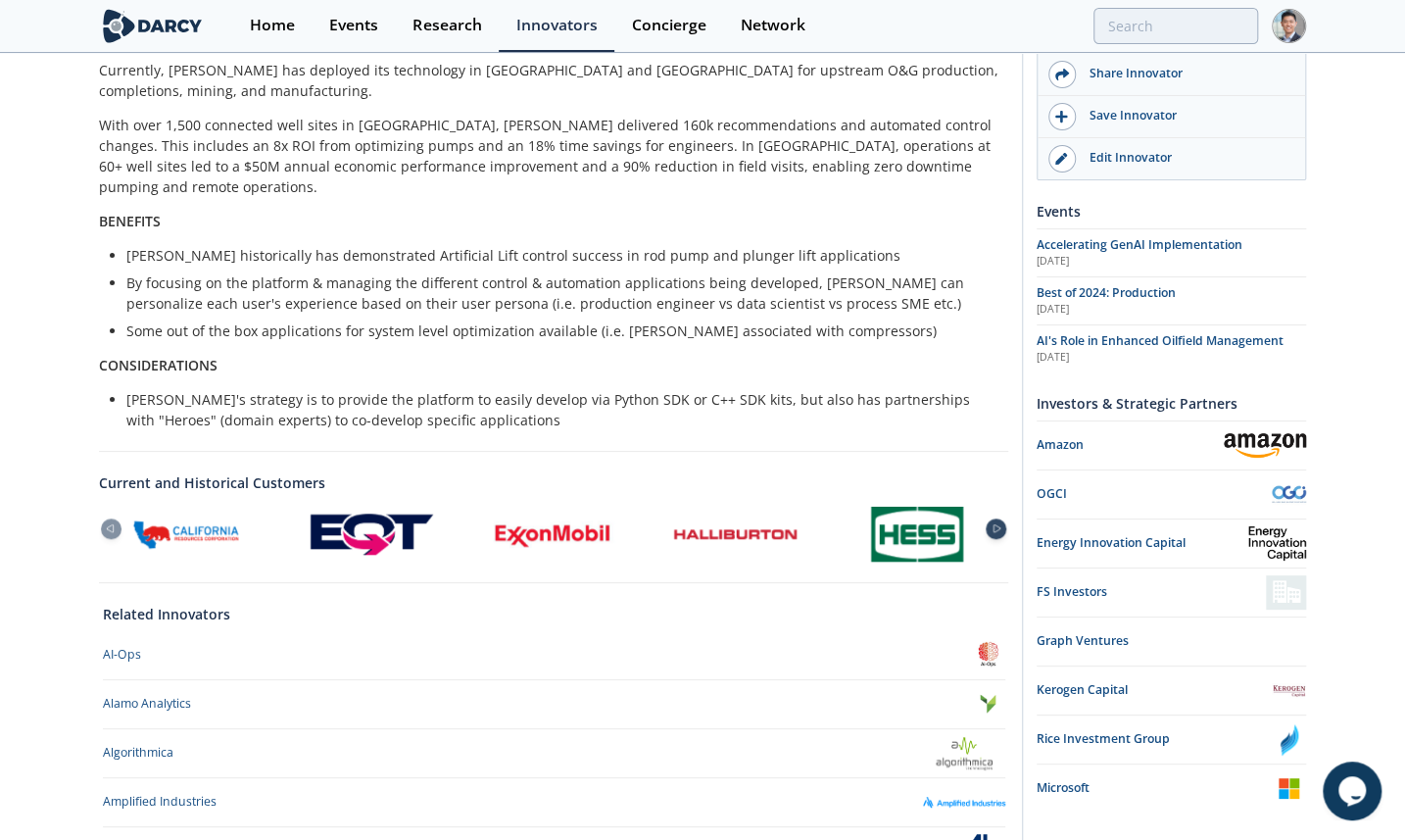
click at [988, 524] on icon at bounding box center [997, 528] width 24 height 9
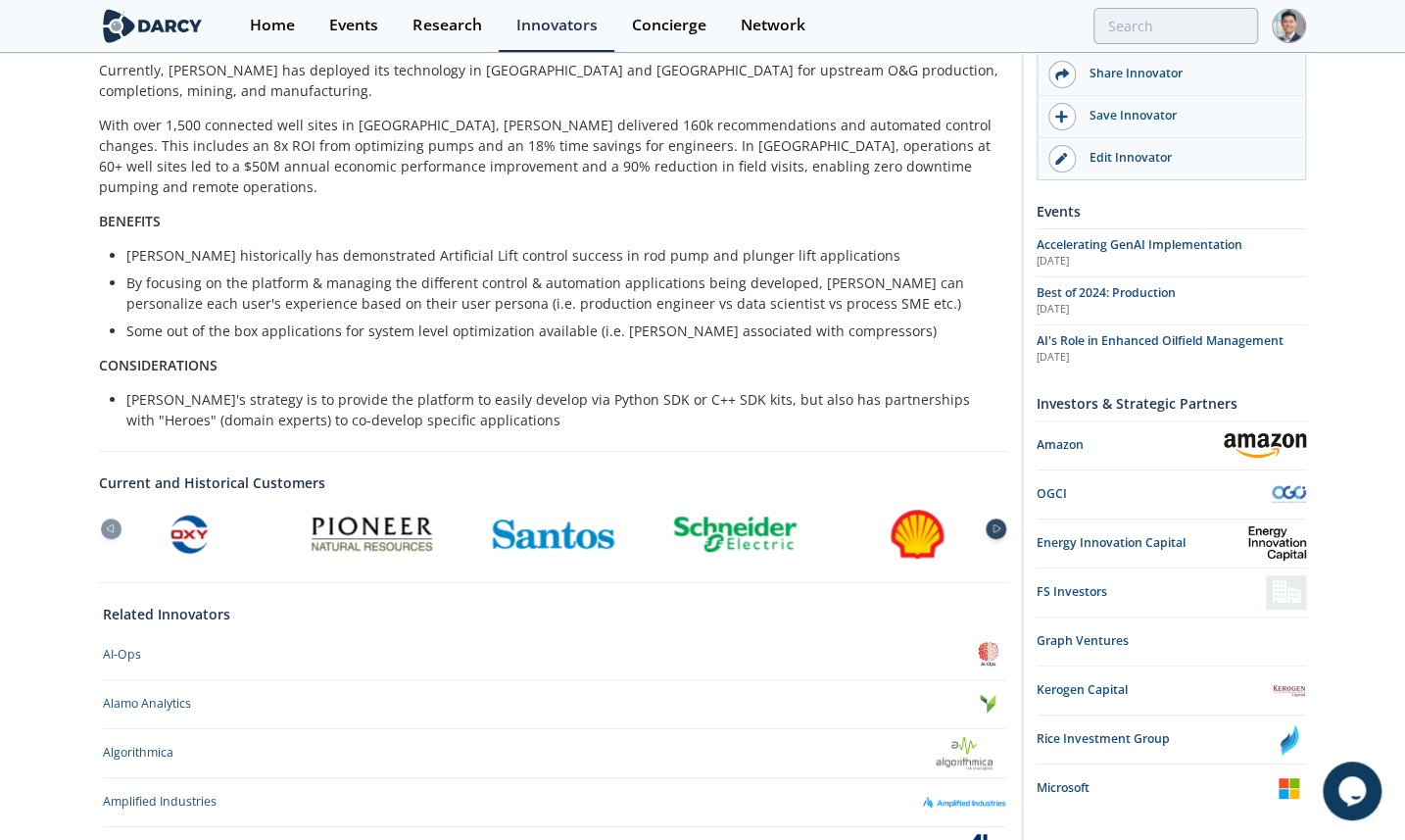
click at [988, 524] on icon at bounding box center [997, 528] width 24 height 9
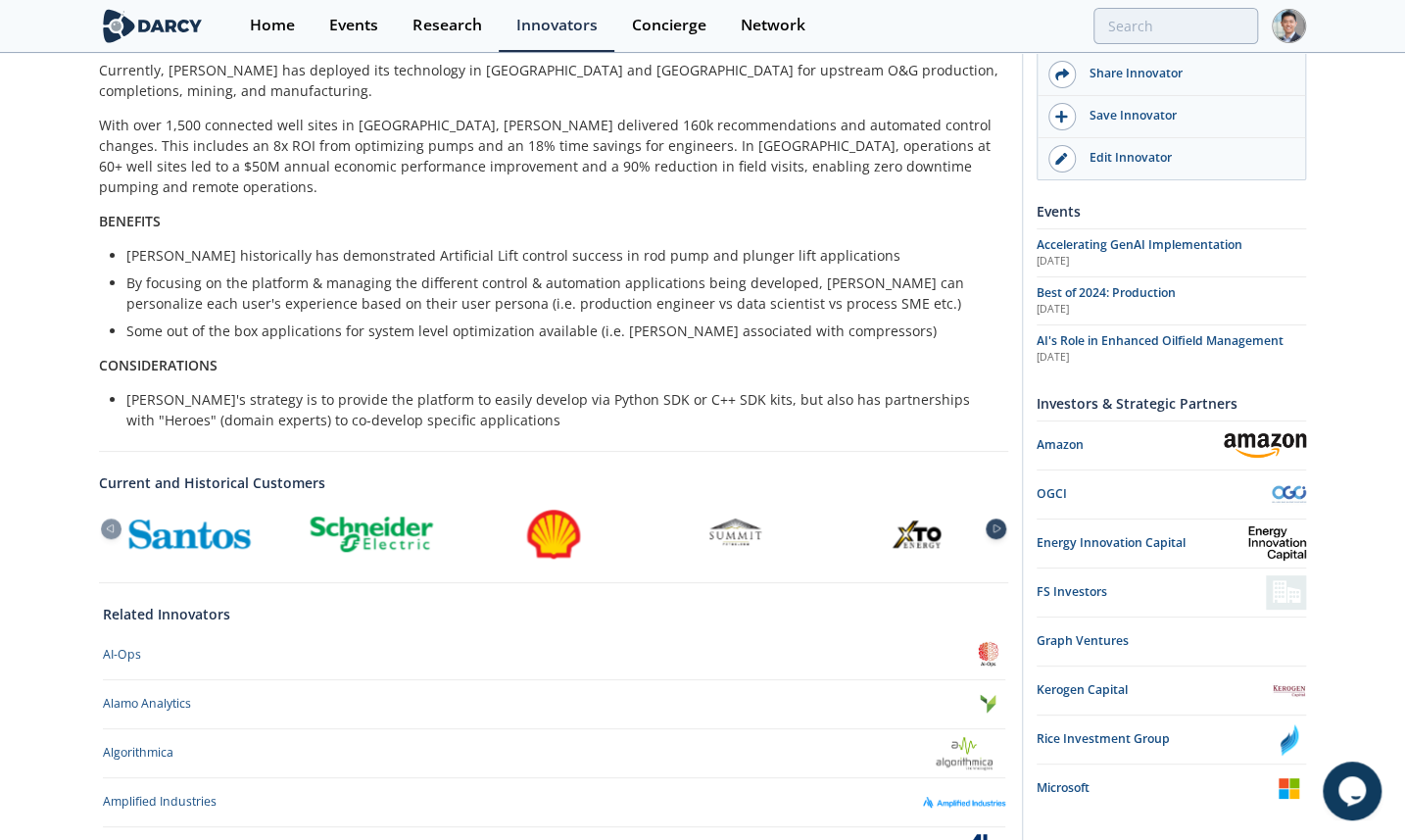
click at [988, 524] on icon at bounding box center [997, 528] width 24 height 9
click at [113, 525] on icon at bounding box center [110, 529] width 7 height 8
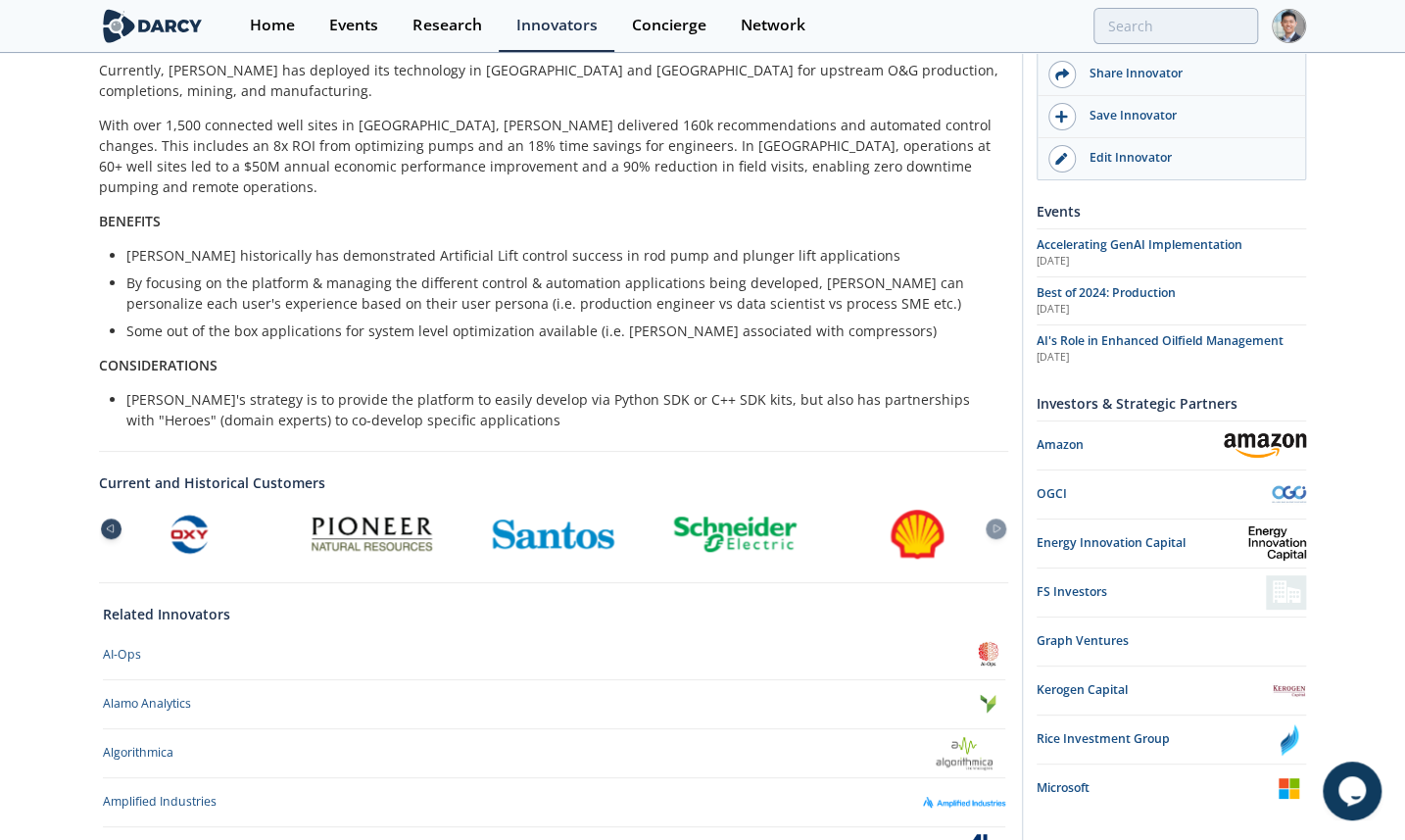
click at [113, 525] on icon at bounding box center [110, 529] width 7 height 8
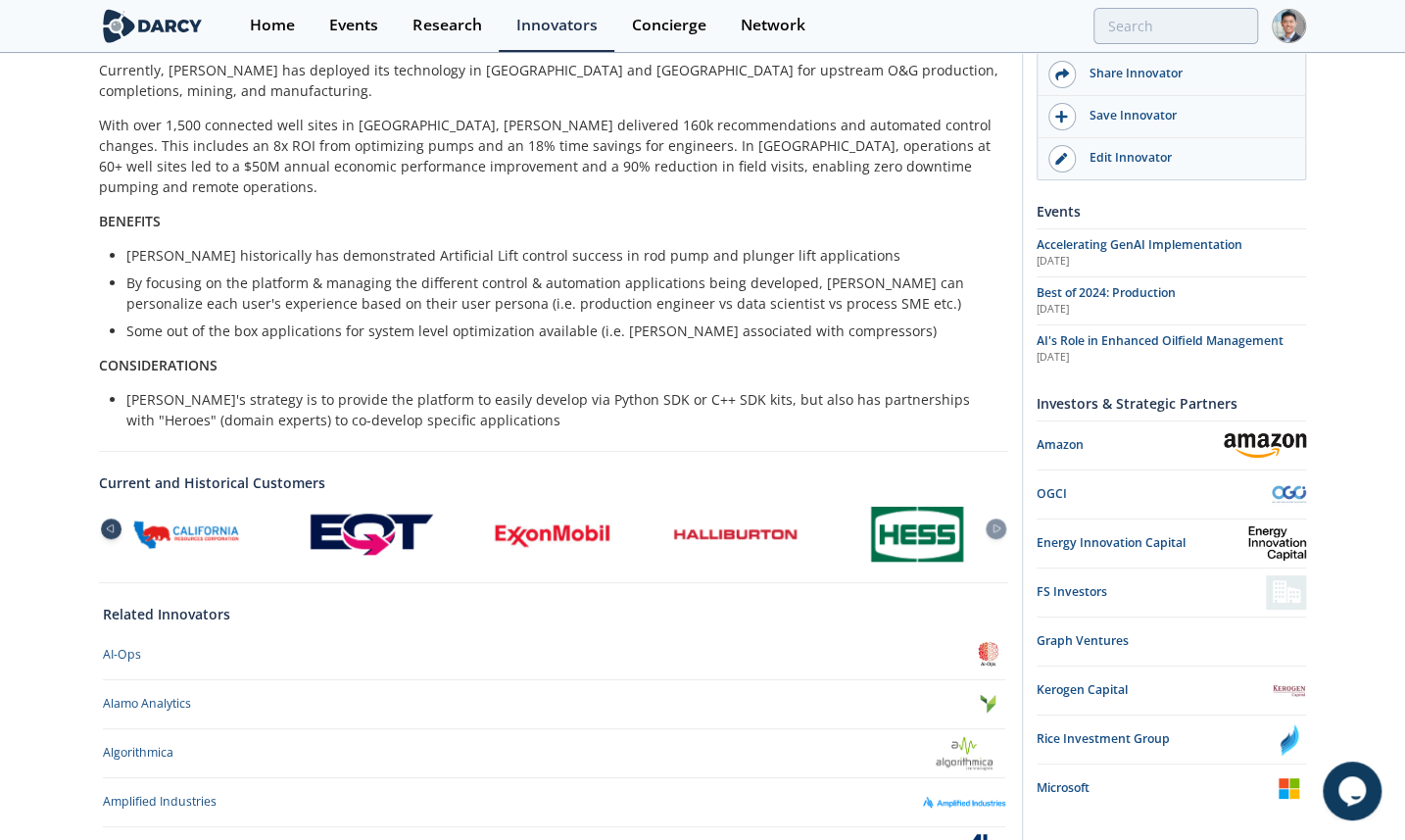
click at [113, 525] on icon at bounding box center [110, 529] width 7 height 8
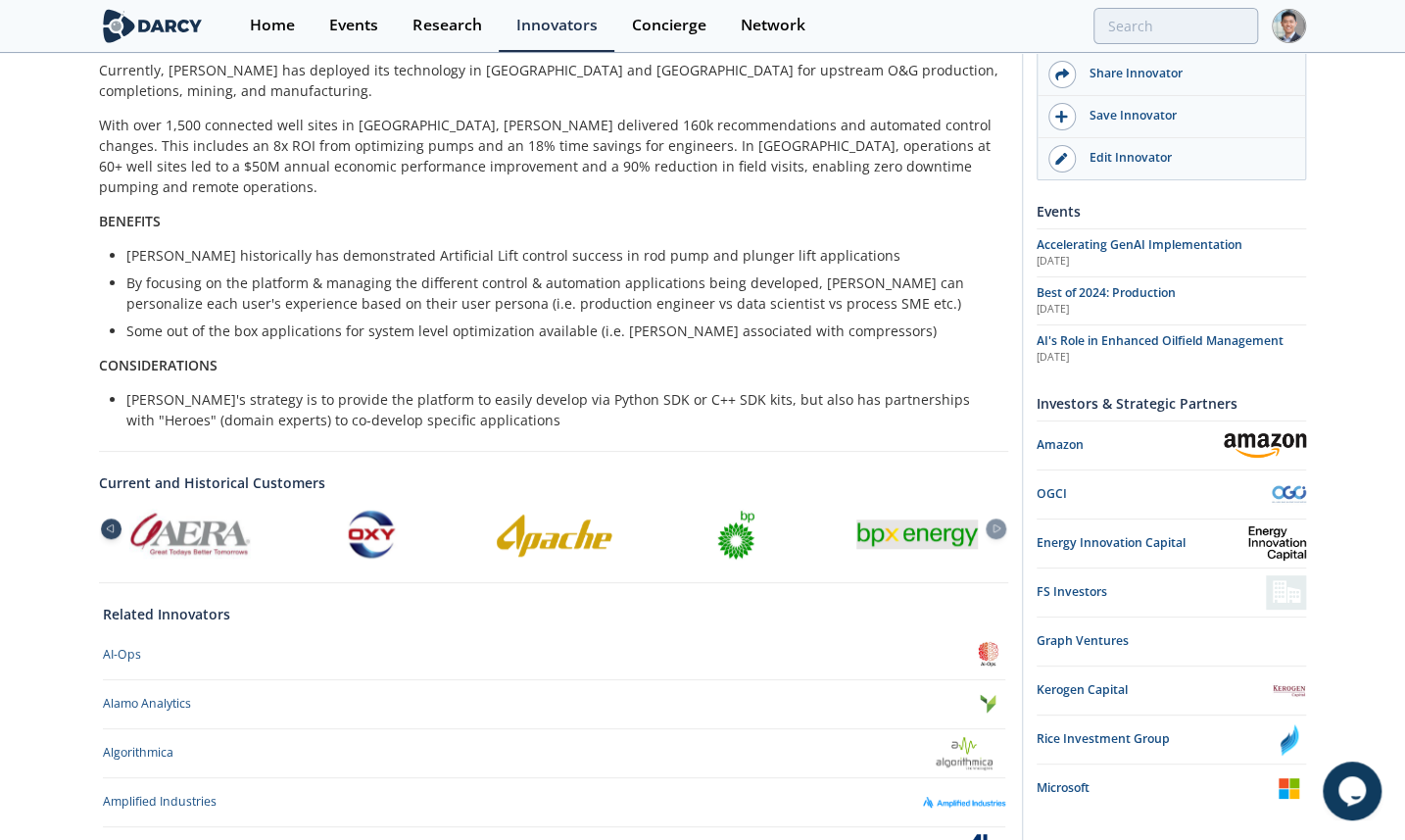
click at [113, 525] on icon at bounding box center [110, 529] width 7 height 8
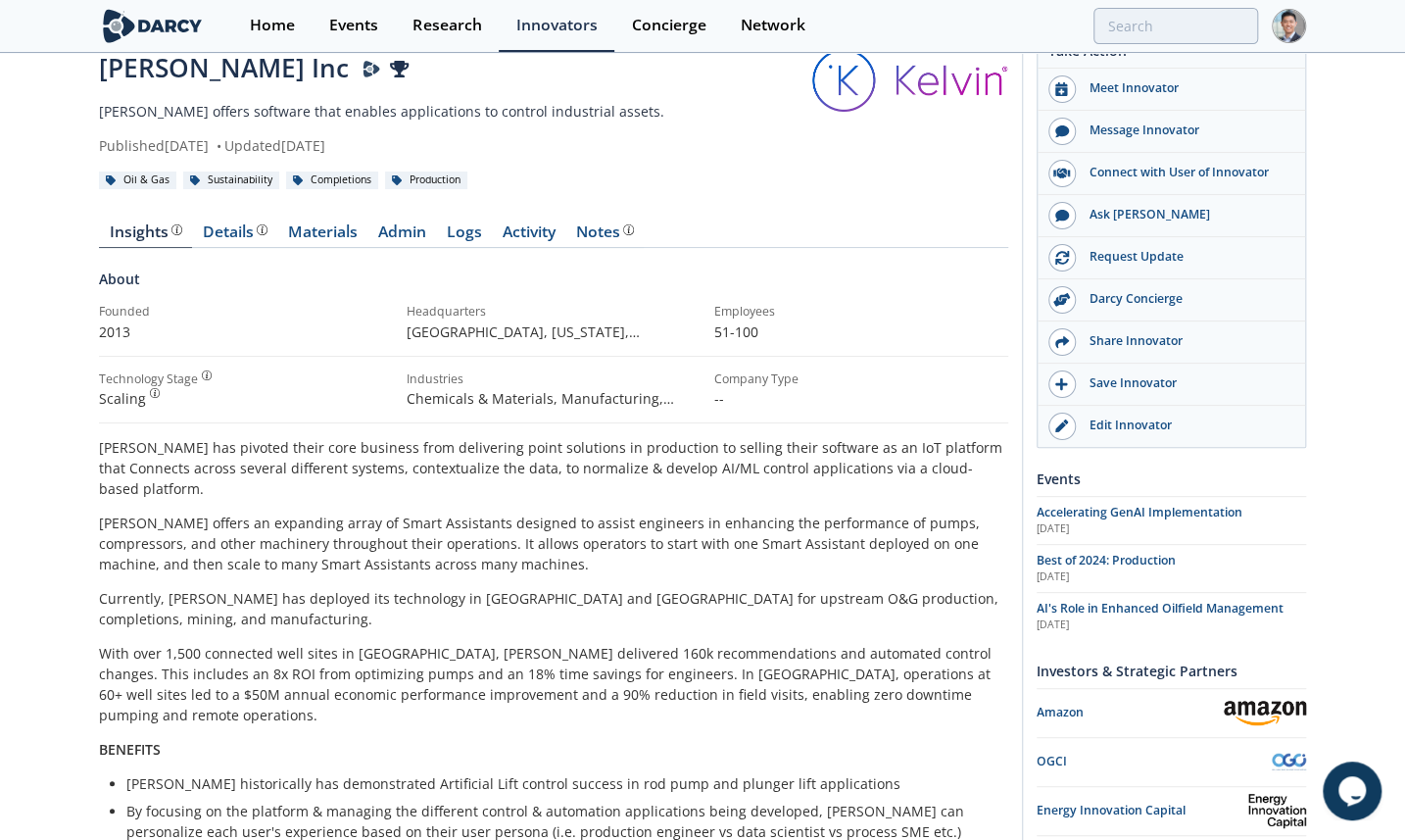
scroll to position [0, 0]
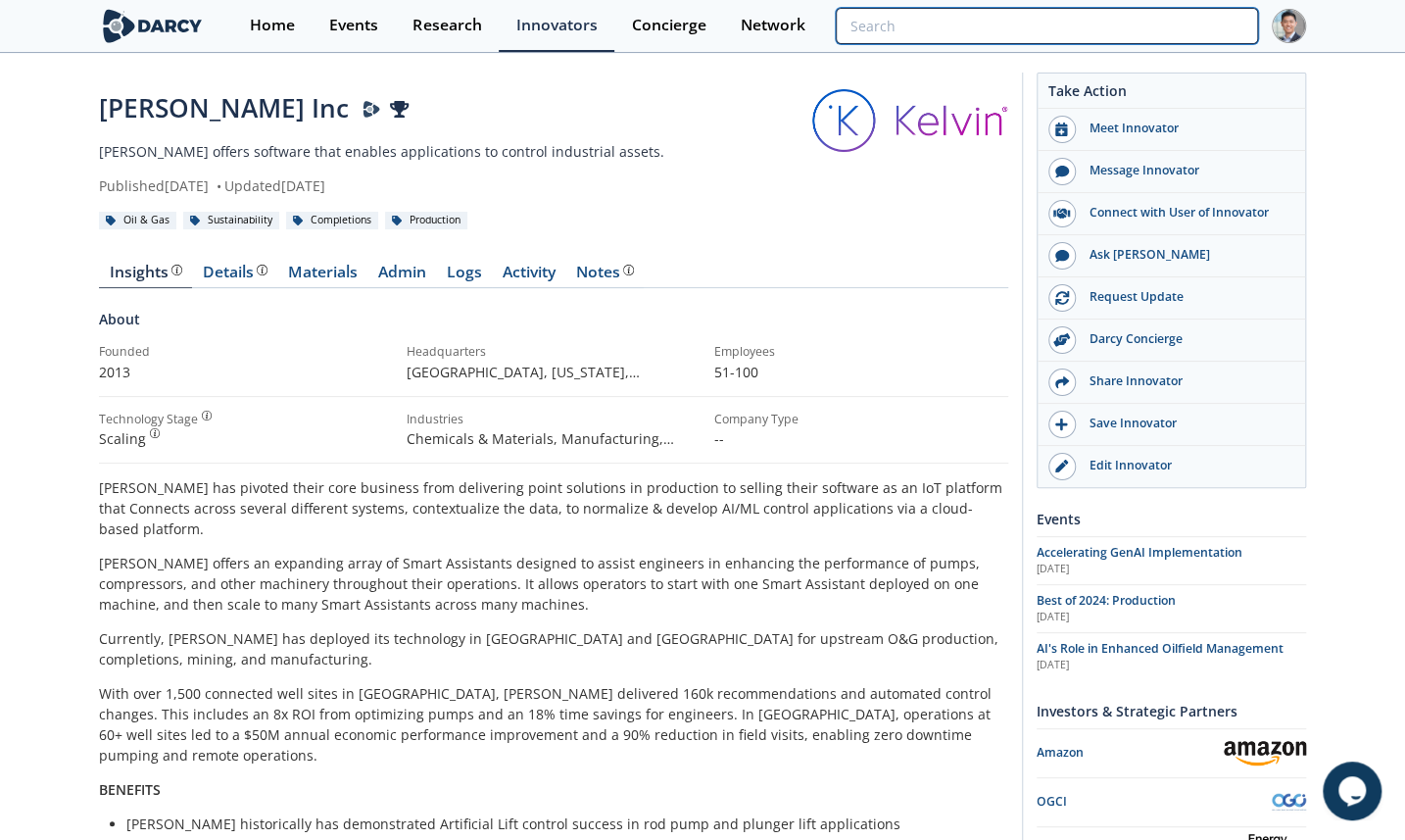
click at [1188, 23] on input "search" at bounding box center [1047, 26] width 422 height 37
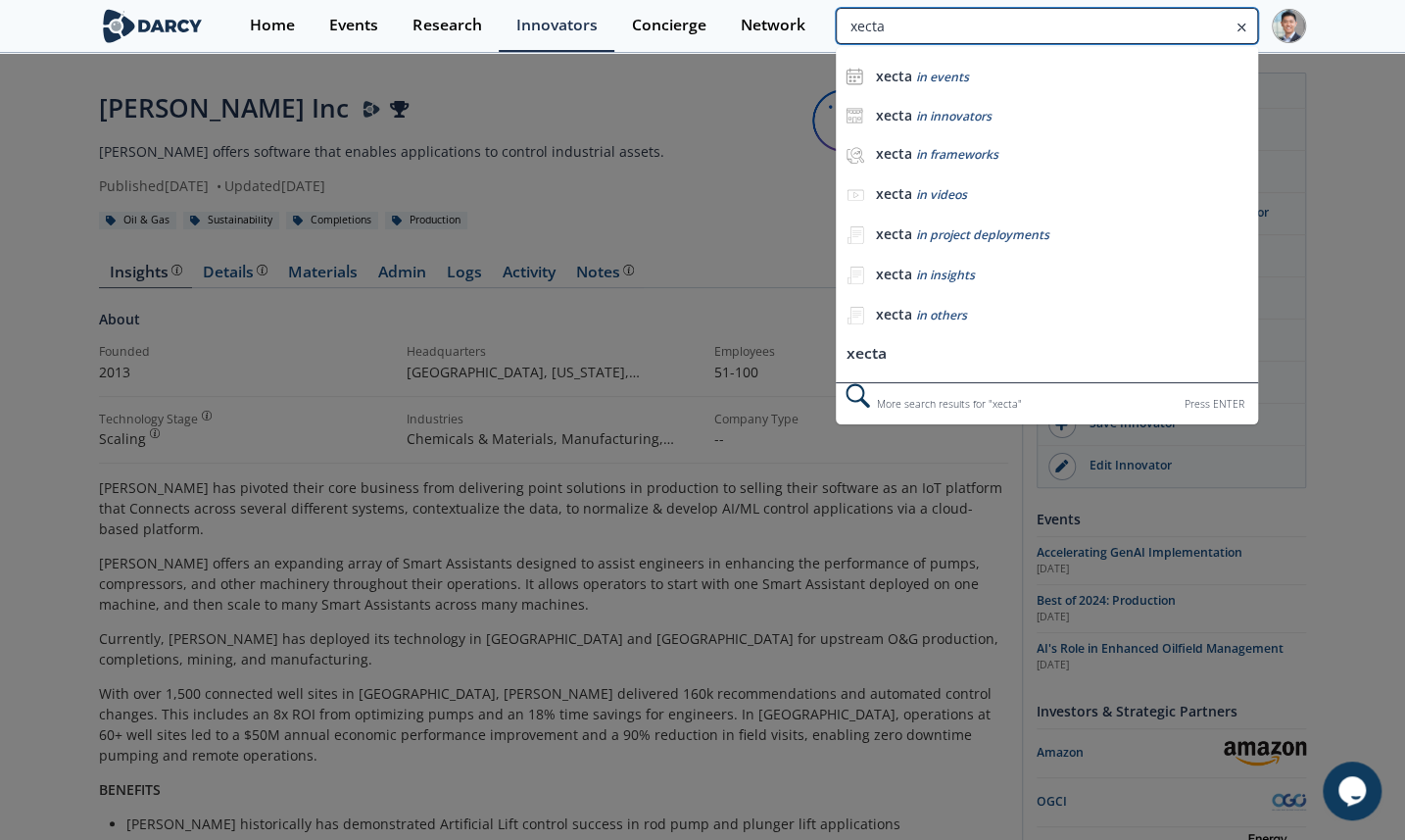
type input "xecta"
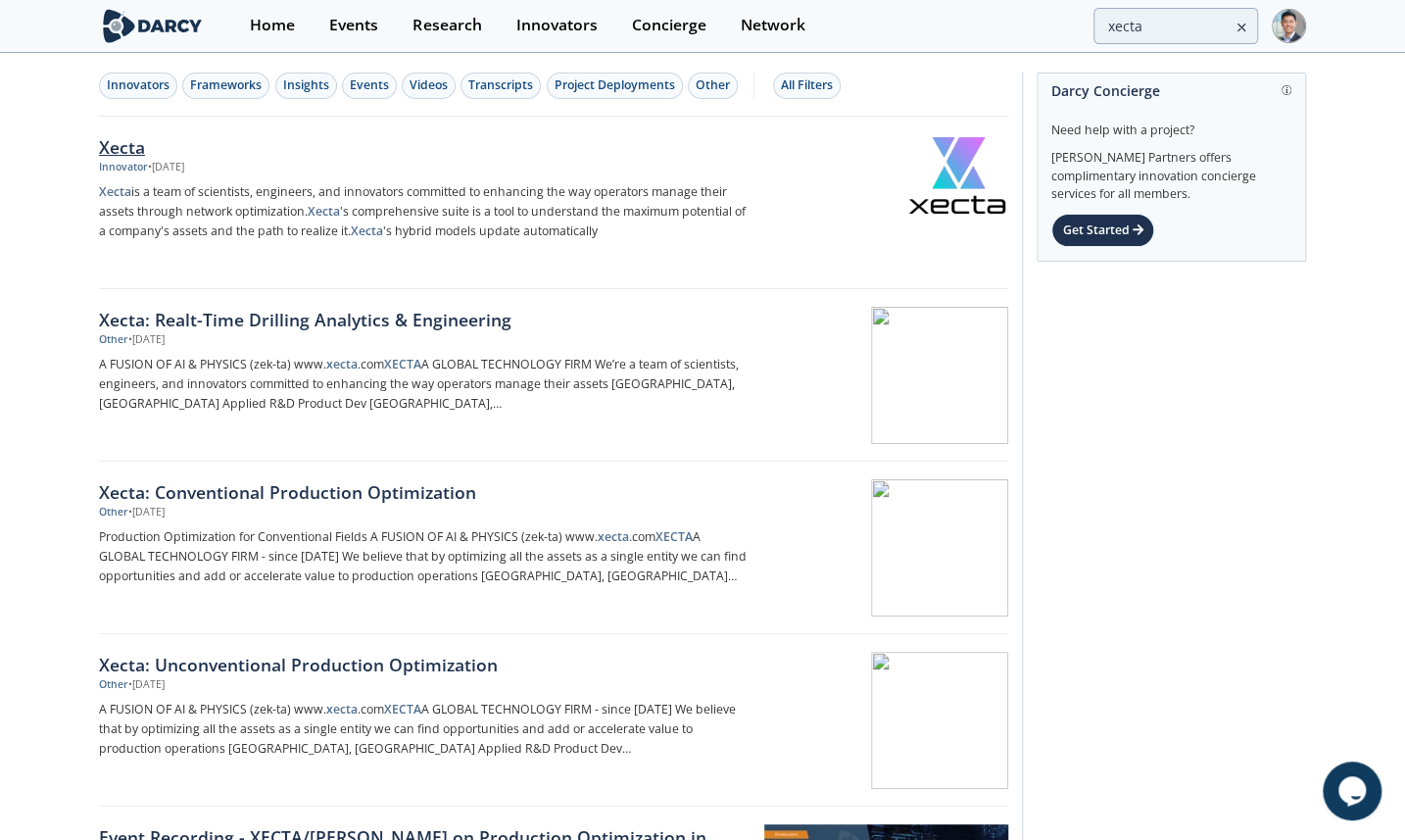
click at [294, 157] on div "Xecta" at bounding box center [423, 147] width 648 height 26
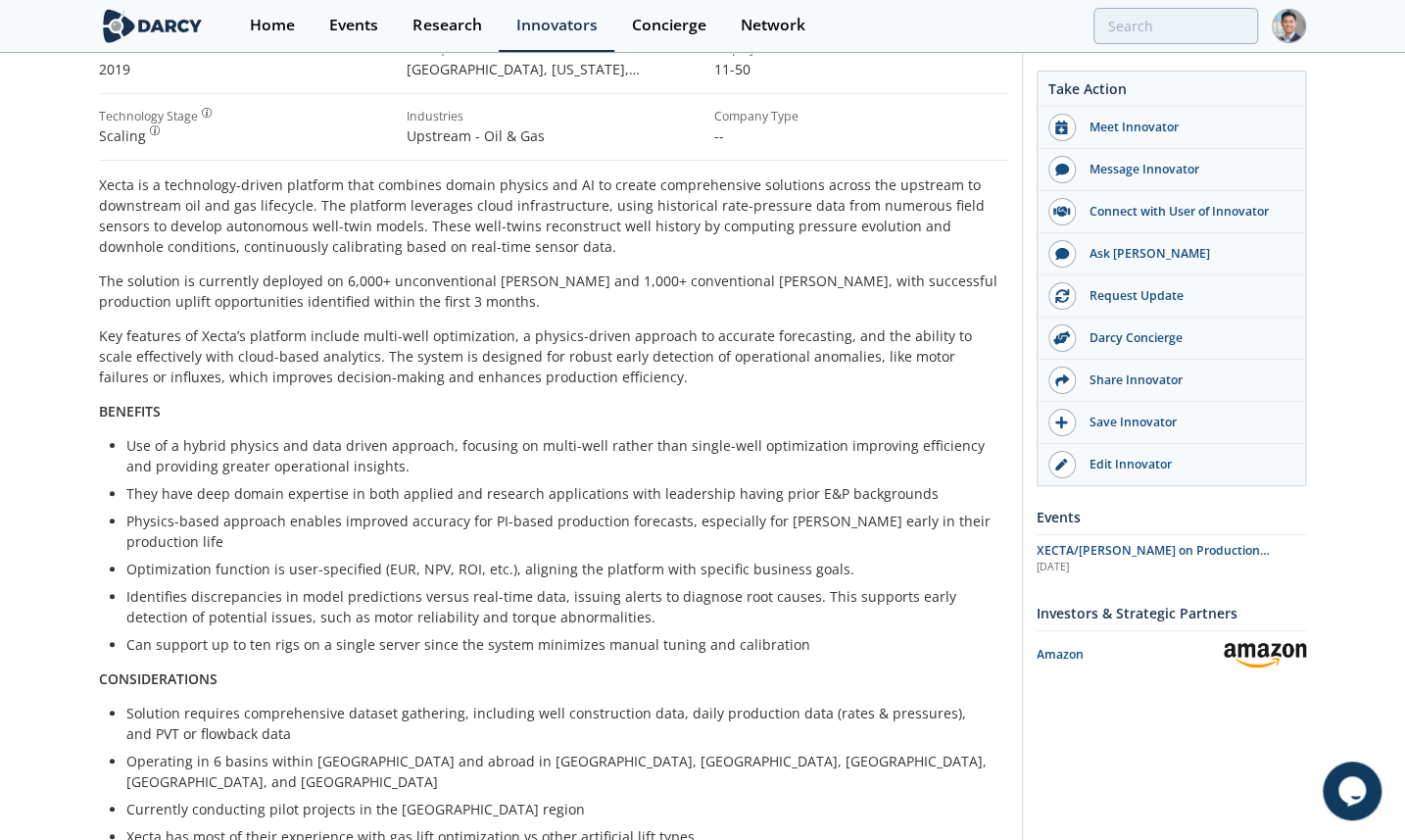
scroll to position [594, 0]
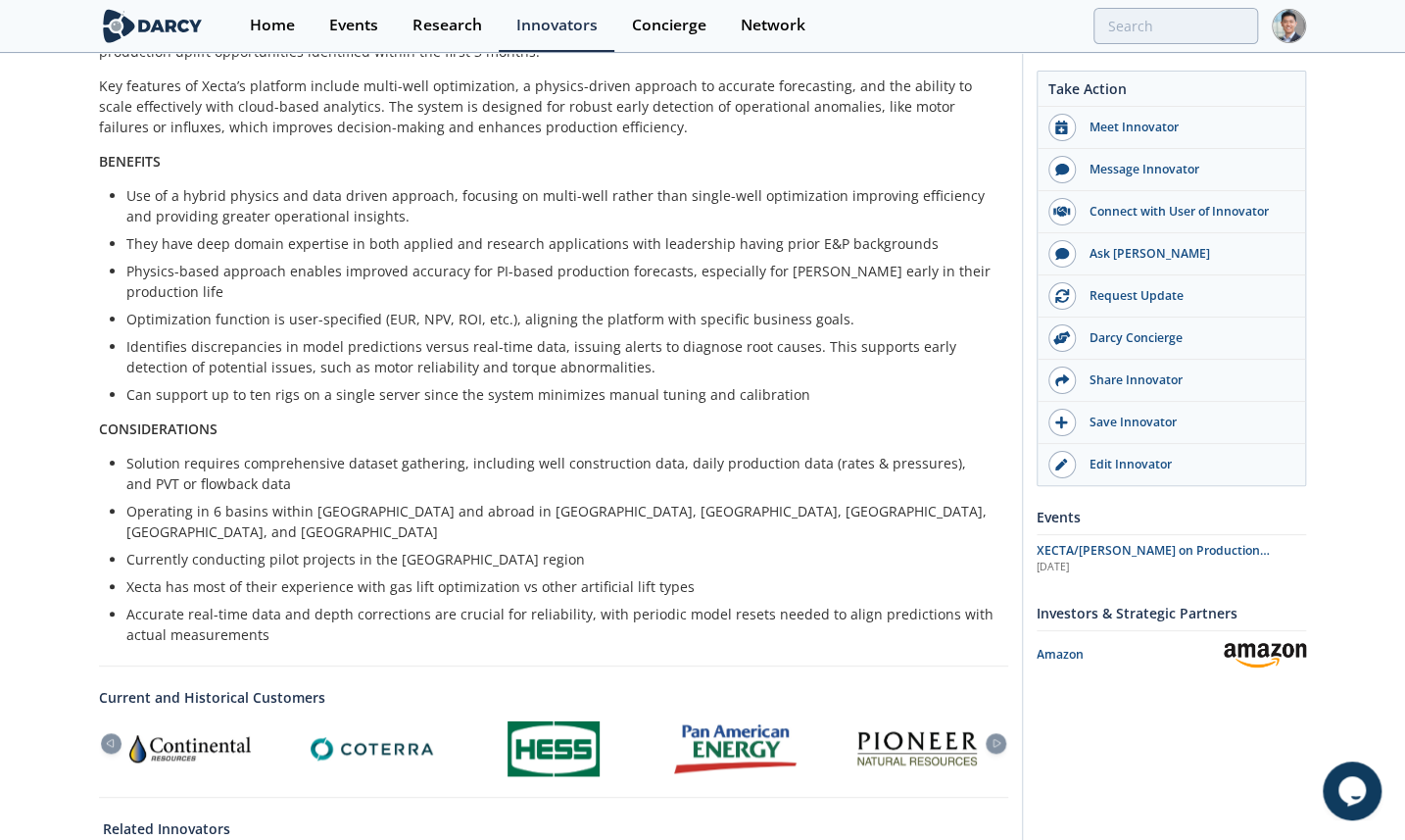
click at [1009, 727] on div at bounding box center [1100, 748] width 183 height 43
click at [996, 739] on icon at bounding box center [997, 743] width 24 height 9
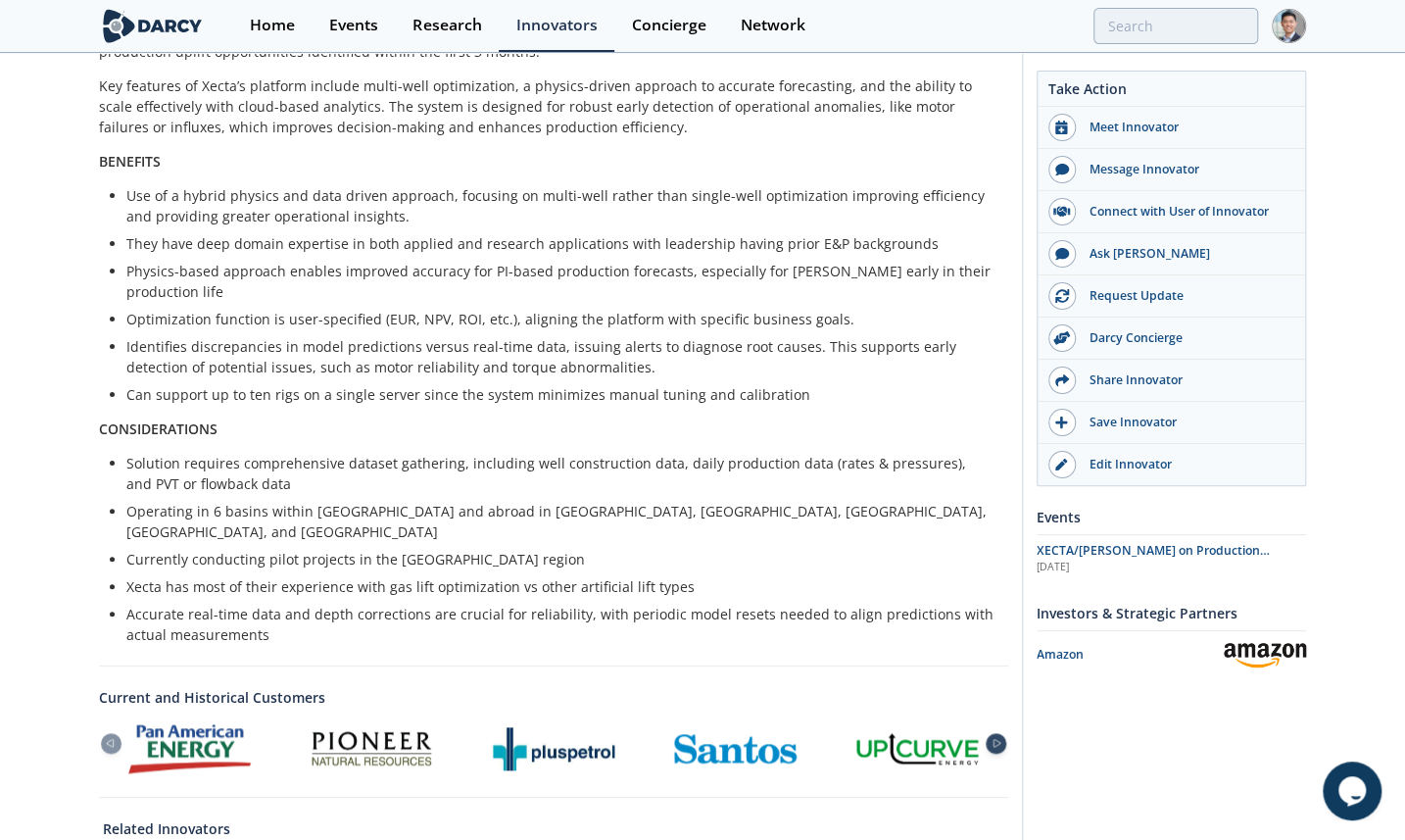
click at [996, 739] on icon at bounding box center [997, 743] width 24 height 9
click at [122, 724] on div at bounding box center [191, 748] width 183 height 49
click at [110, 733] on div at bounding box center [111, 743] width 21 height 21
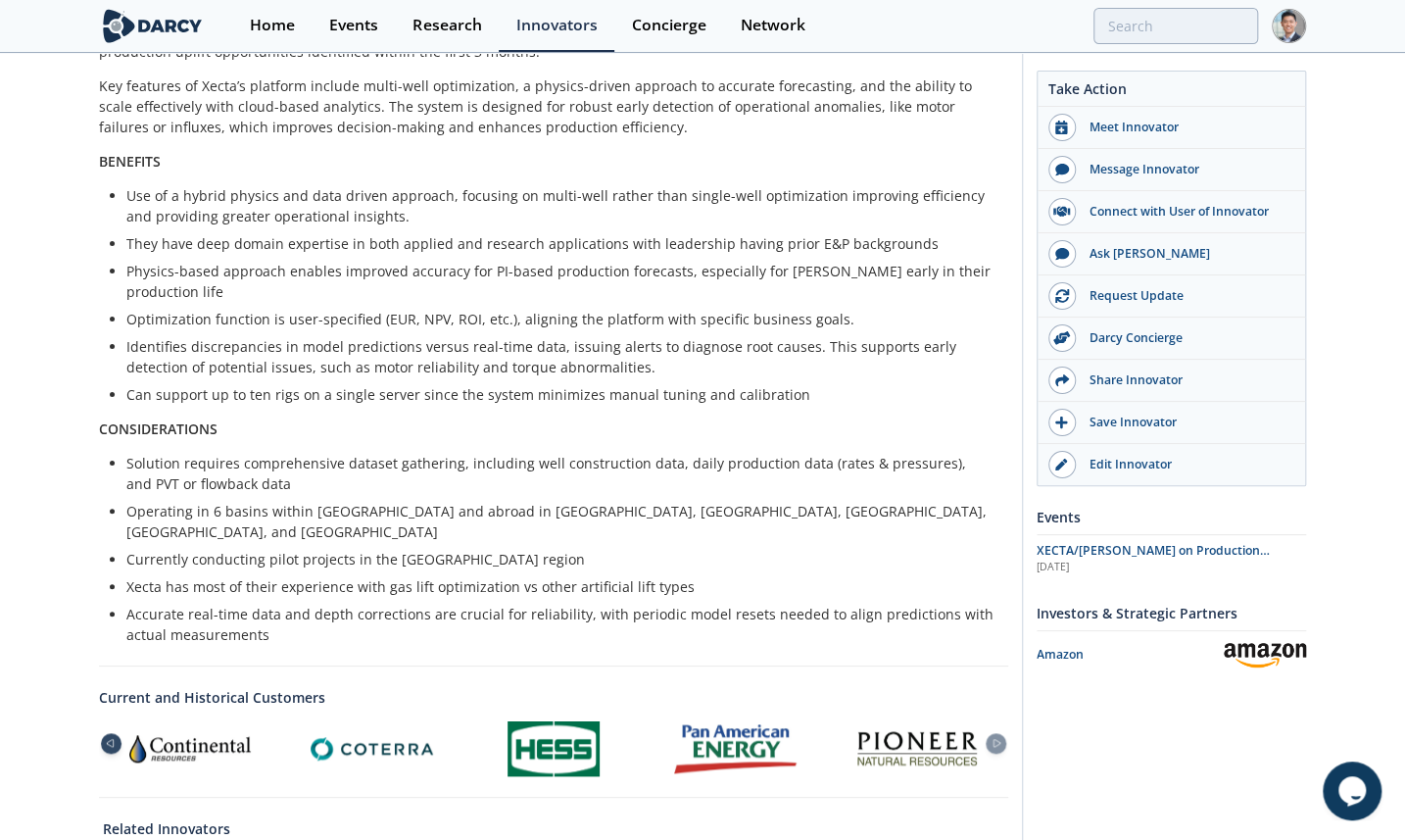
click at [110, 733] on div at bounding box center [111, 743] width 21 height 21
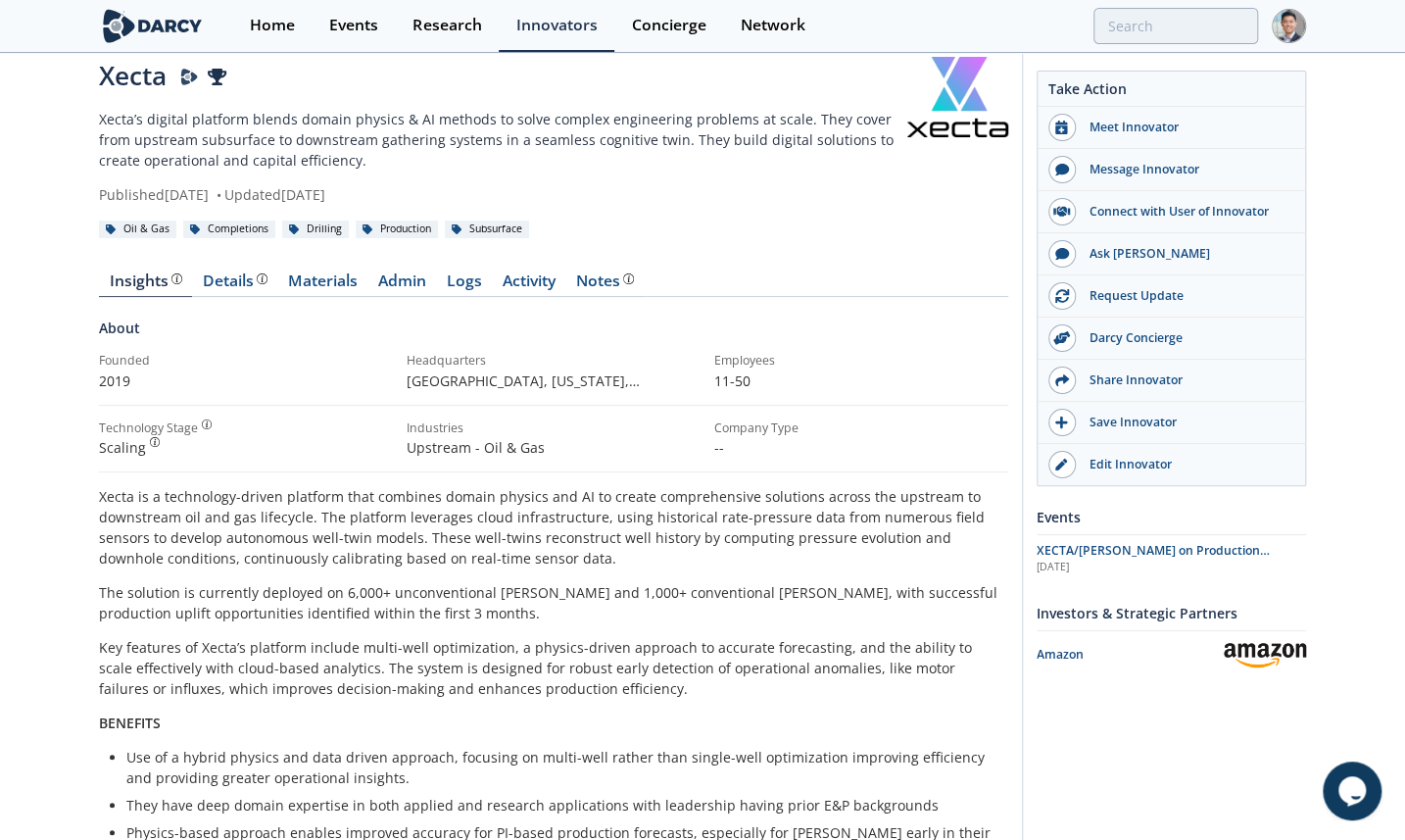
scroll to position [0, 0]
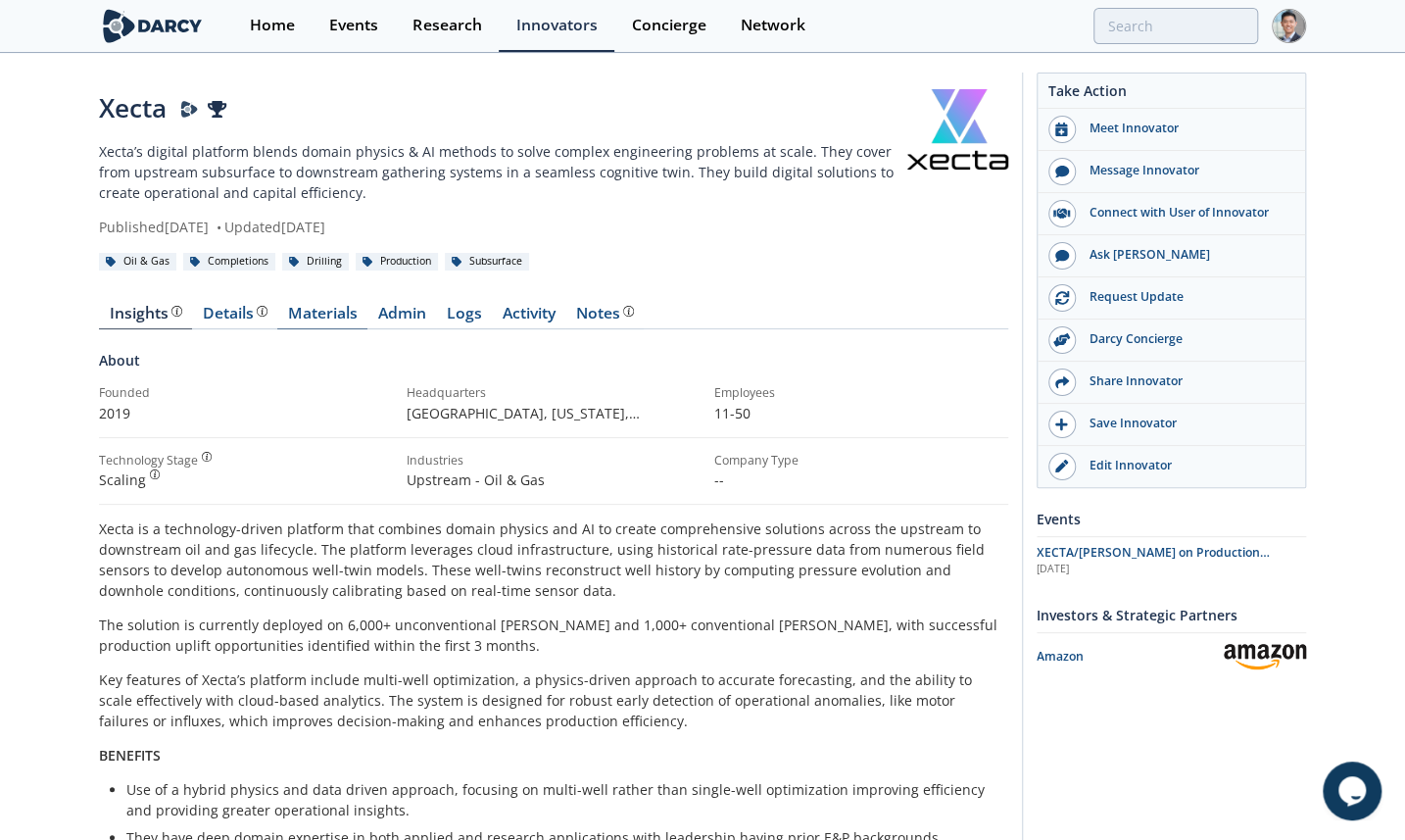
click at [318, 306] on link "Materials" at bounding box center [322, 318] width 90 height 24
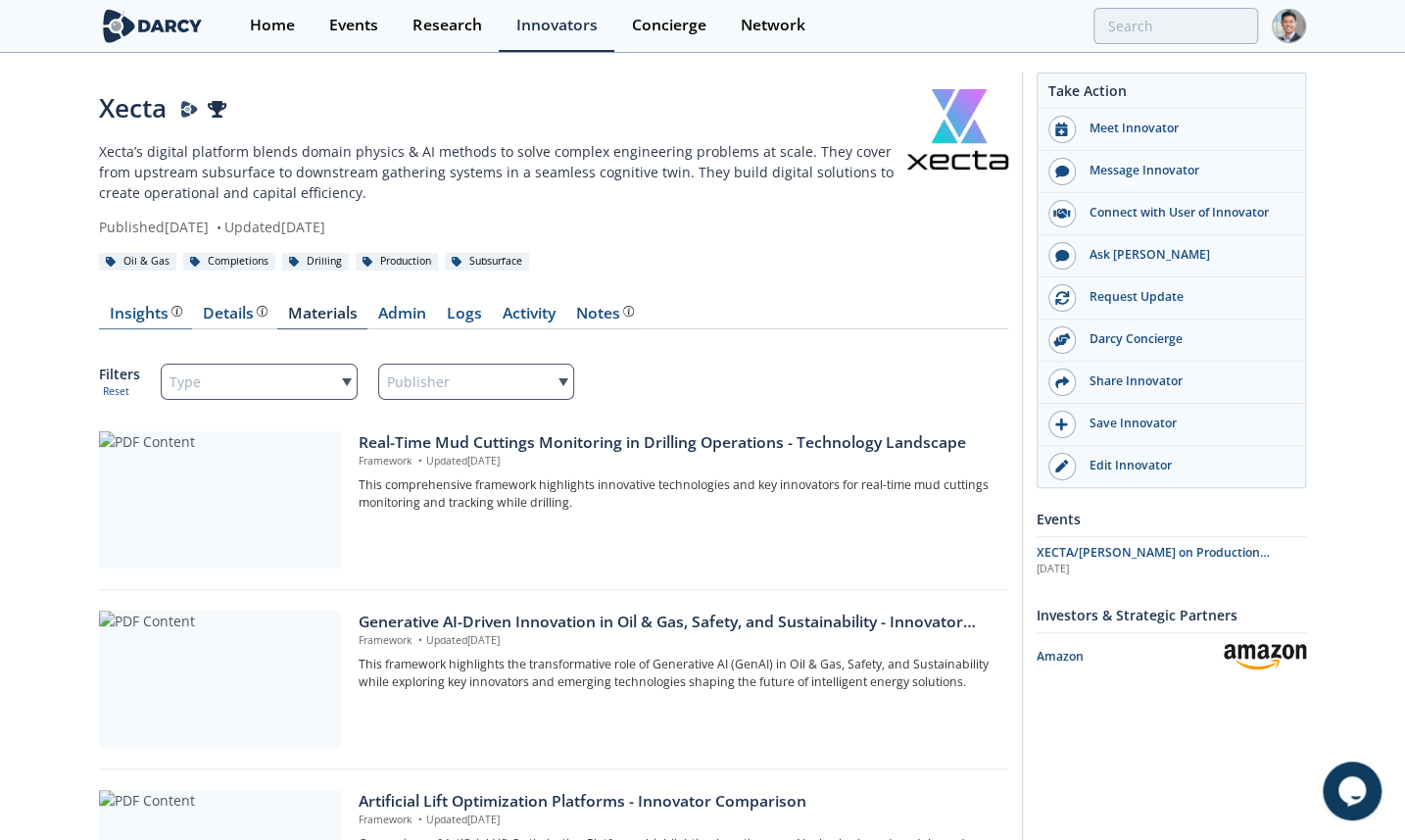
click at [162, 314] on div "Insights The [PERSON_NAME] Research team’s summarized opinion of the innovator,…" at bounding box center [146, 314] width 72 height 16
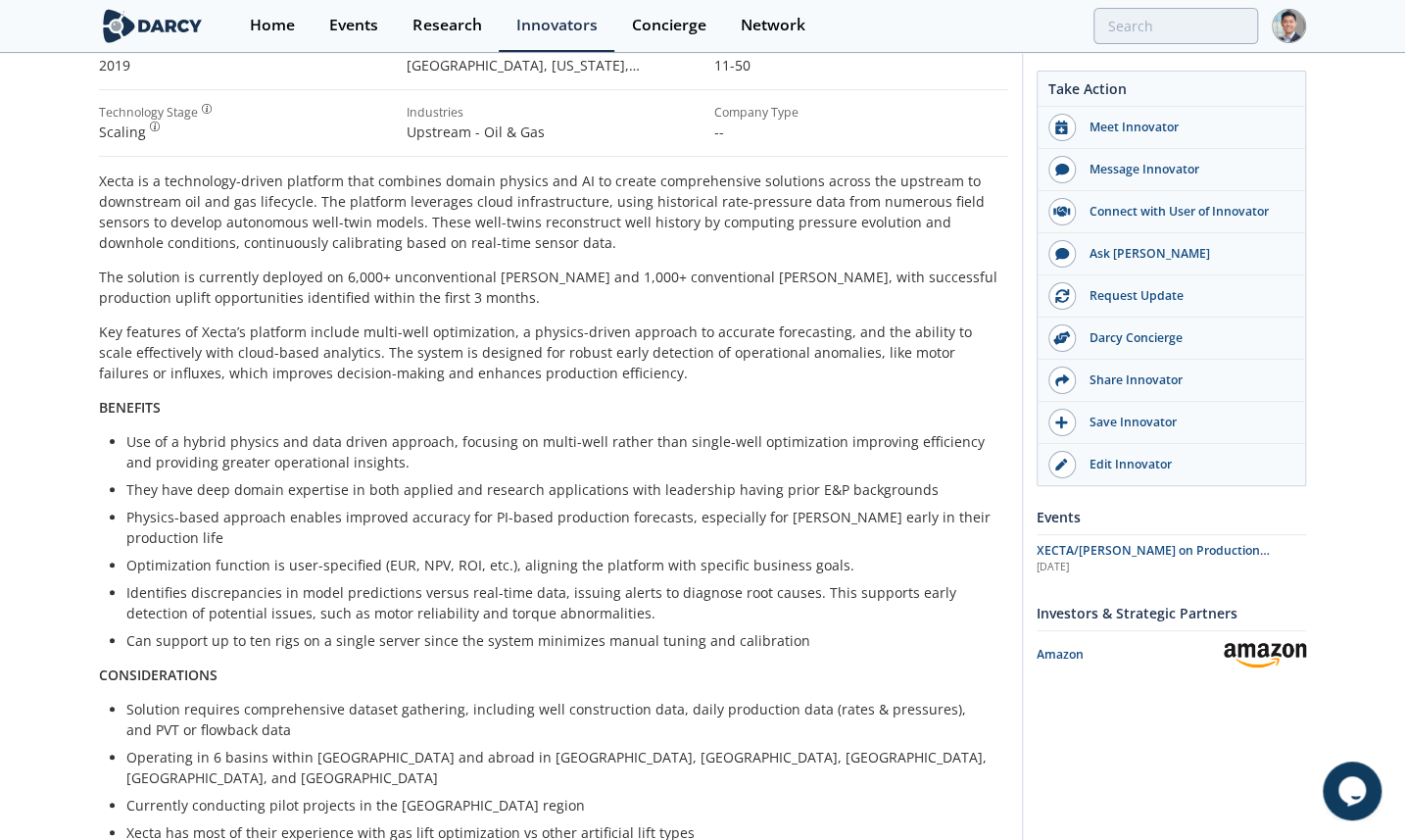
scroll to position [594, 0]
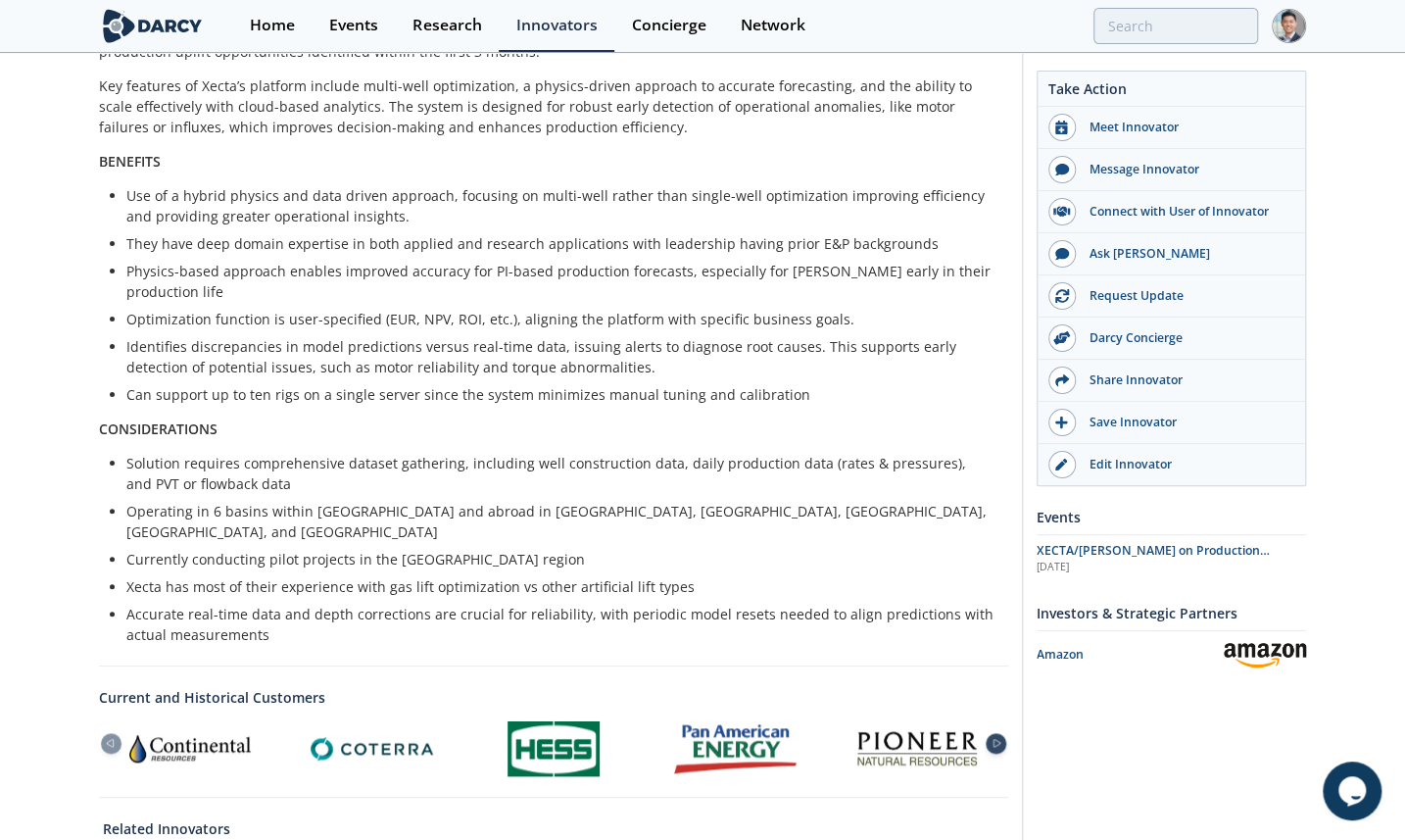
click at [1000, 733] on div at bounding box center [996, 743] width 21 height 21
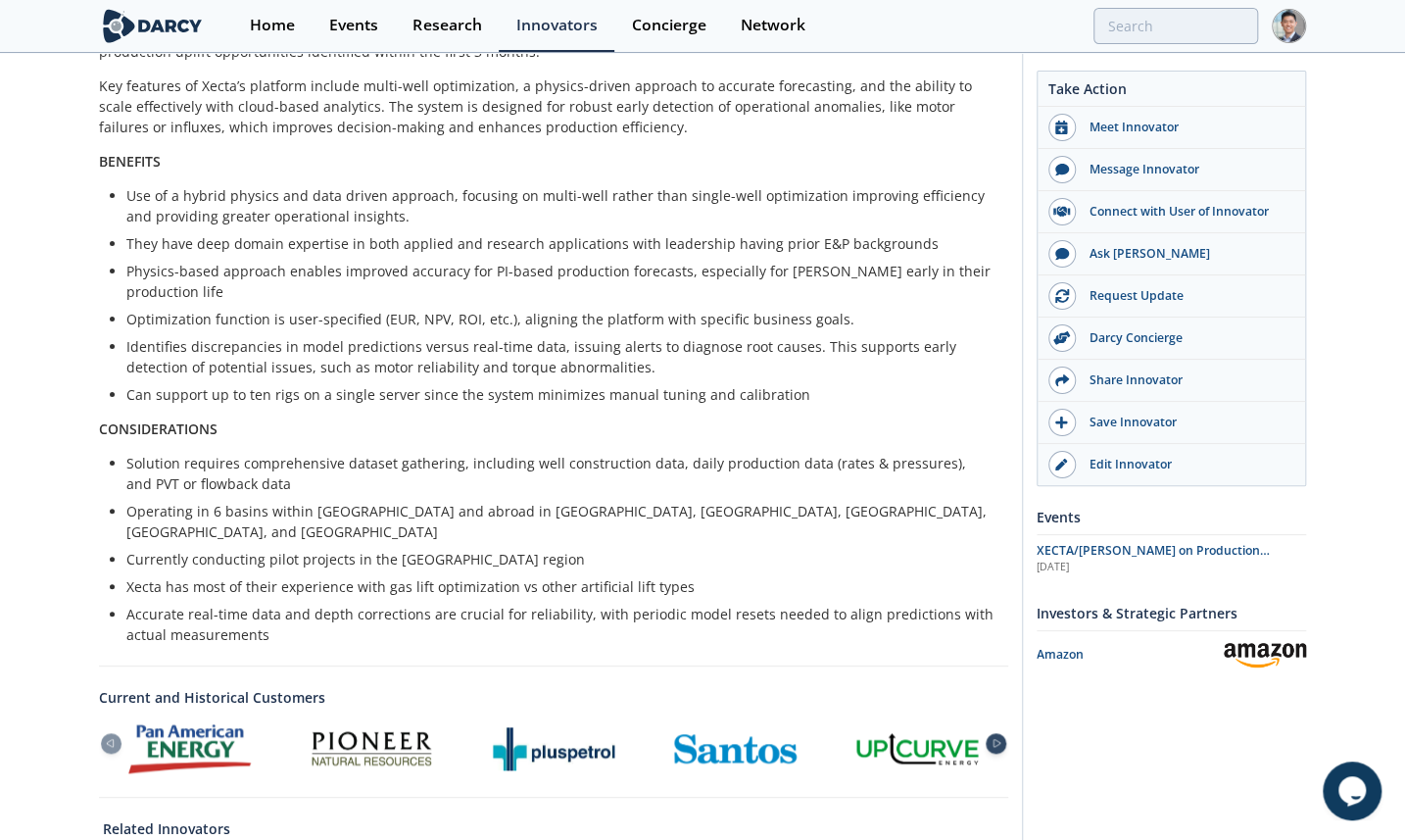
click at [1000, 733] on div at bounding box center [996, 743] width 21 height 21
click at [112, 739] on icon at bounding box center [111, 743] width 24 height 9
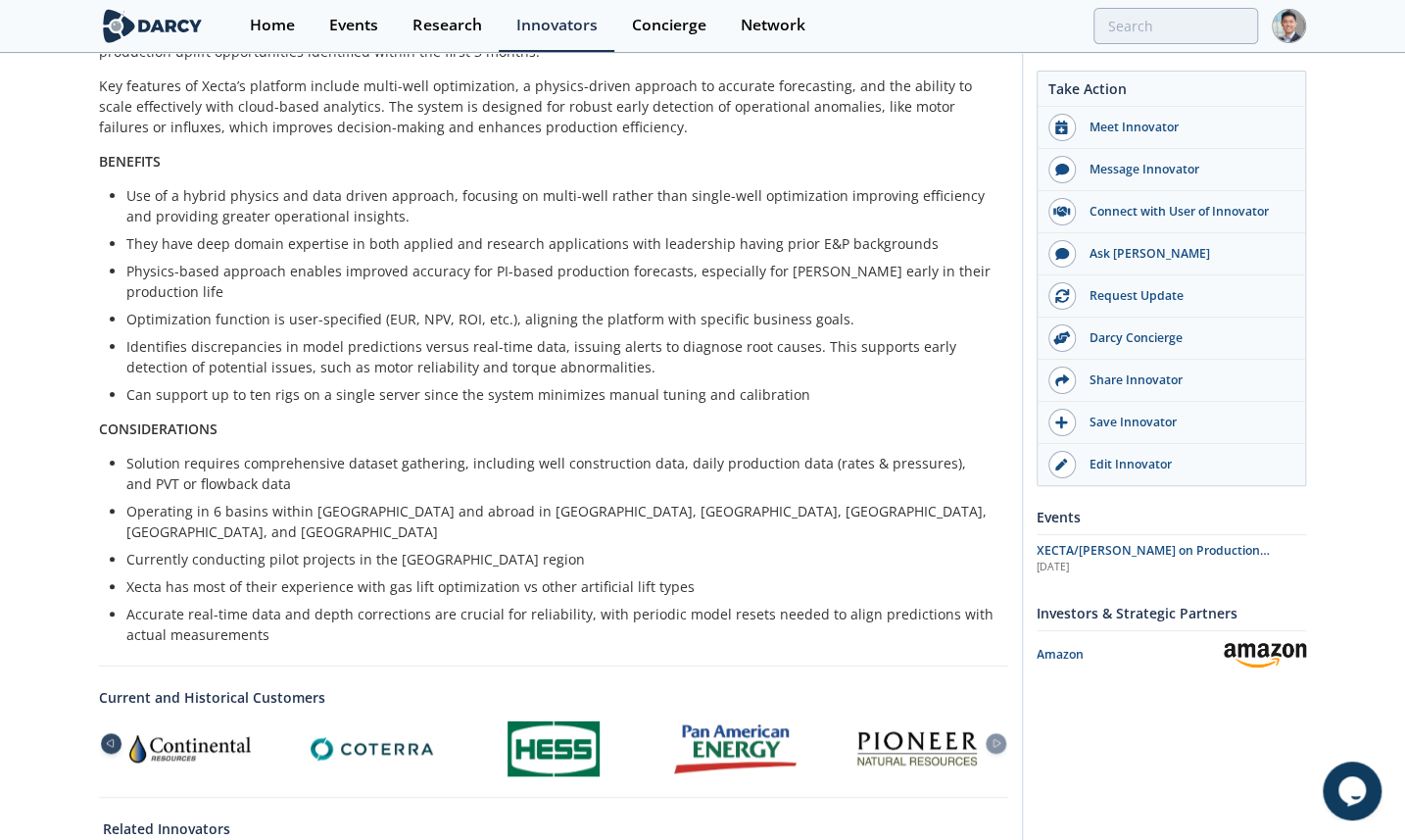
click at [112, 739] on icon at bounding box center [111, 743] width 24 height 9
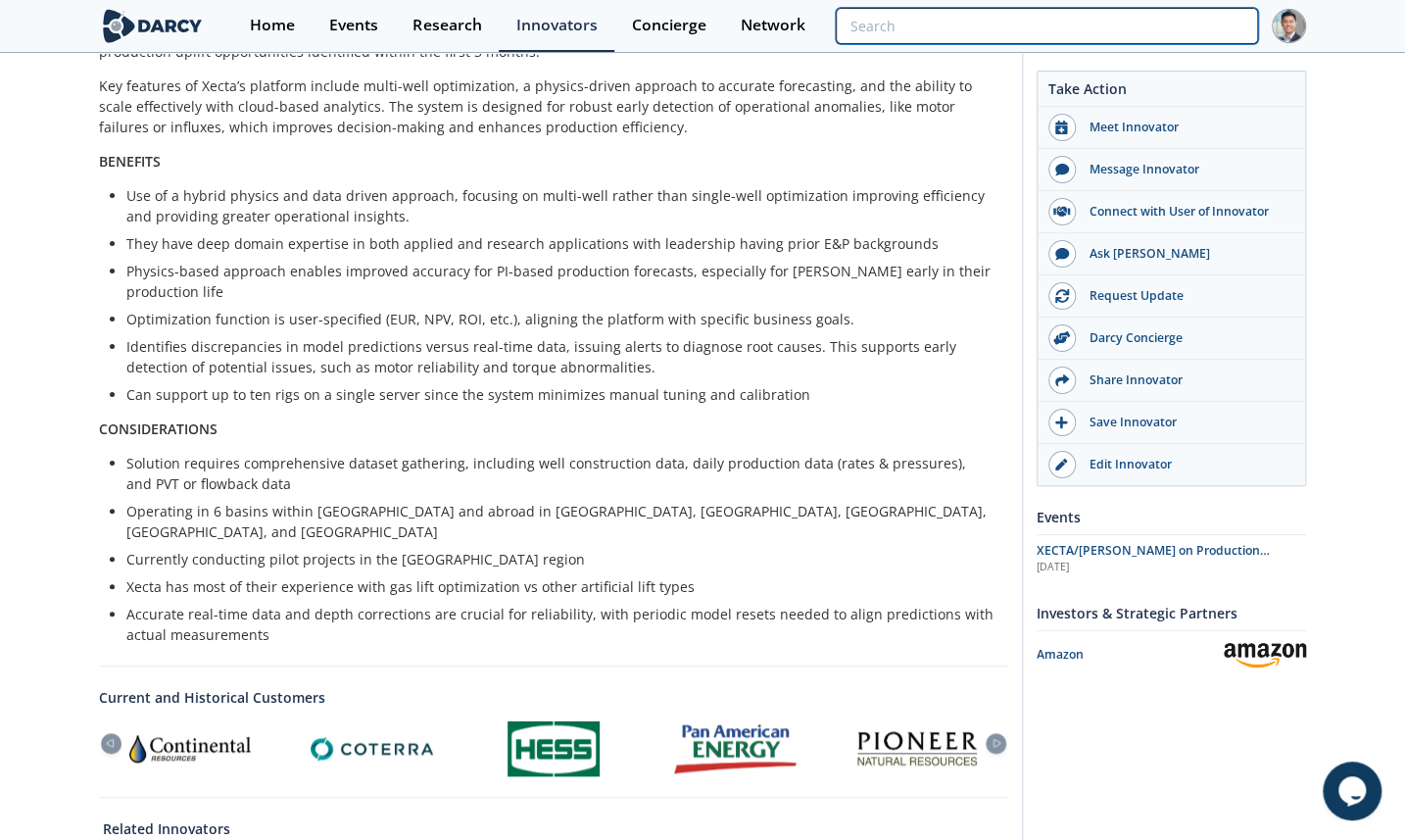
click at [1137, 16] on input "search" at bounding box center [1047, 26] width 422 height 37
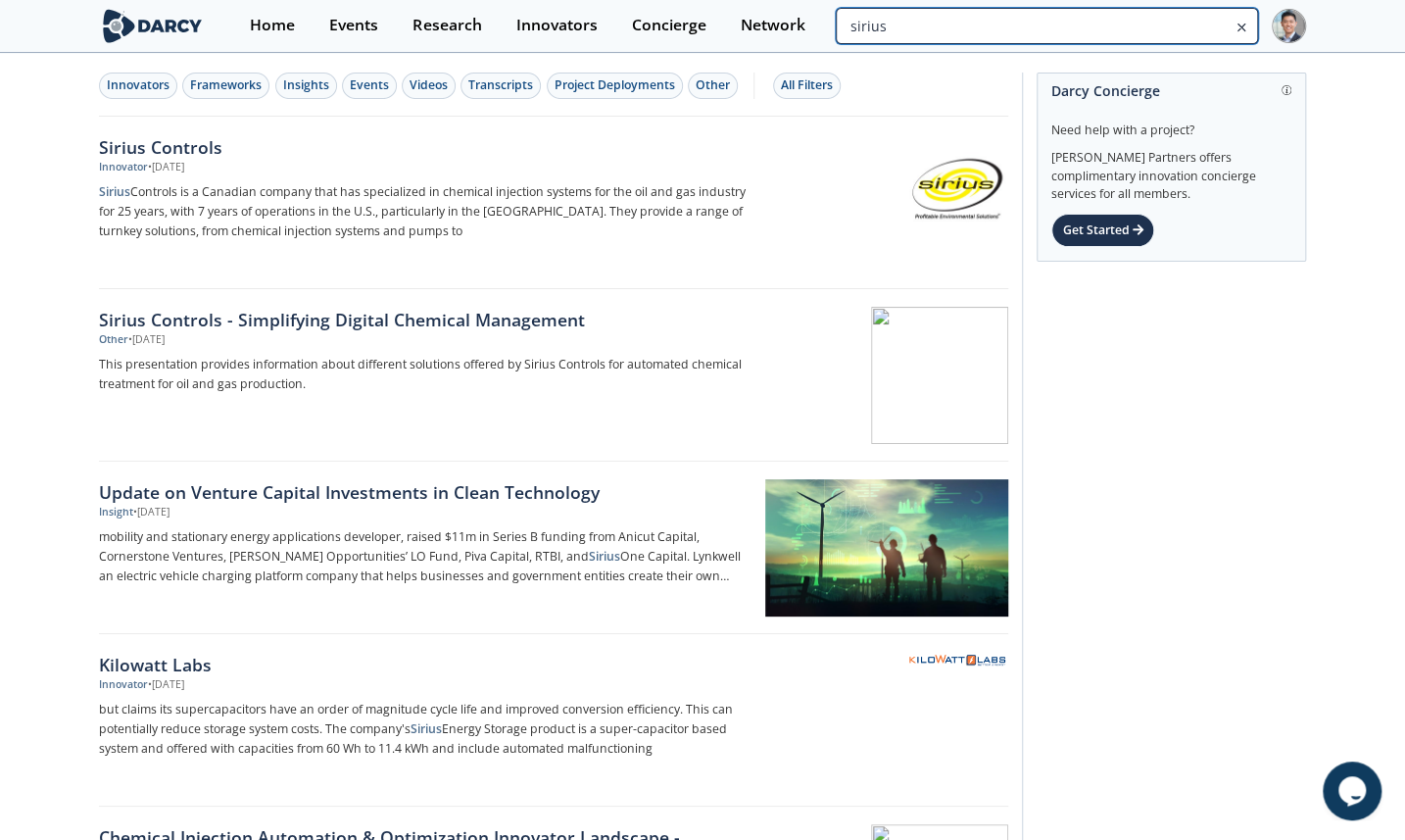
click at [1108, 23] on input "sirius" at bounding box center [1047, 26] width 422 height 37
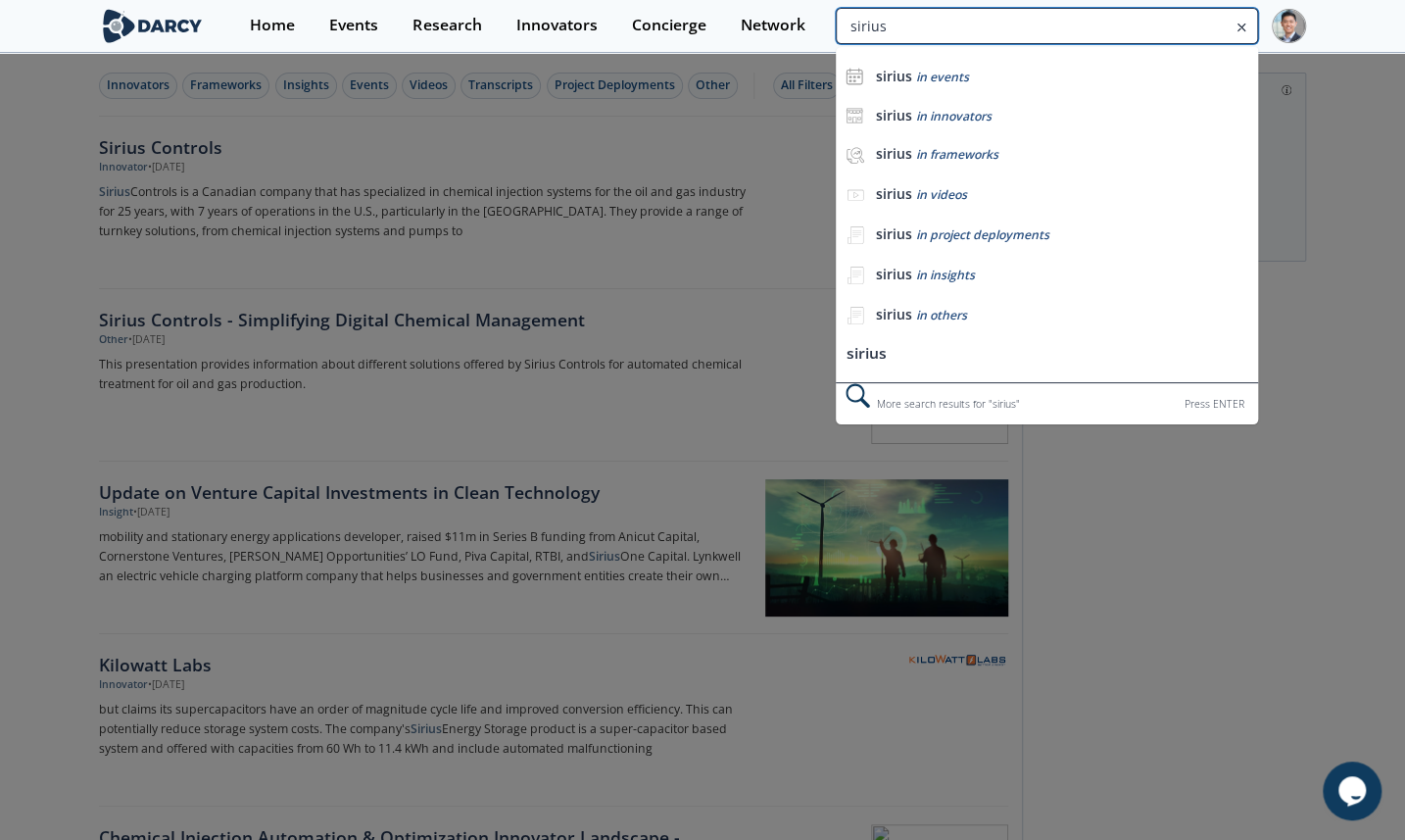
click at [1108, 23] on input "sirius" at bounding box center [1047, 26] width 422 height 37
type input "shearfrac"
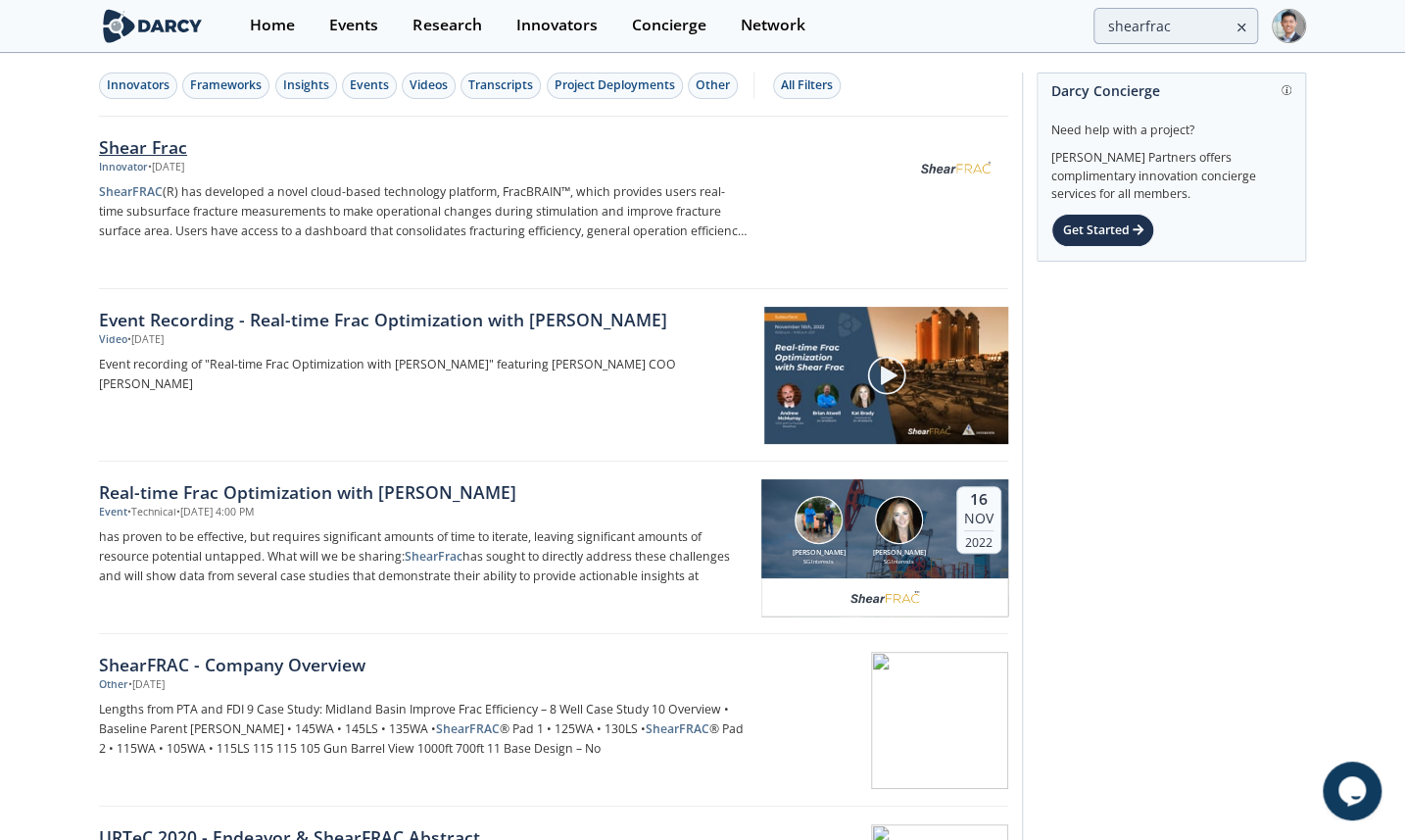
click at [265, 172] on div "Innovator • [DATE]" at bounding box center [423, 168] width 648 height 16
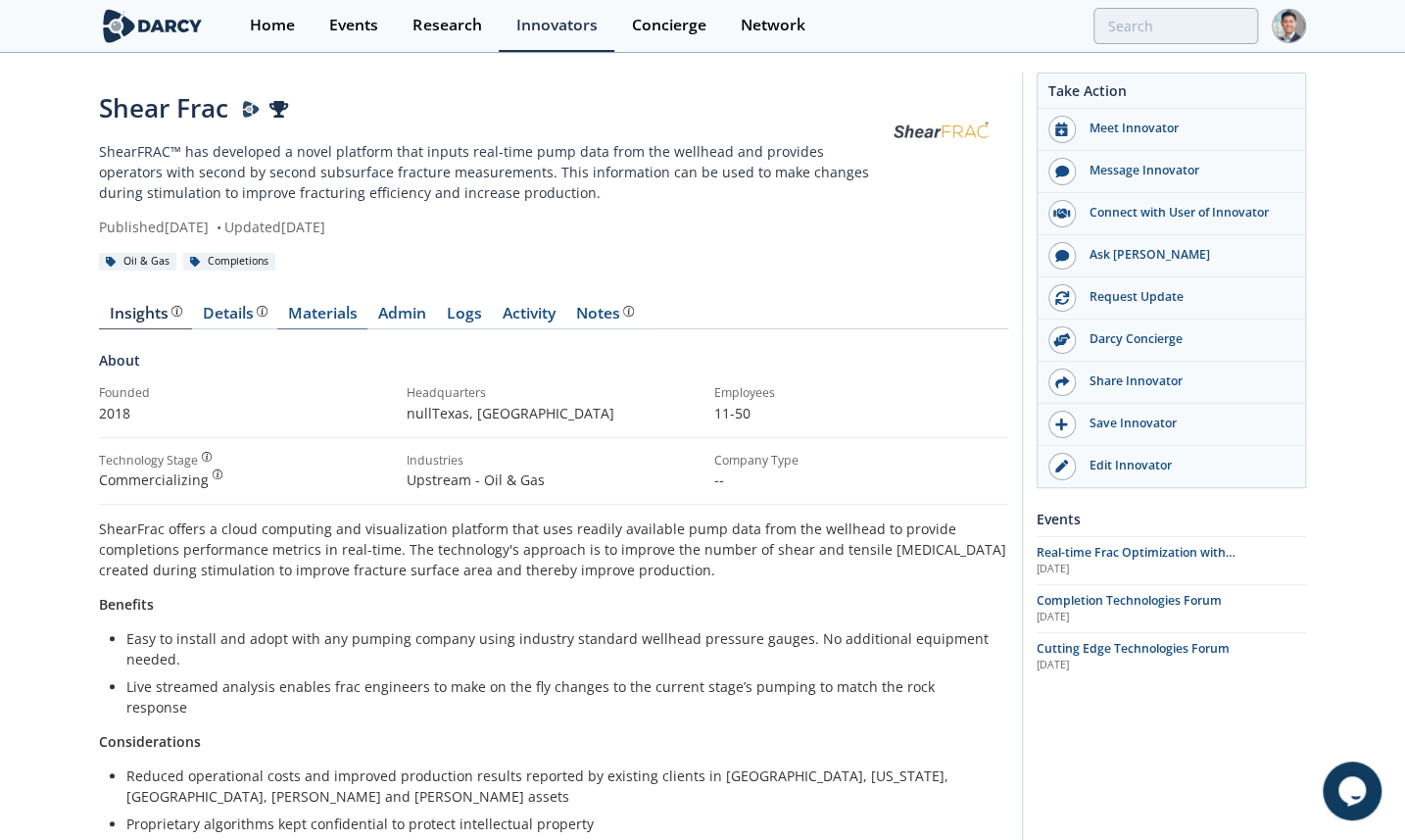
click at [357, 314] on link "Materials" at bounding box center [322, 318] width 90 height 24
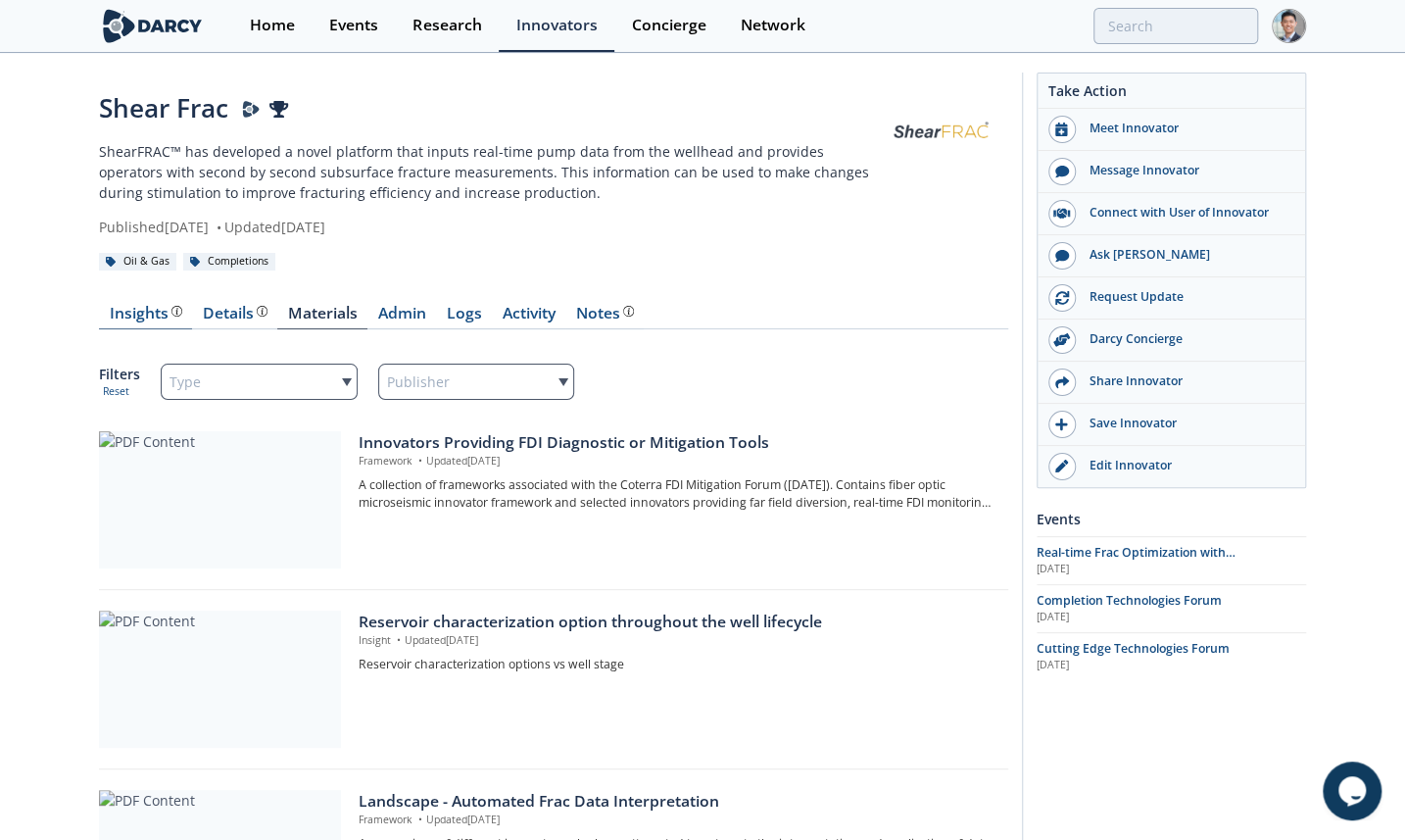
click at [133, 322] on div "Insights" at bounding box center [146, 314] width 72 height 16
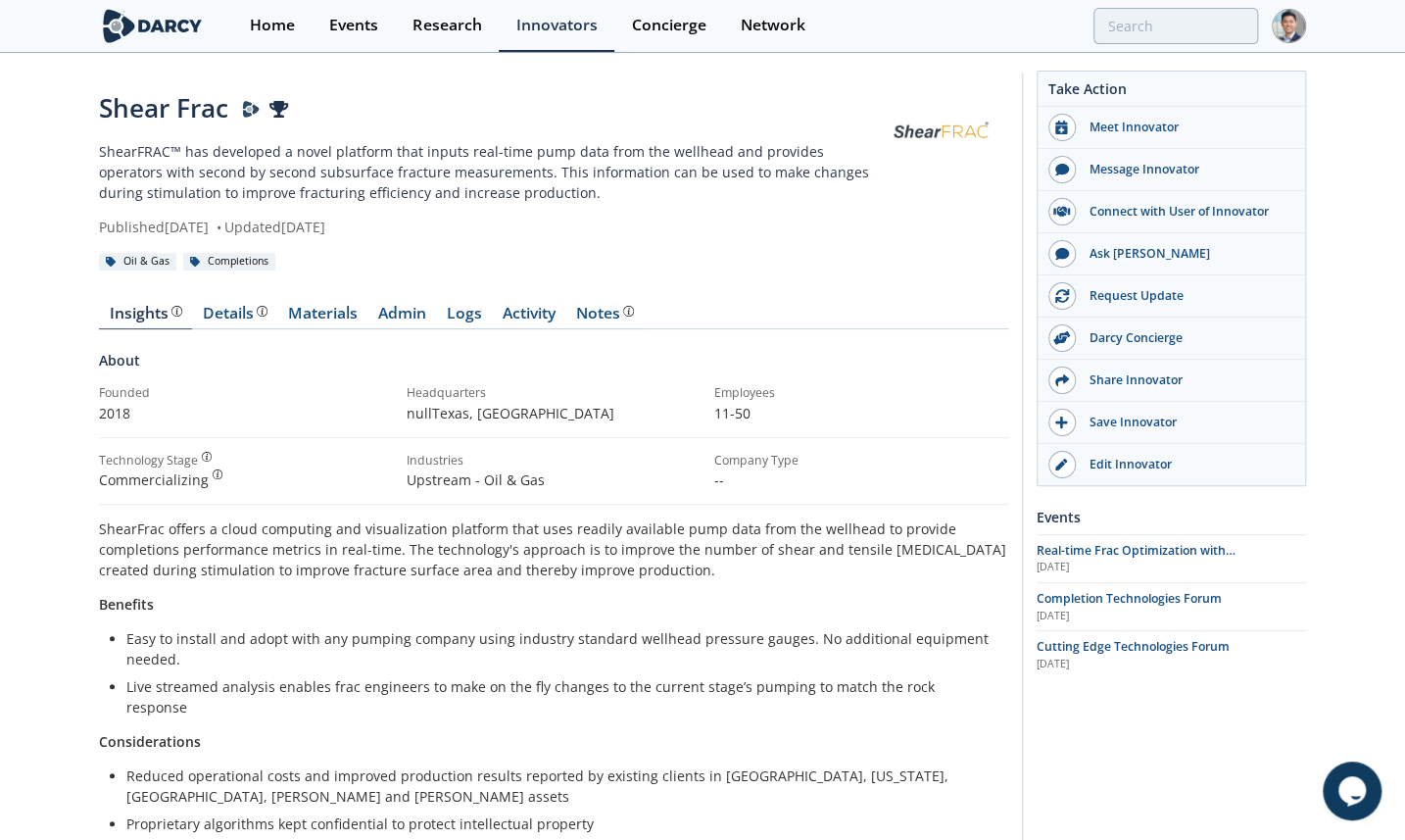
scroll to position [296, 0]
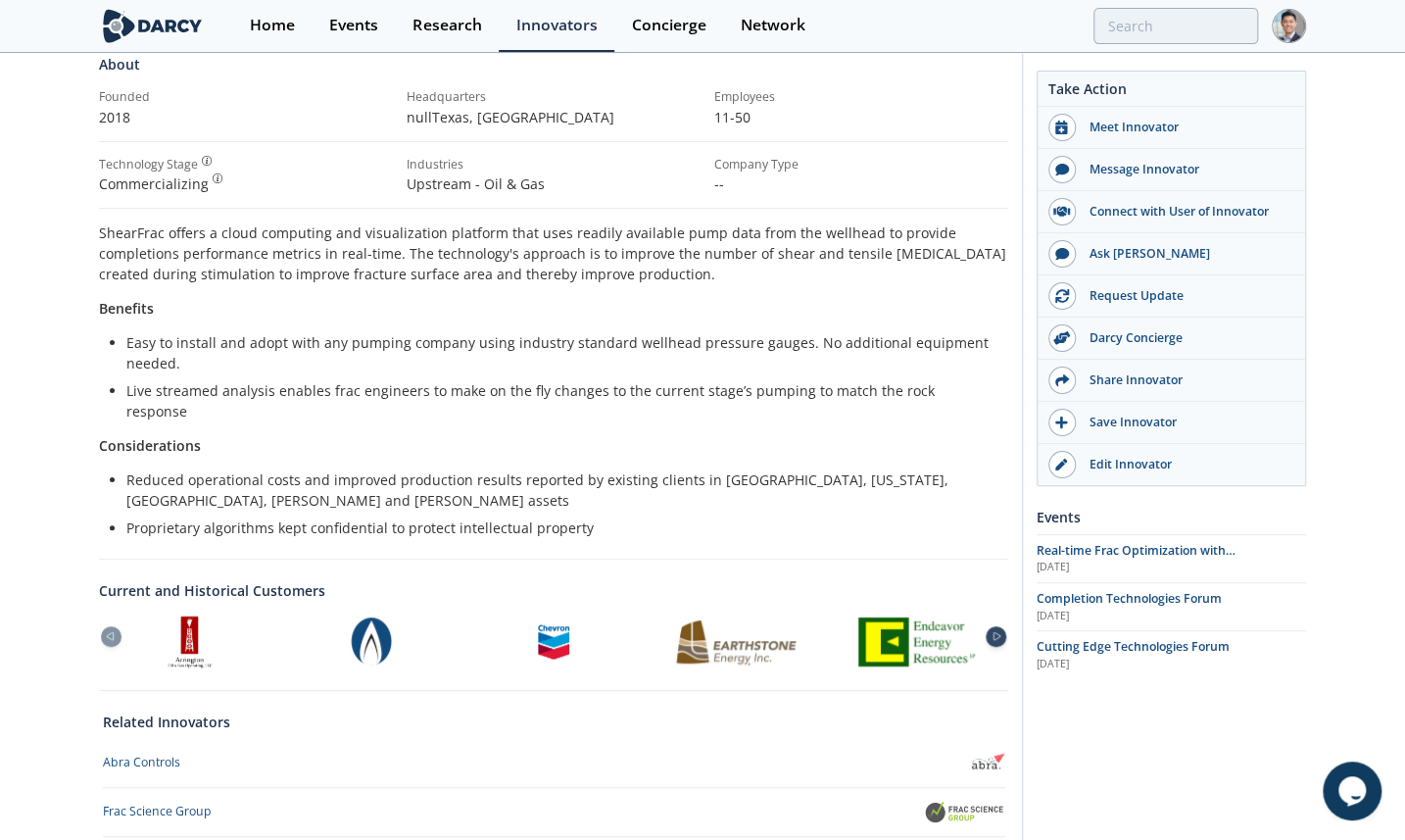
click at [994, 632] on icon at bounding box center [997, 636] width 24 height 9
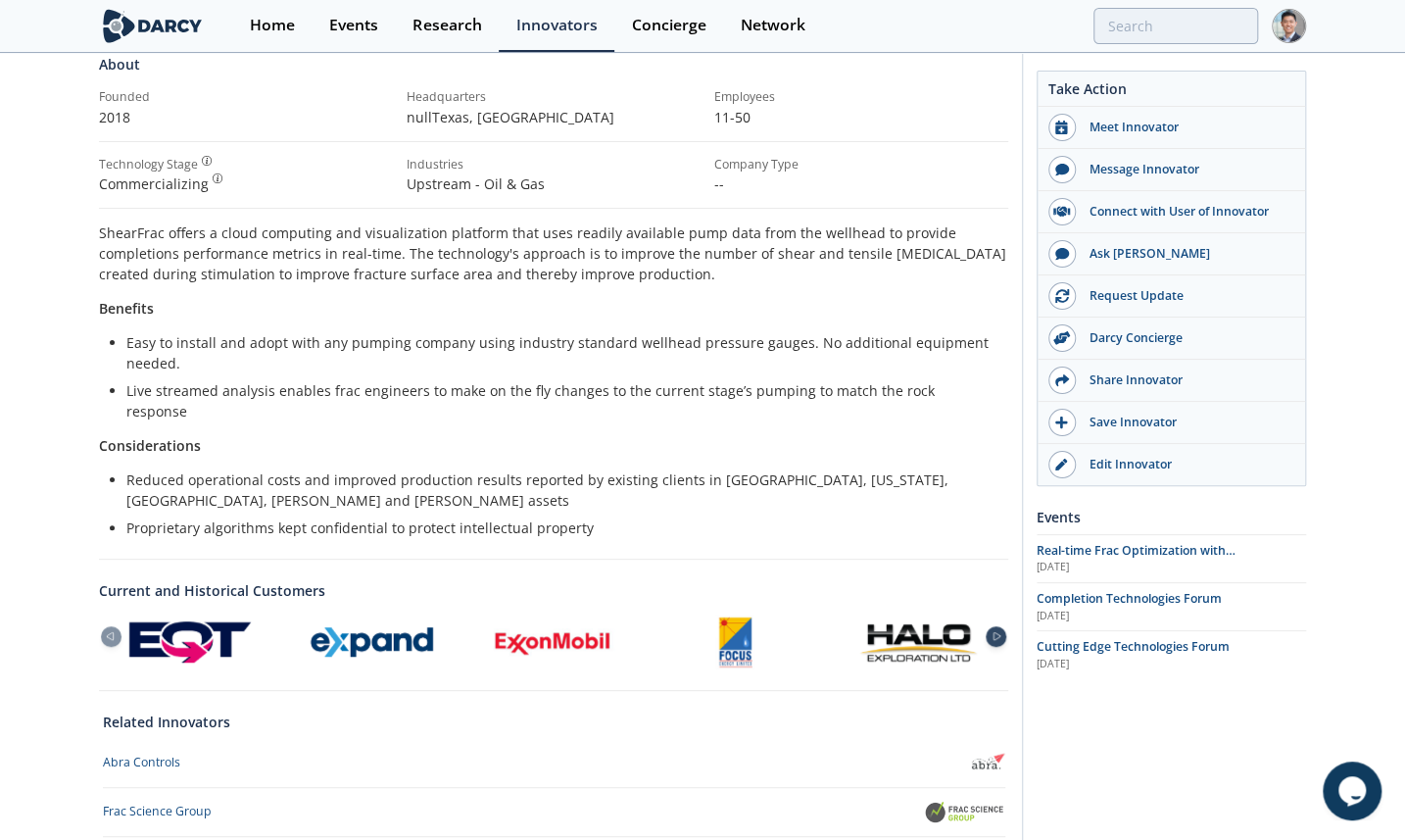
click at [994, 632] on icon at bounding box center [997, 636] width 24 height 9
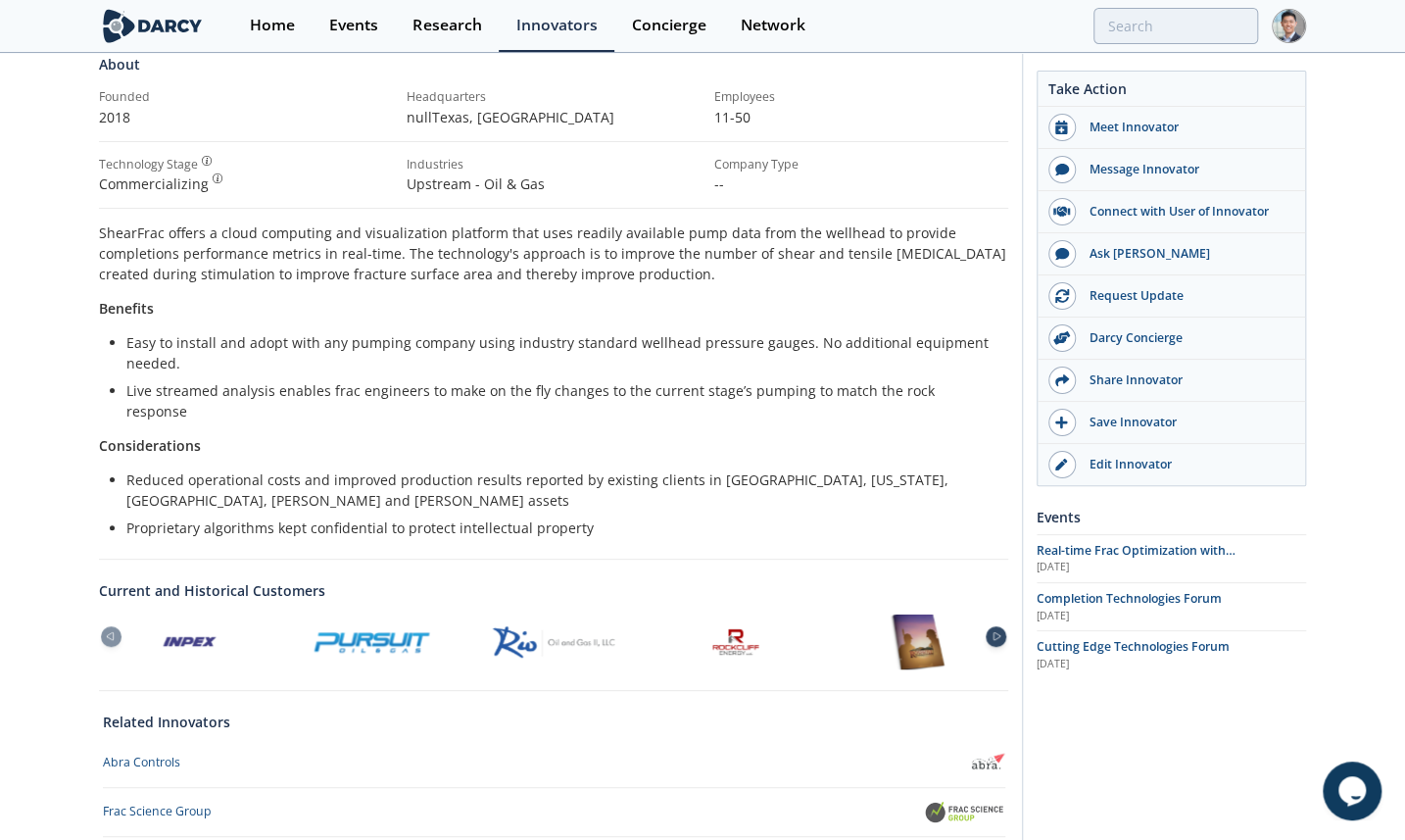
click at [994, 632] on icon at bounding box center [997, 636] width 24 height 9
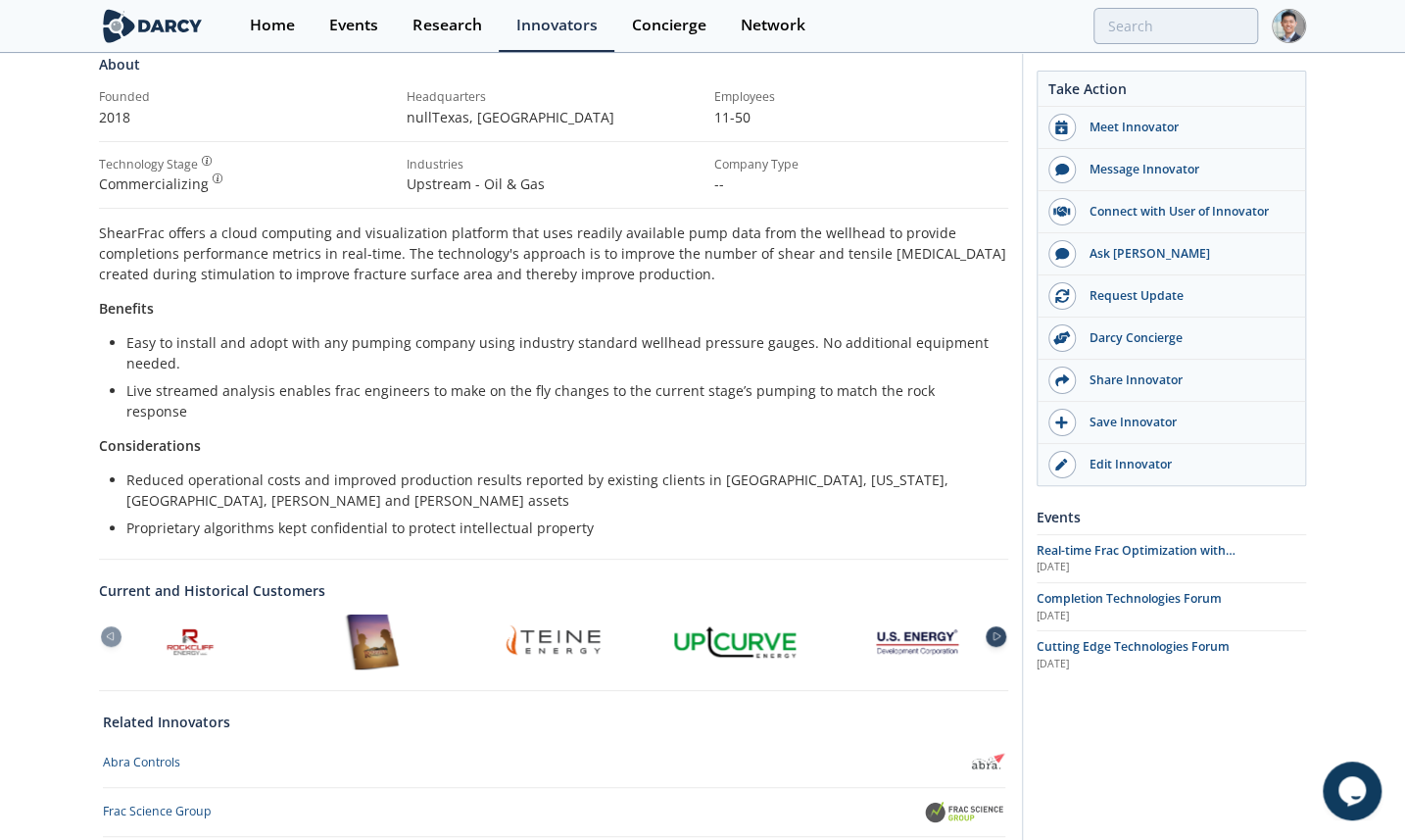
click at [994, 632] on icon at bounding box center [997, 636] width 24 height 9
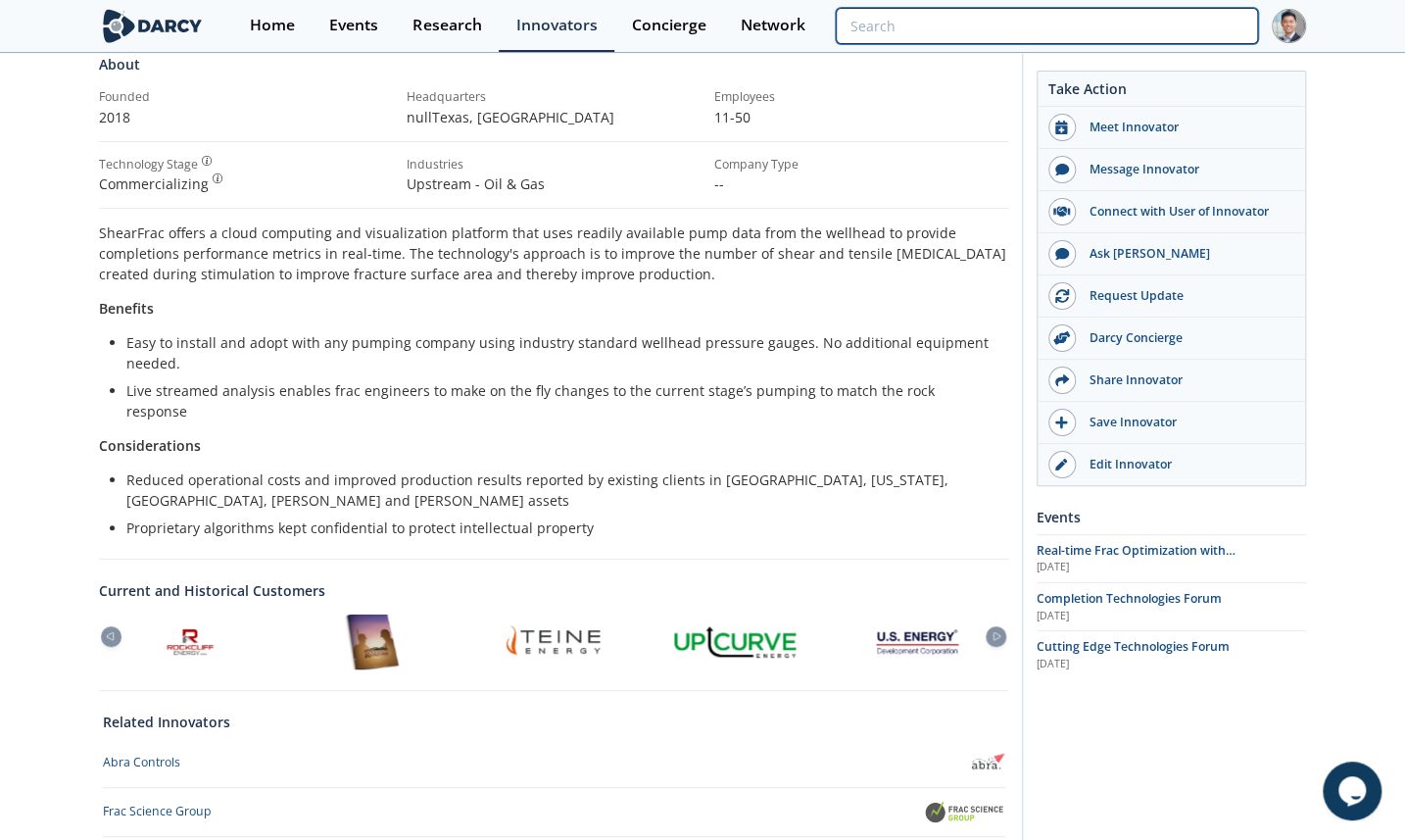
click at [1212, 20] on input "search" at bounding box center [1047, 26] width 422 height 37
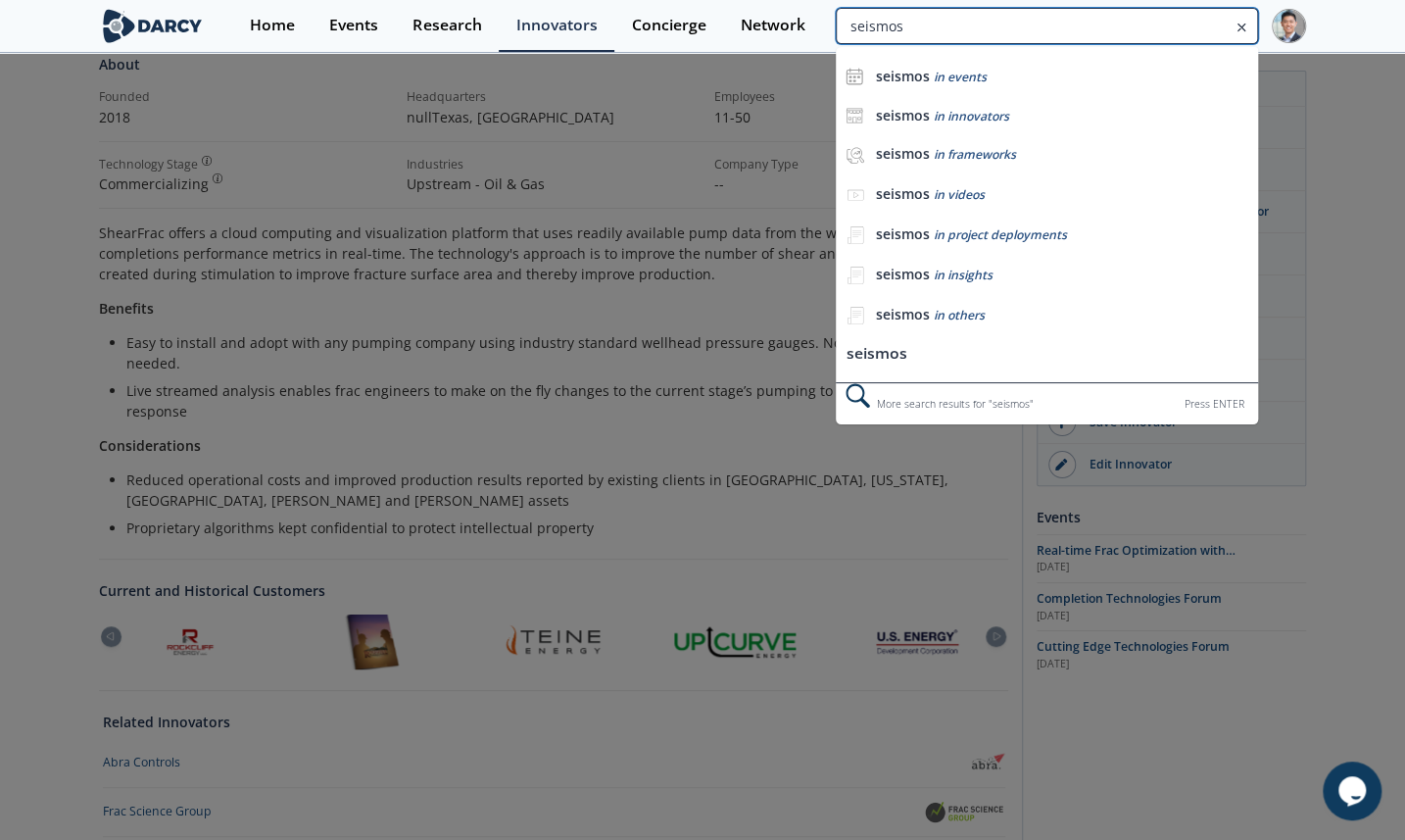
type input "seismos"
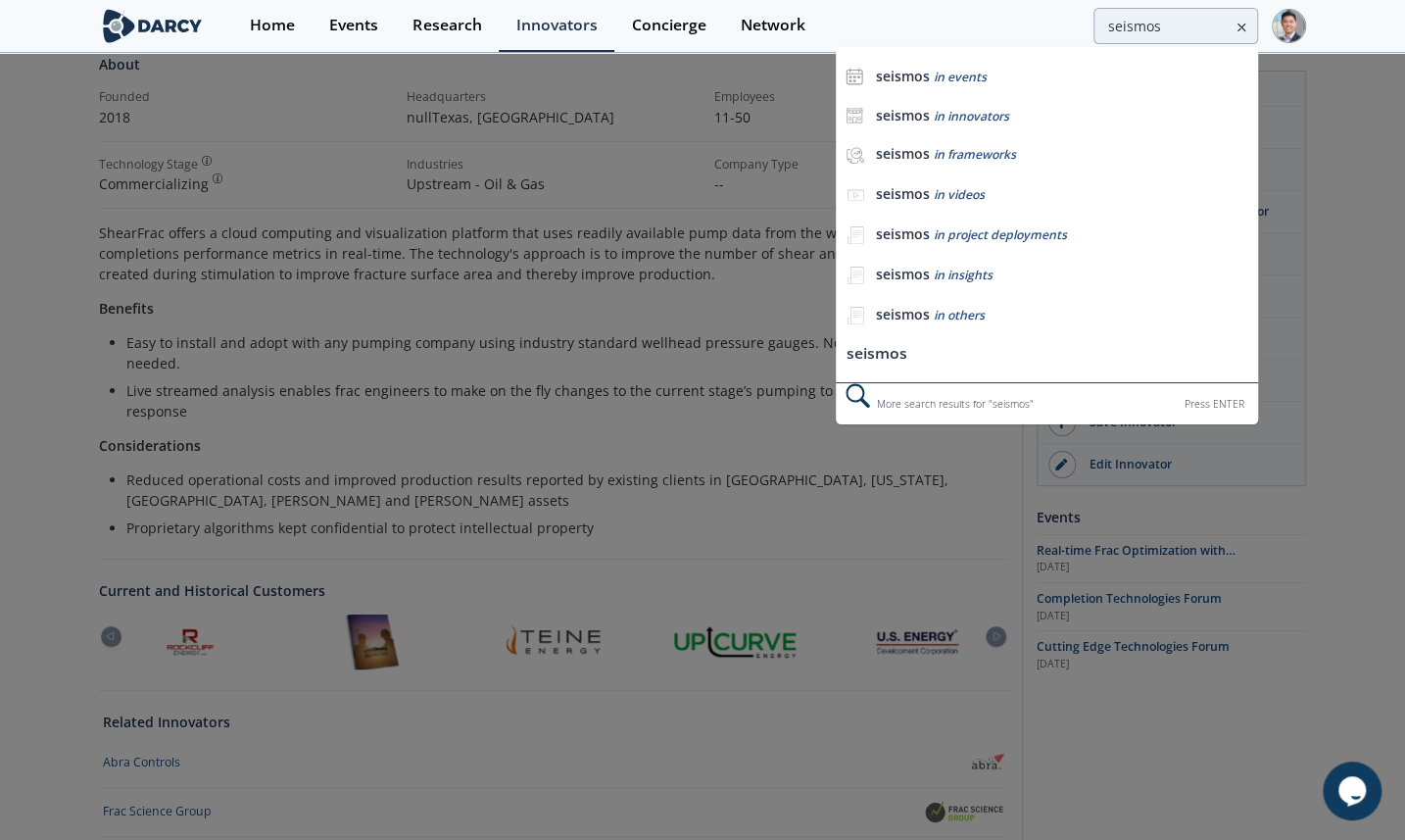
scroll to position [0, 0]
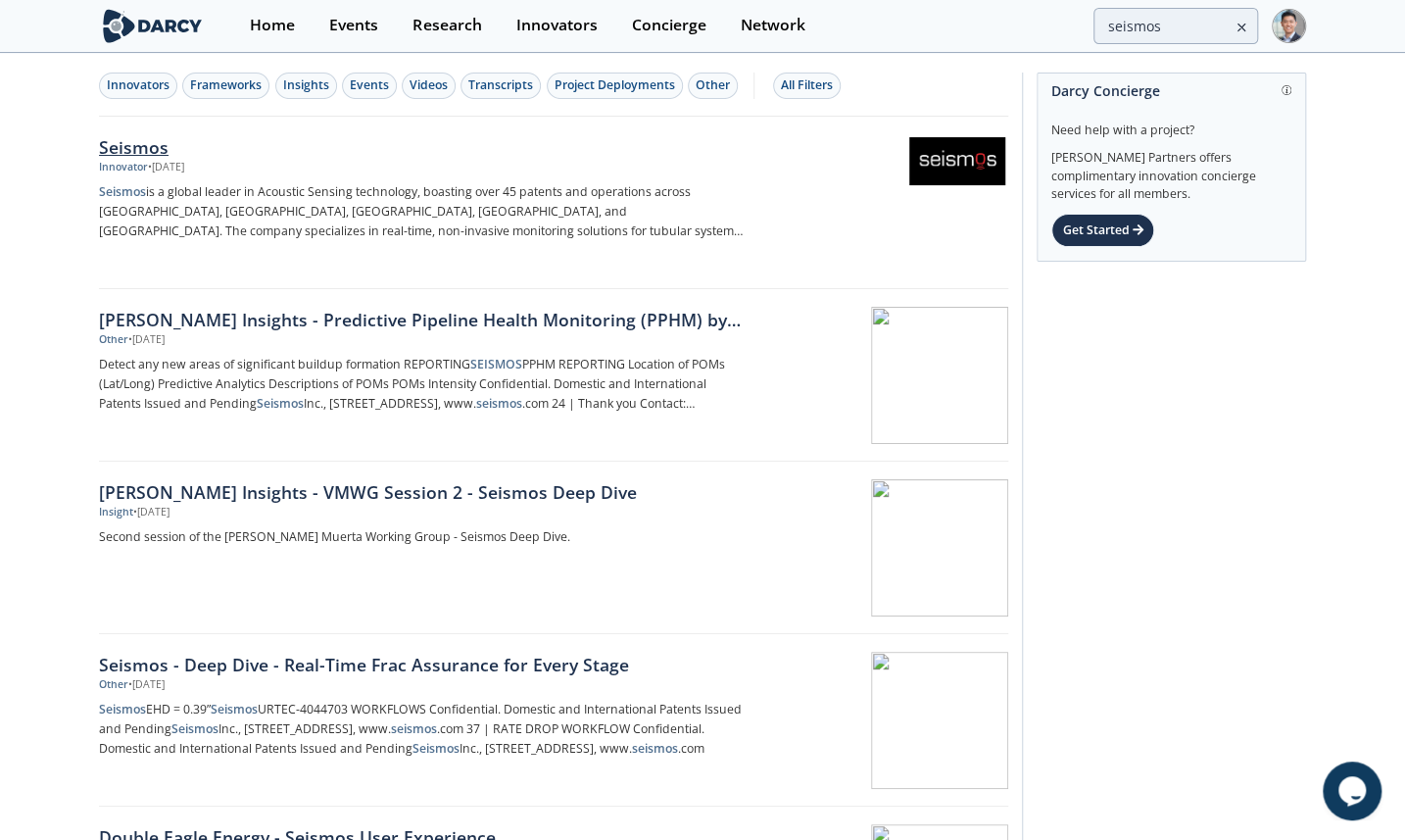
click at [185, 164] on div "• [DATE]" at bounding box center [166, 168] width 37 height 16
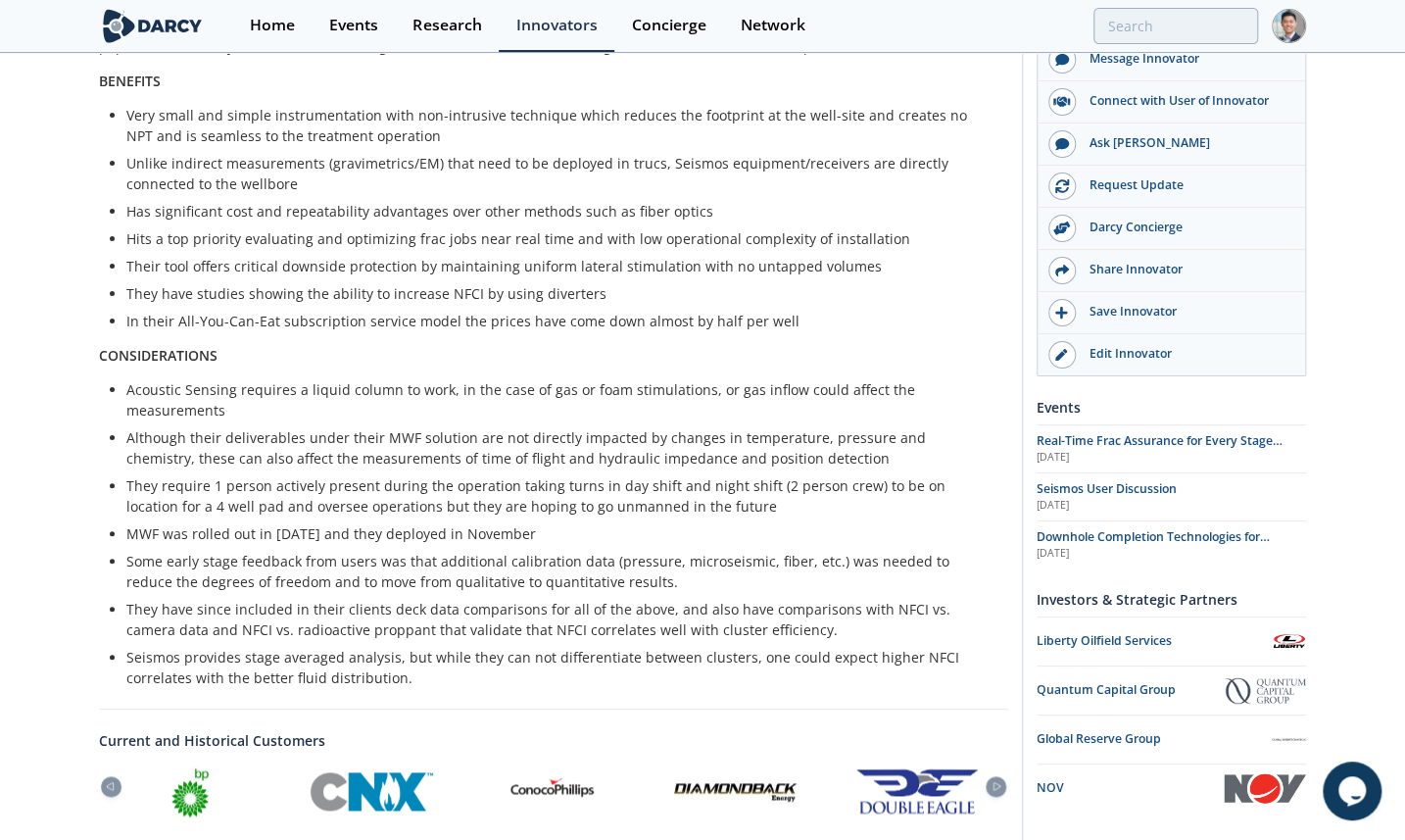
scroll to position [891, 0]
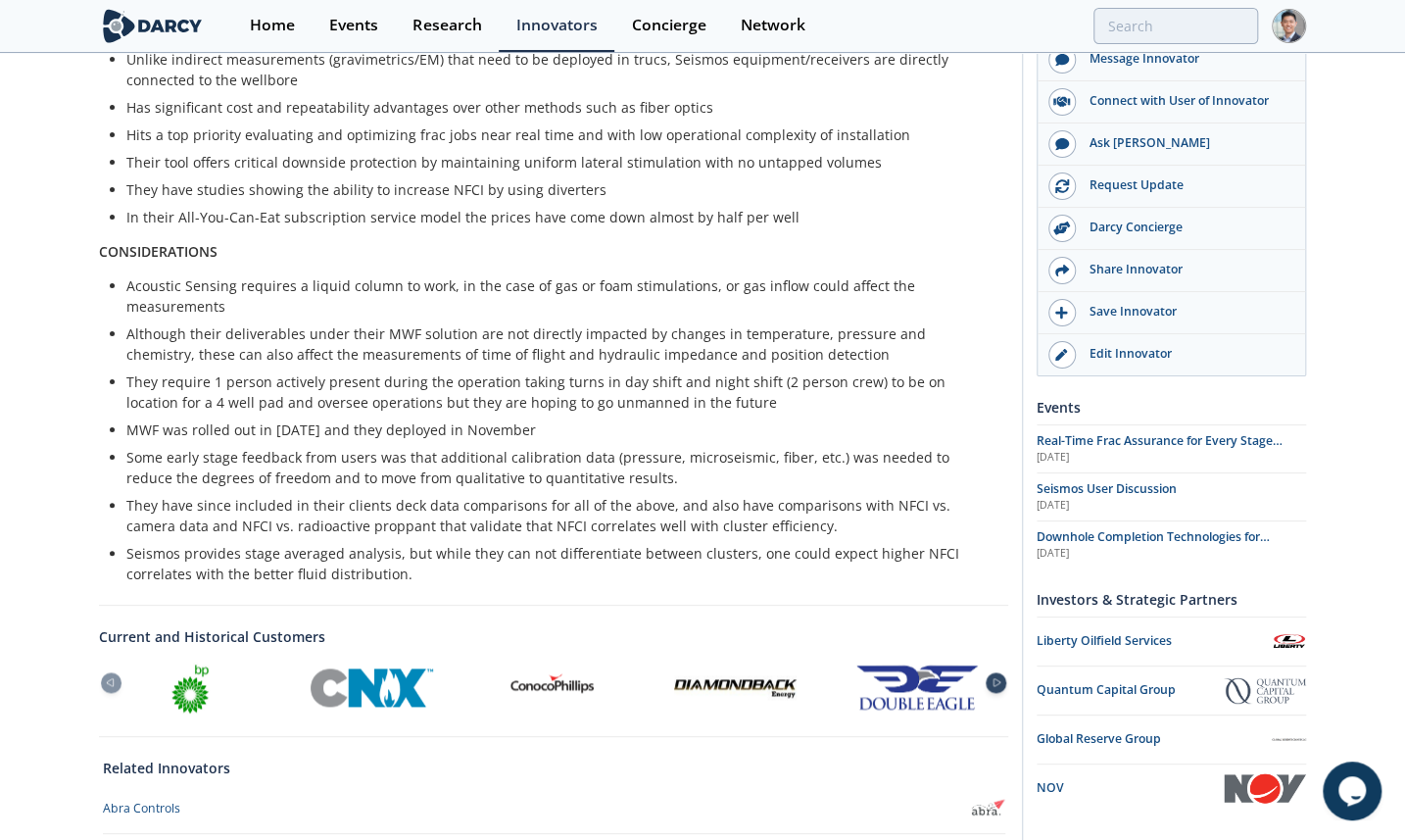
click at [1000, 678] on icon at bounding box center [997, 682] width 24 height 9
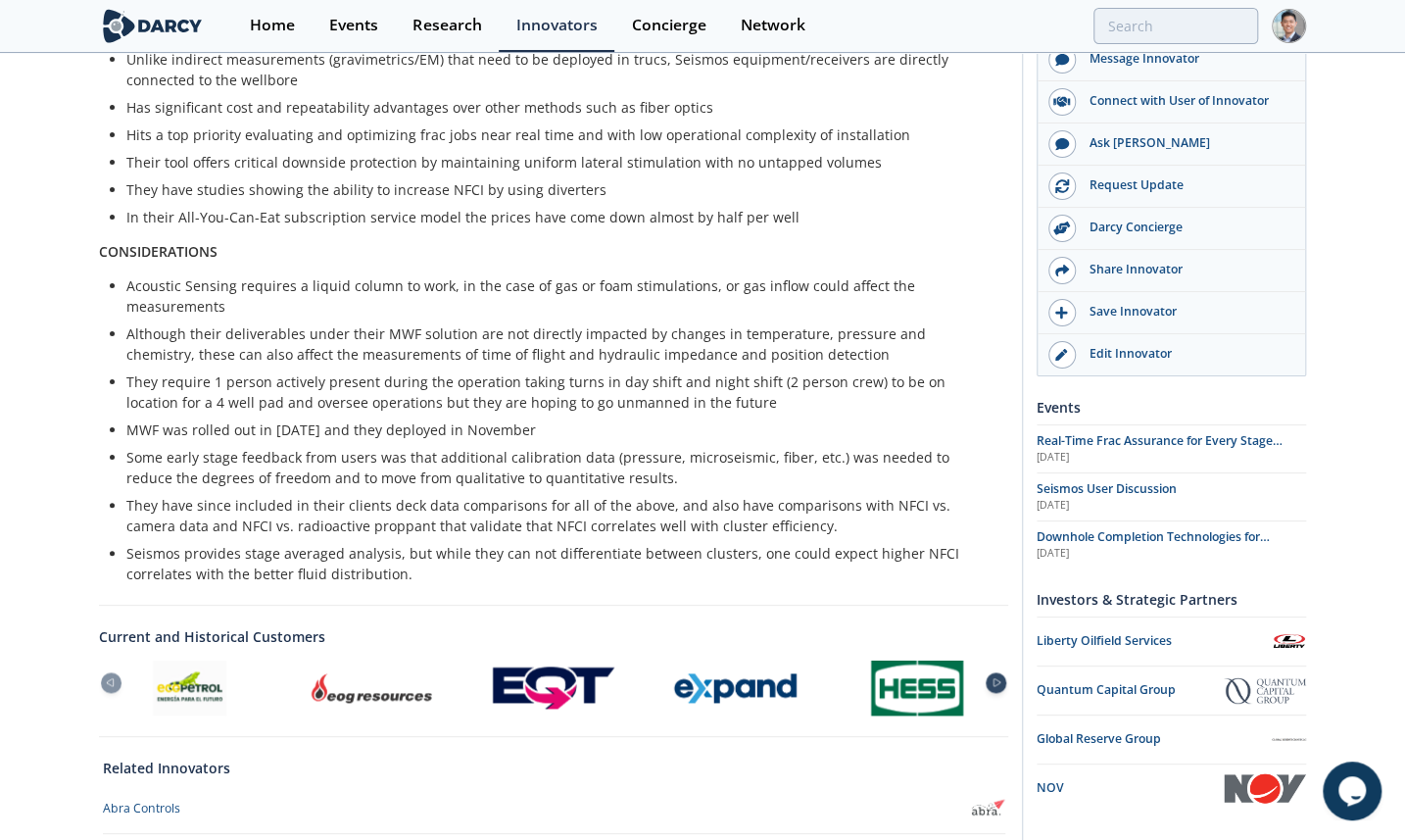
click at [1000, 678] on icon at bounding box center [997, 682] width 24 height 9
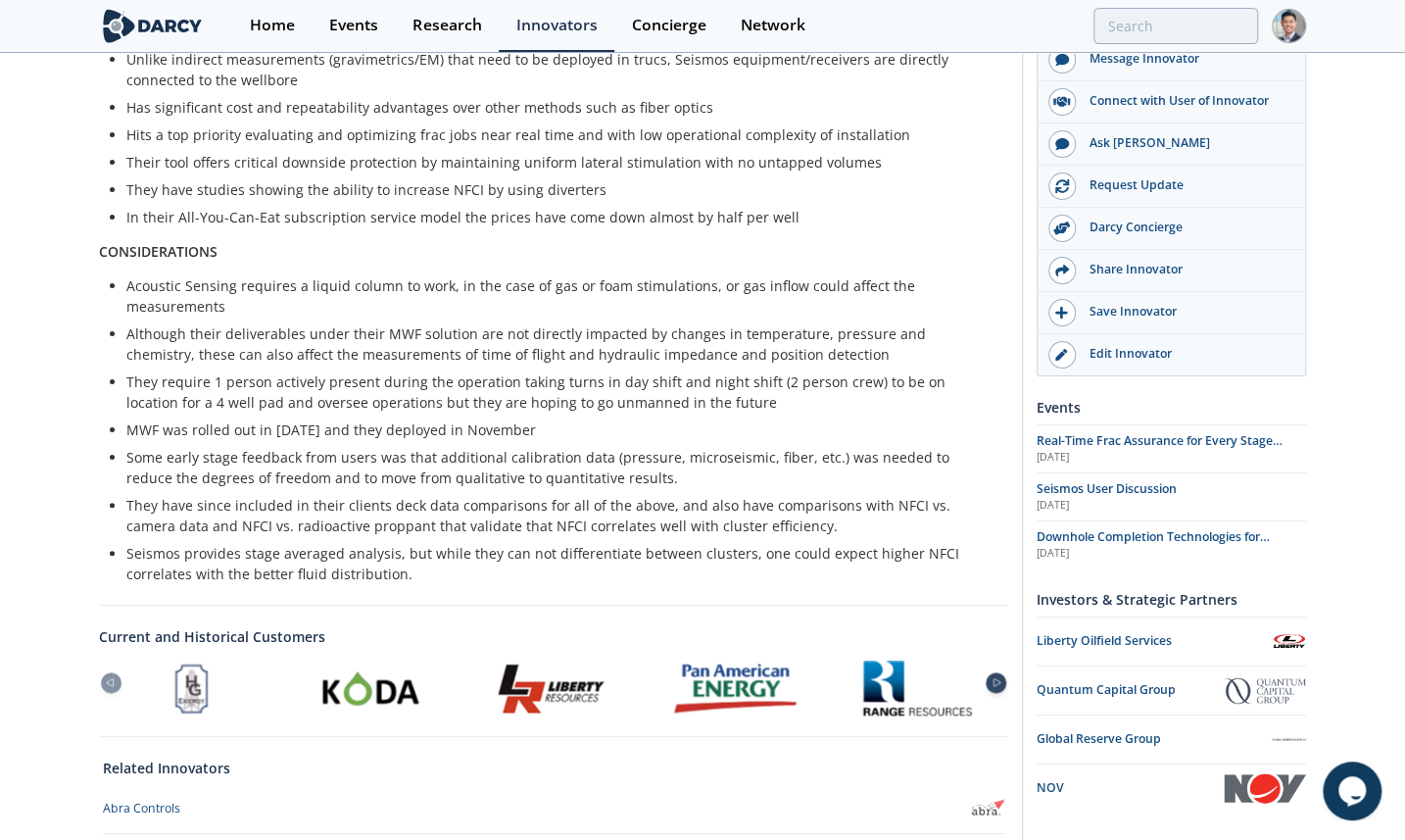
click at [1000, 678] on icon at bounding box center [997, 682] width 24 height 9
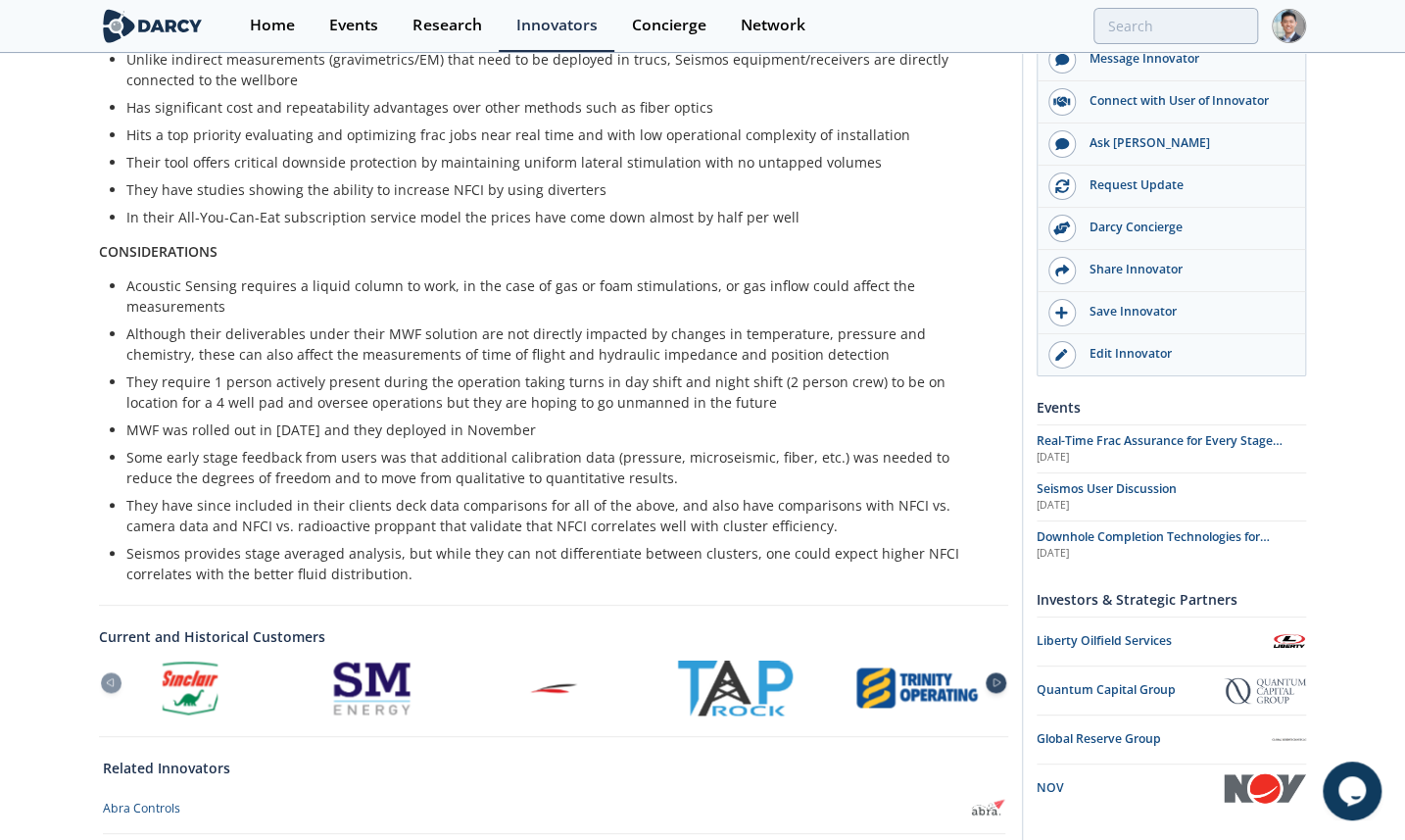
click at [1000, 678] on icon at bounding box center [997, 682] width 24 height 9
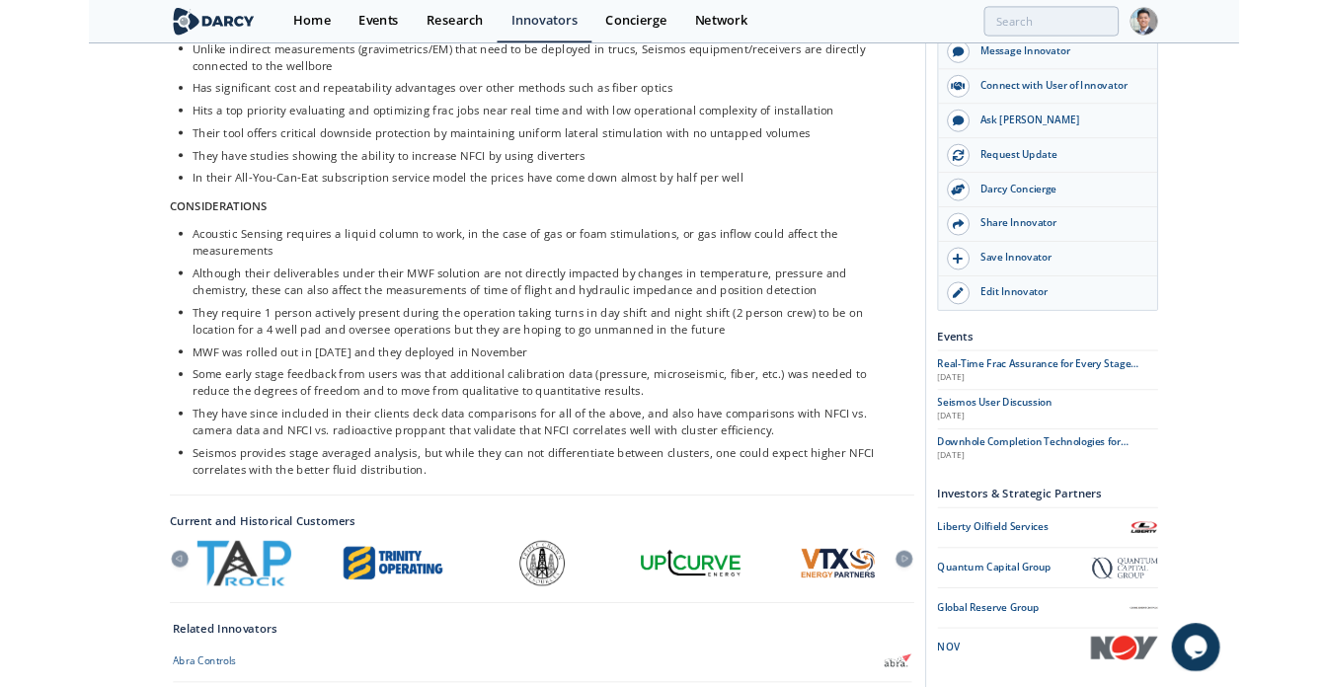
scroll to position [0, 0]
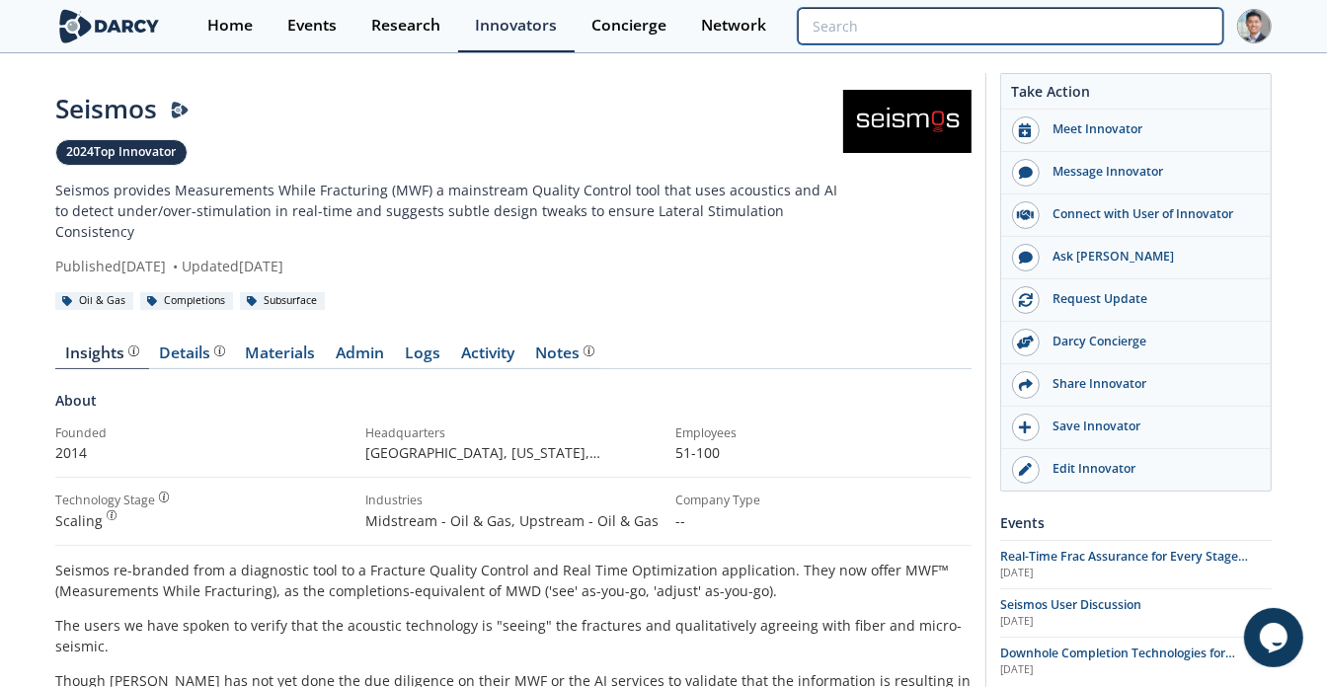
click at [1080, 24] on input "search" at bounding box center [1010, 26] width 425 height 37
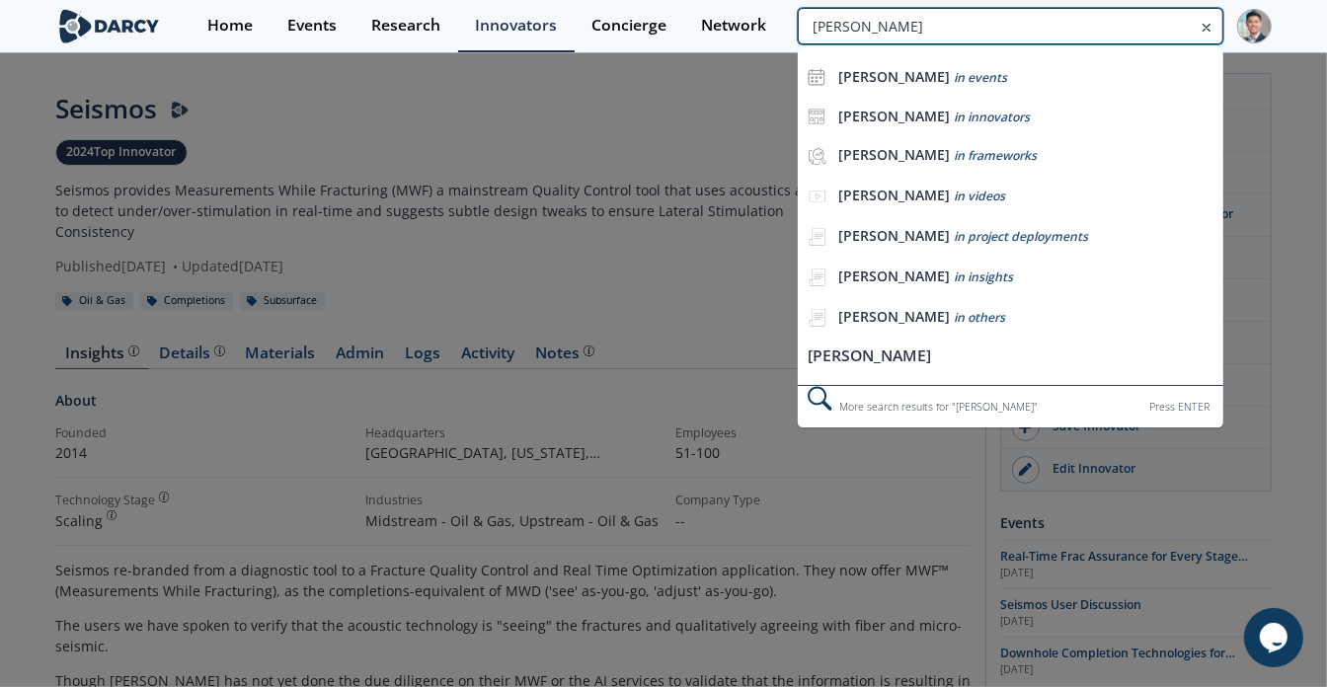
type input "[PERSON_NAME]"
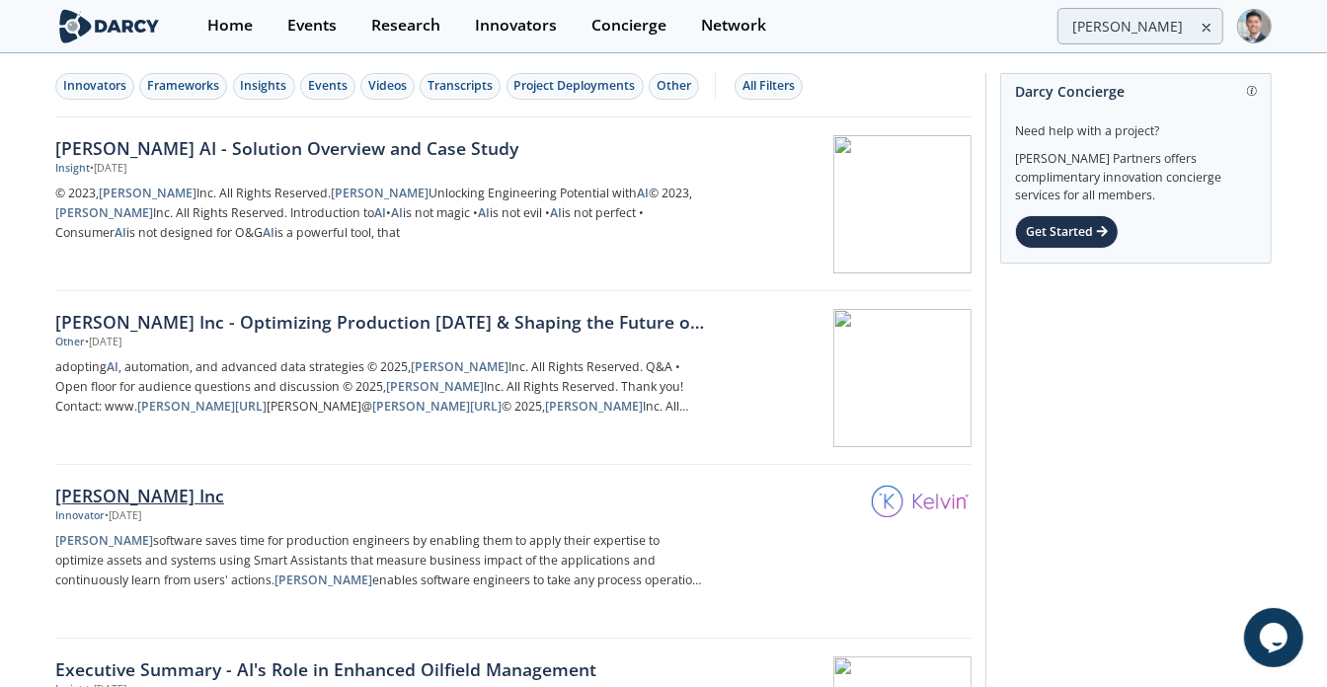
click at [141, 512] on div "• [DATE]" at bounding box center [123, 516] width 37 height 16
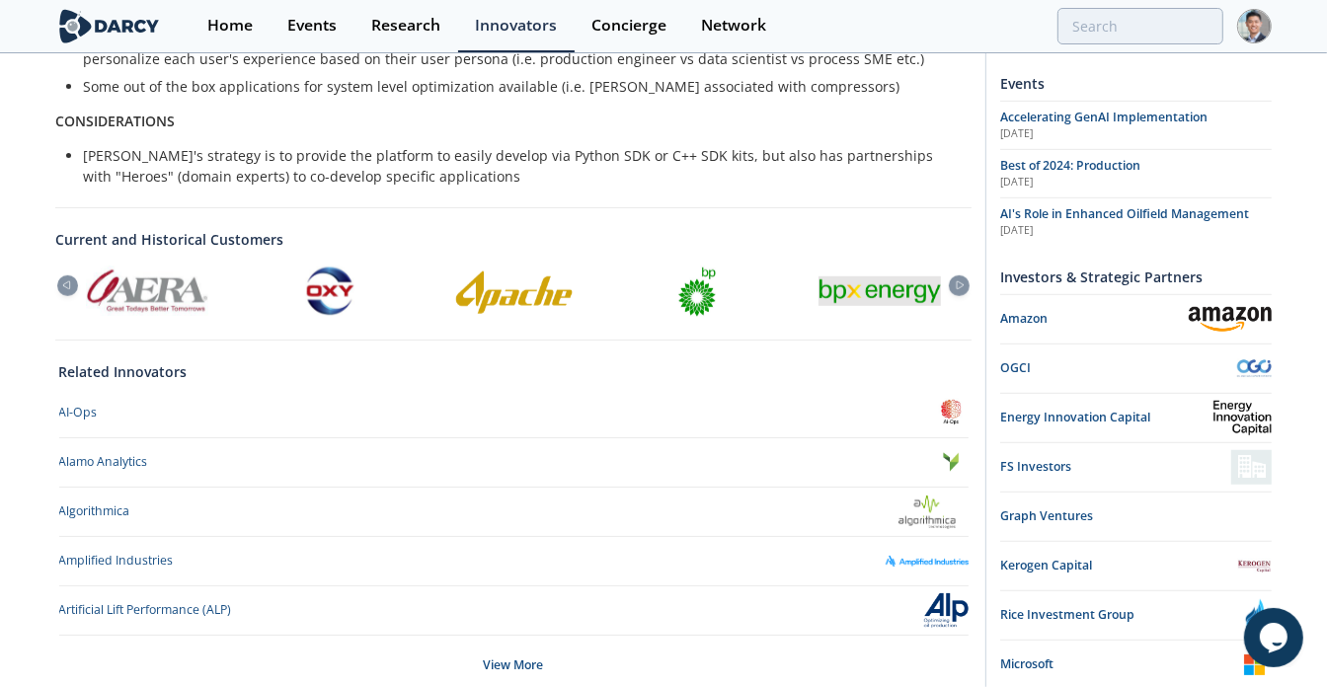
scroll to position [816, 0]
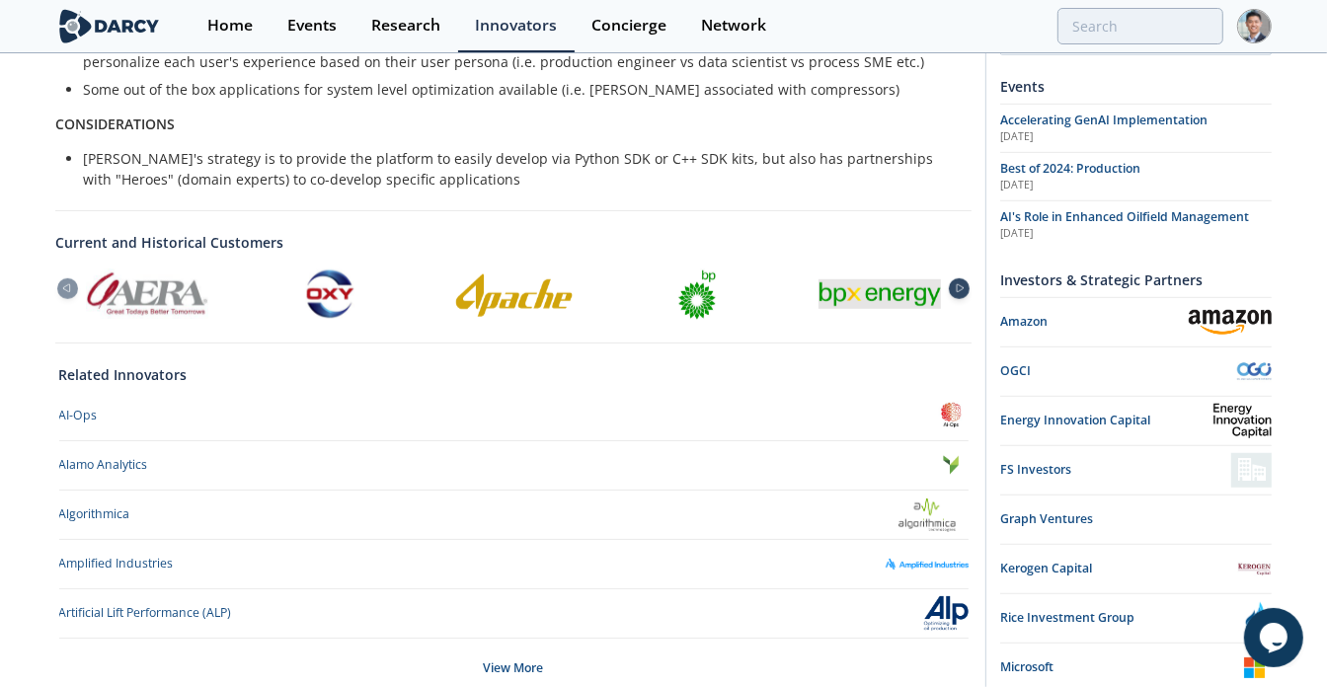
click at [957, 284] on icon at bounding box center [960, 288] width 24 height 9
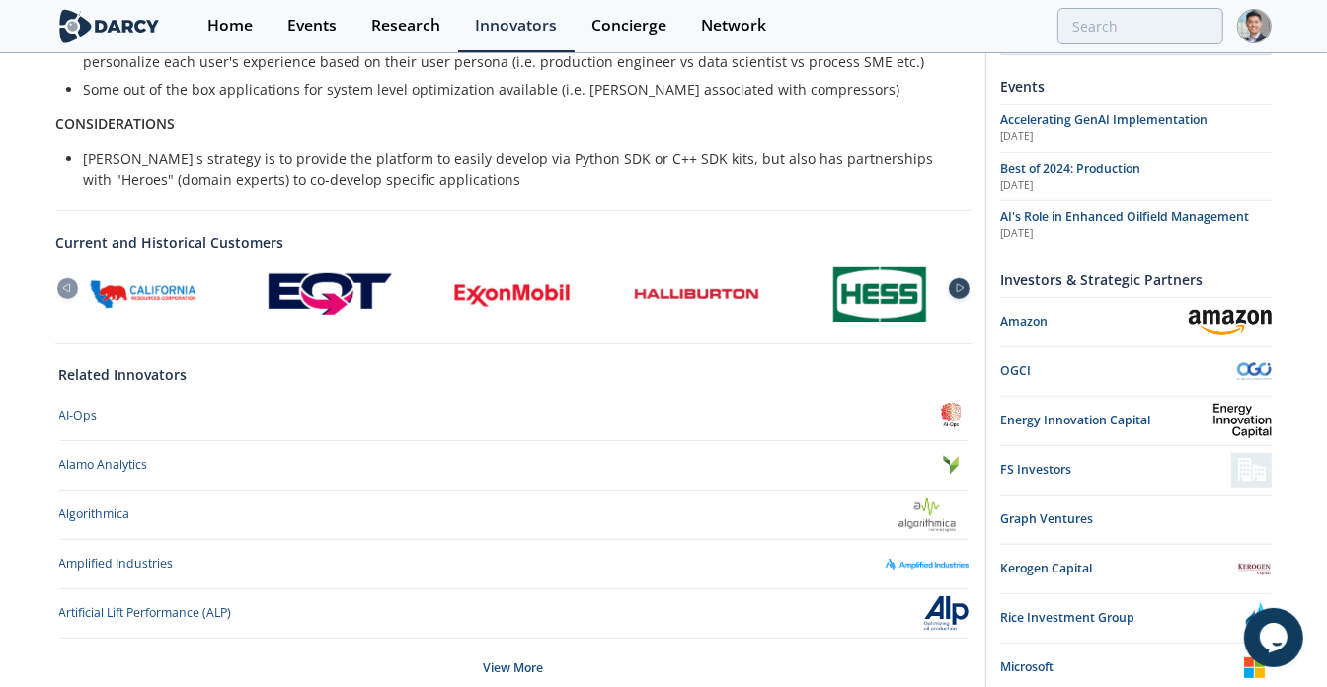
click at [957, 284] on icon at bounding box center [960, 288] width 24 height 9
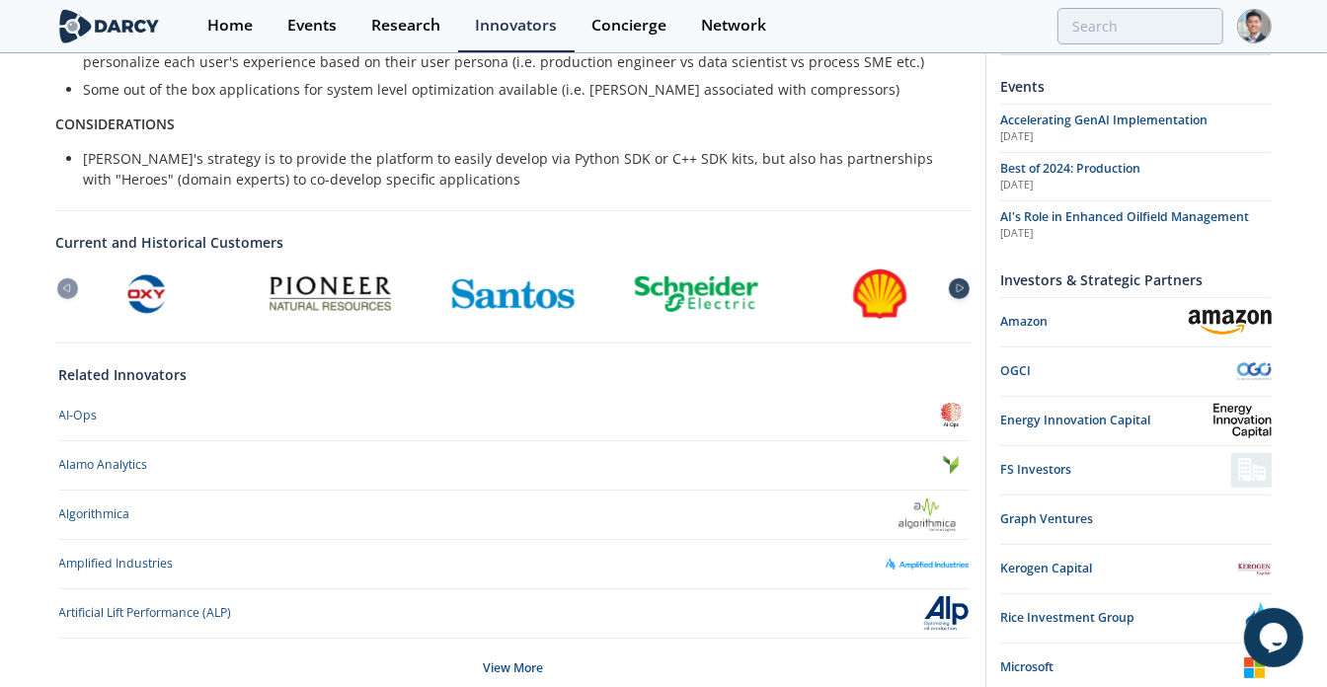
click at [957, 284] on icon at bounding box center [960, 288] width 24 height 9
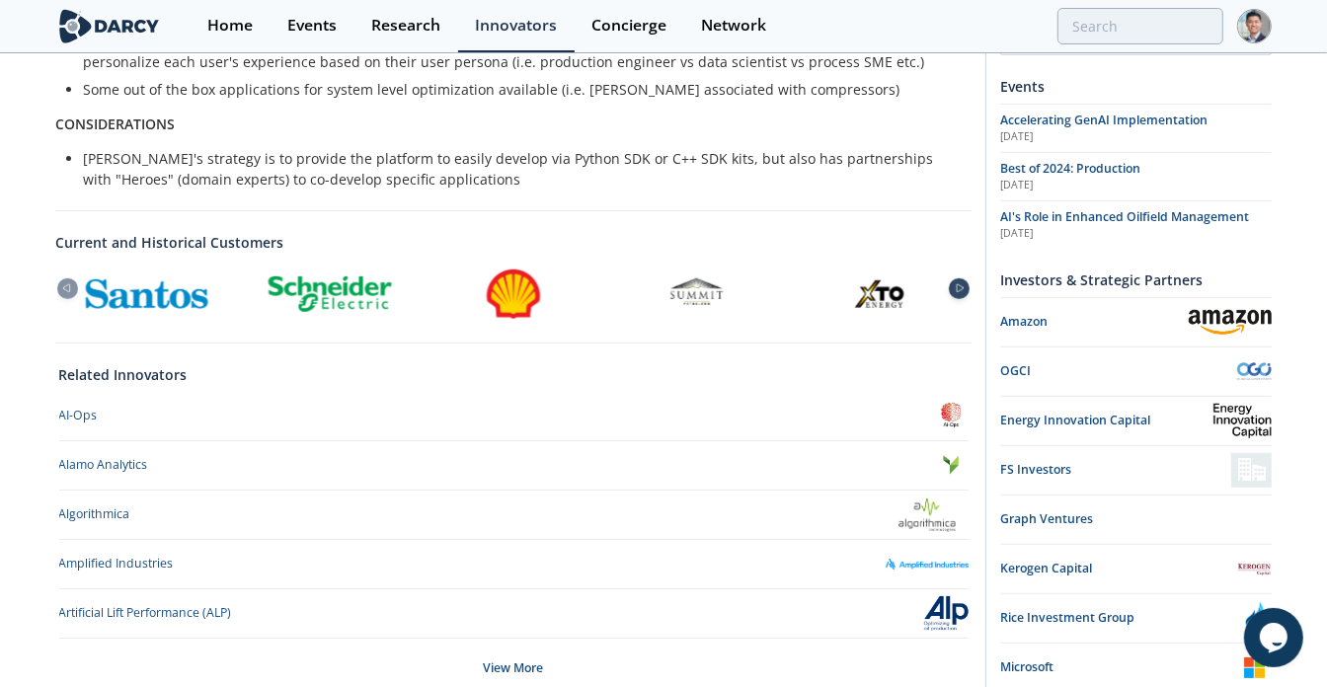
click at [957, 284] on icon at bounding box center [960, 288] width 24 height 9
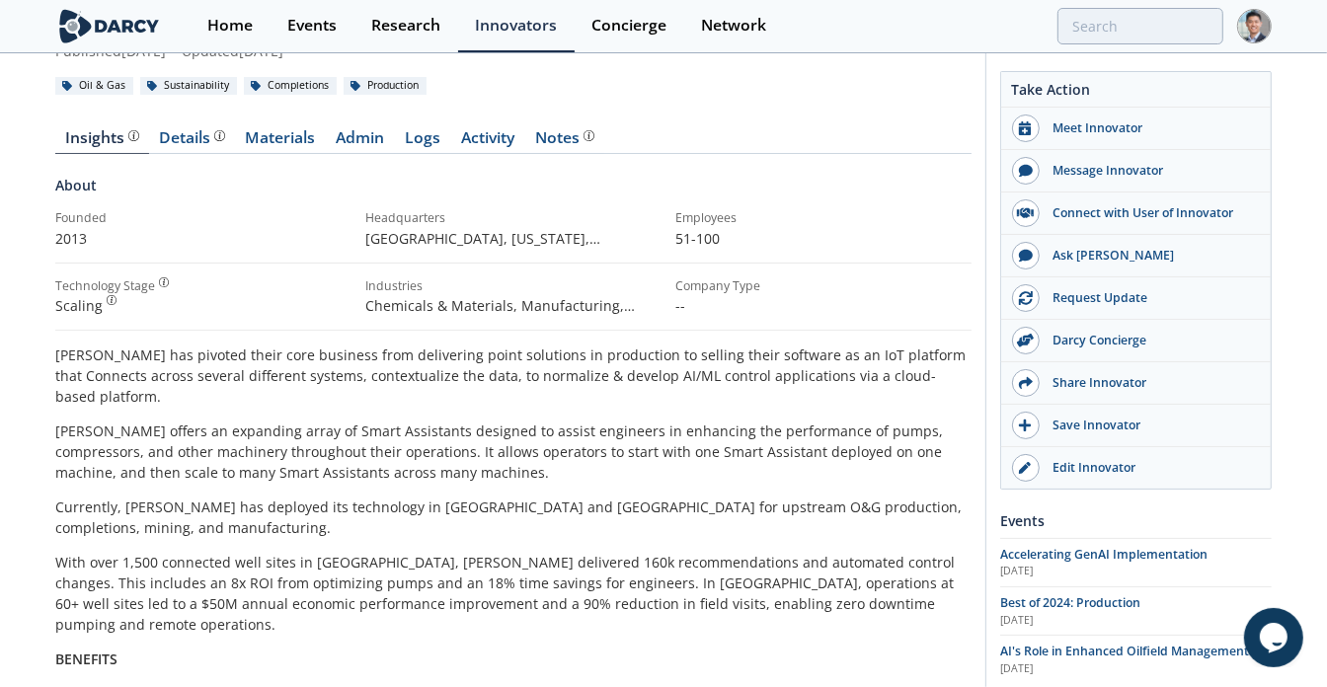
scroll to position [111, 0]
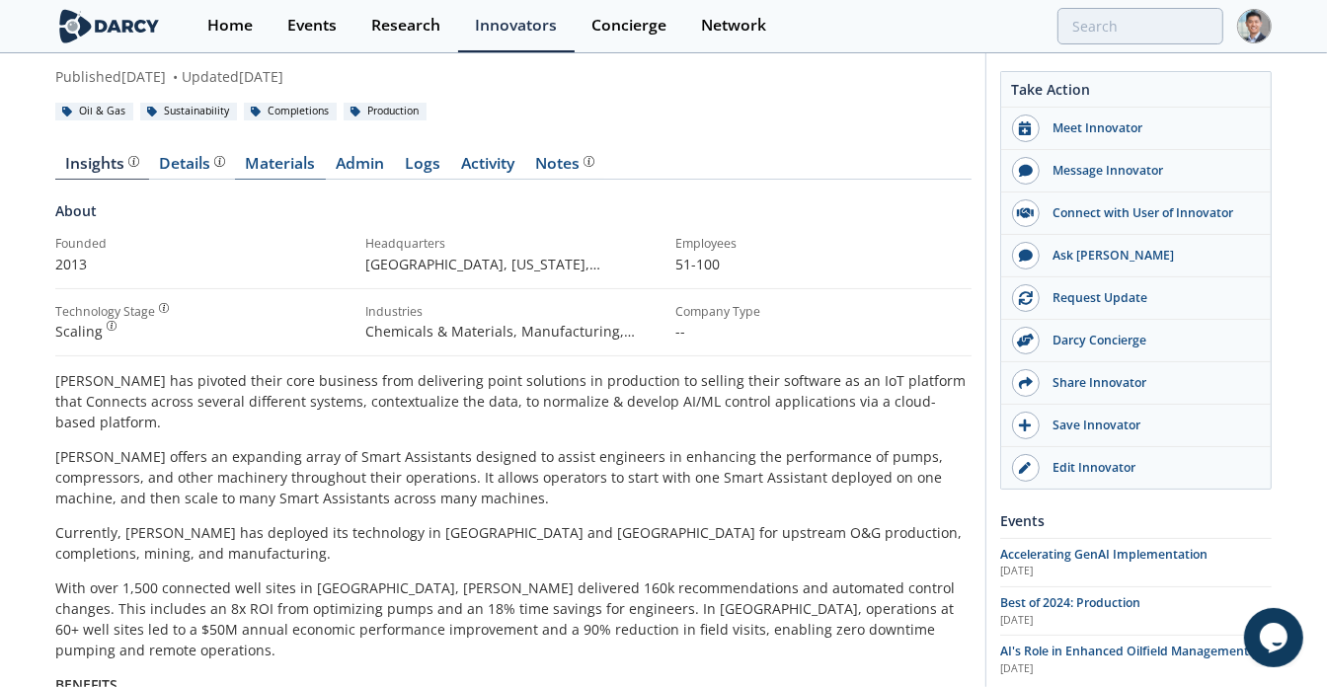
click at [293, 170] on link "Materials" at bounding box center [280, 168] width 91 height 24
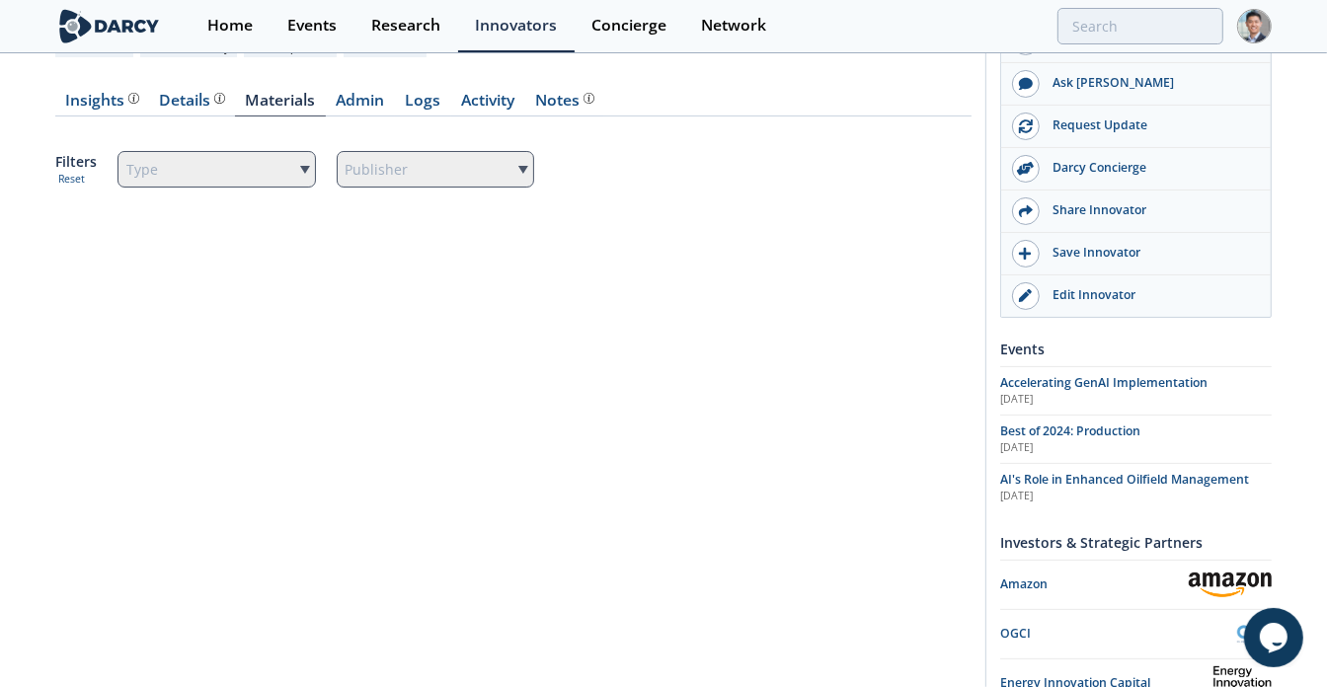
scroll to position [134, 0]
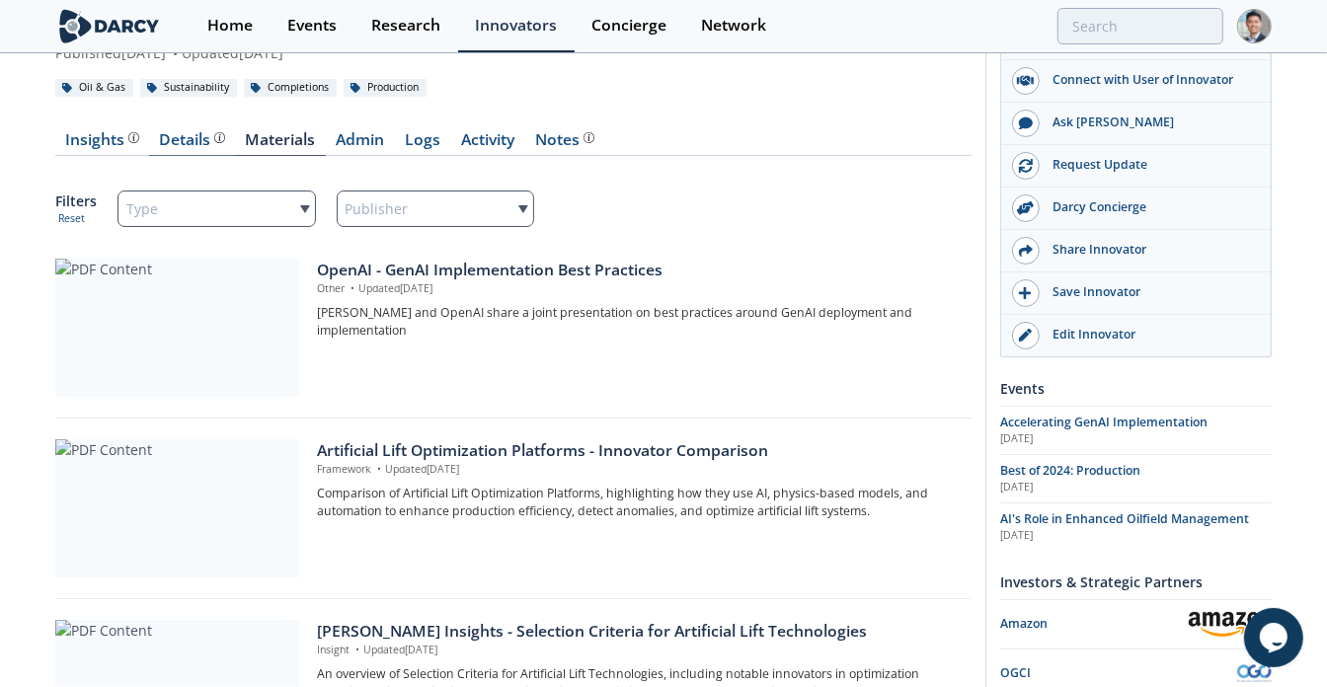
click at [203, 151] on link "Details" at bounding box center [192, 144] width 86 height 24
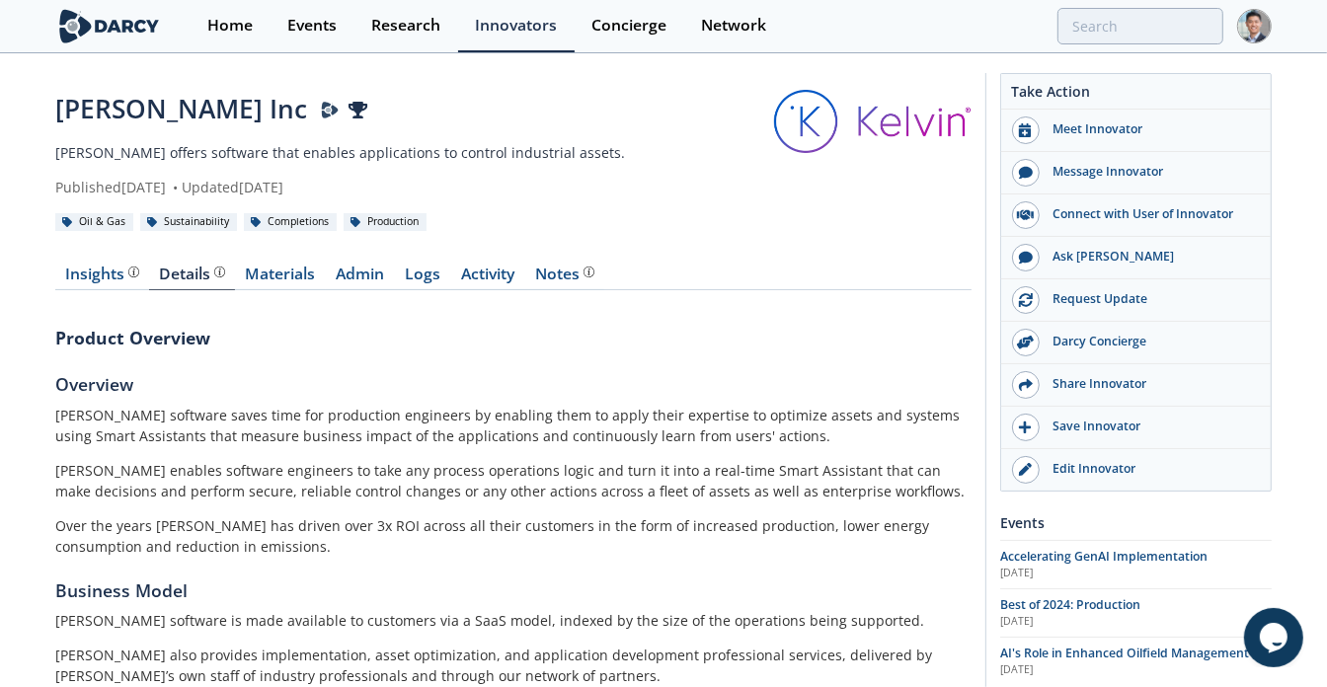
click at [280, 284] on link "Materials" at bounding box center [280, 279] width 91 height 24
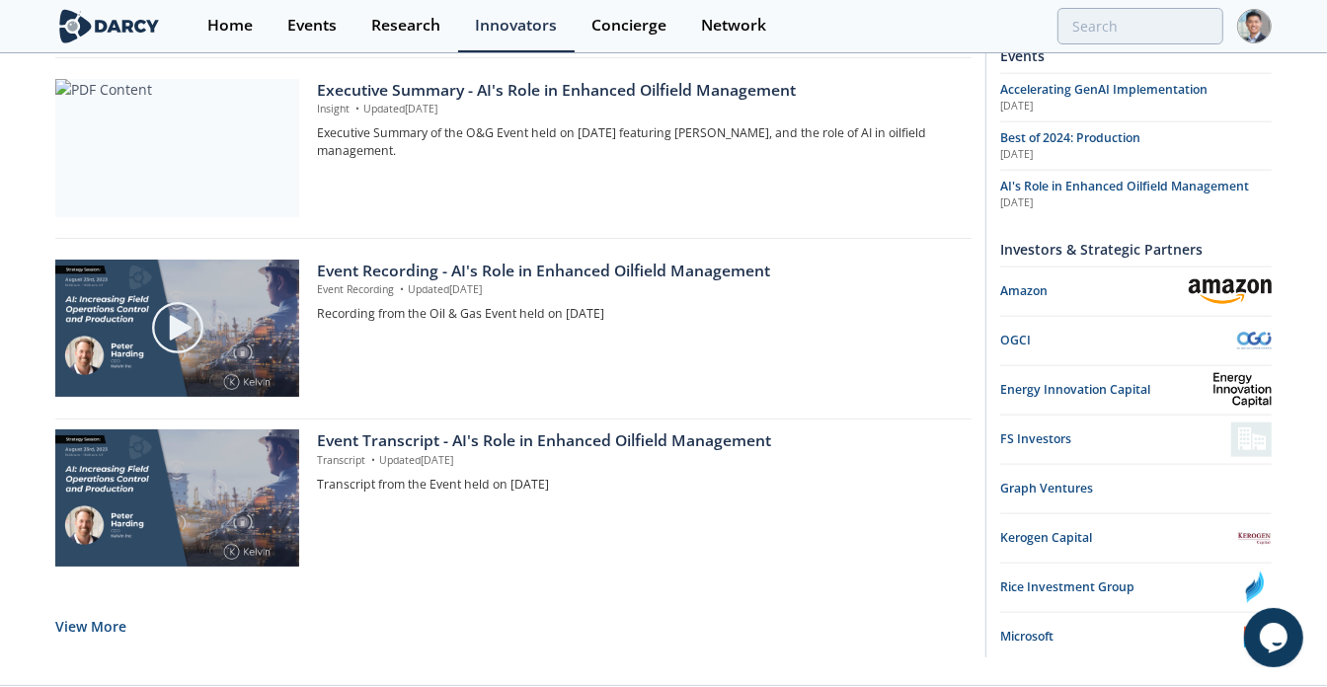
scroll to position [1578, 0]
click at [515, 92] on div "Executive Summary - AI's Role in Enhanced Oilfield Management" at bounding box center [637, 91] width 641 height 24
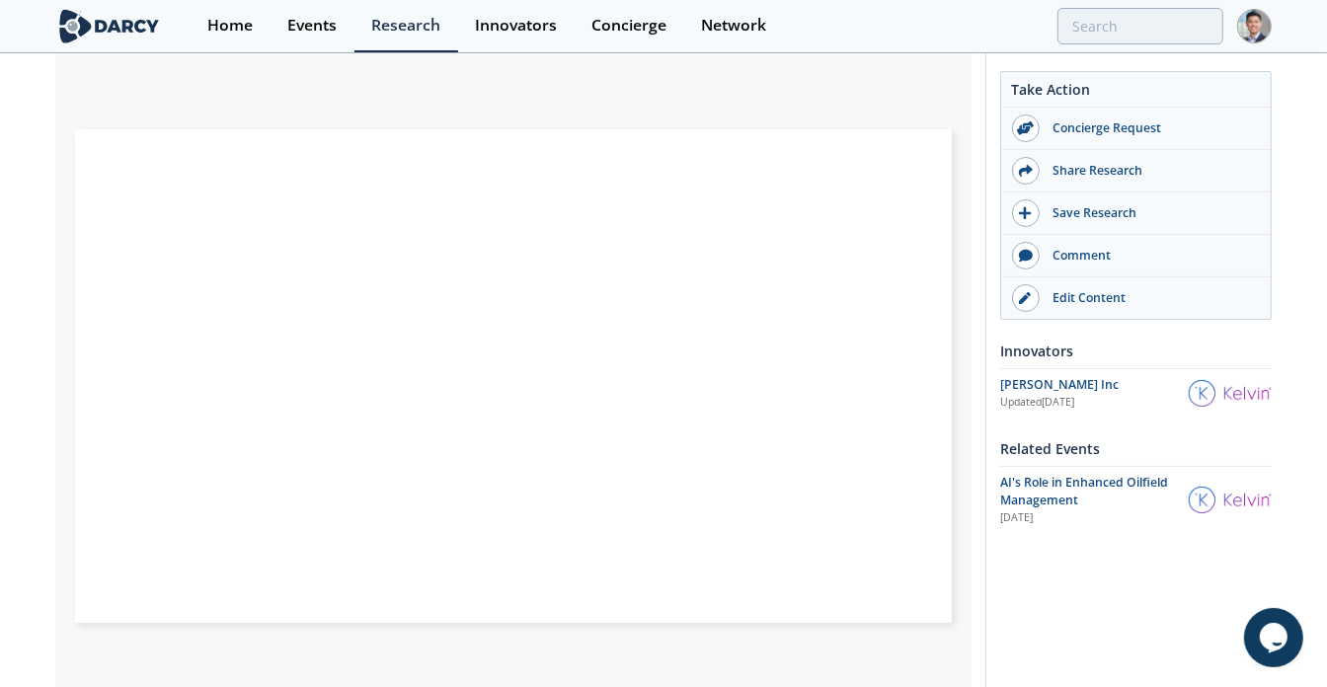
scroll to position [305, 0]
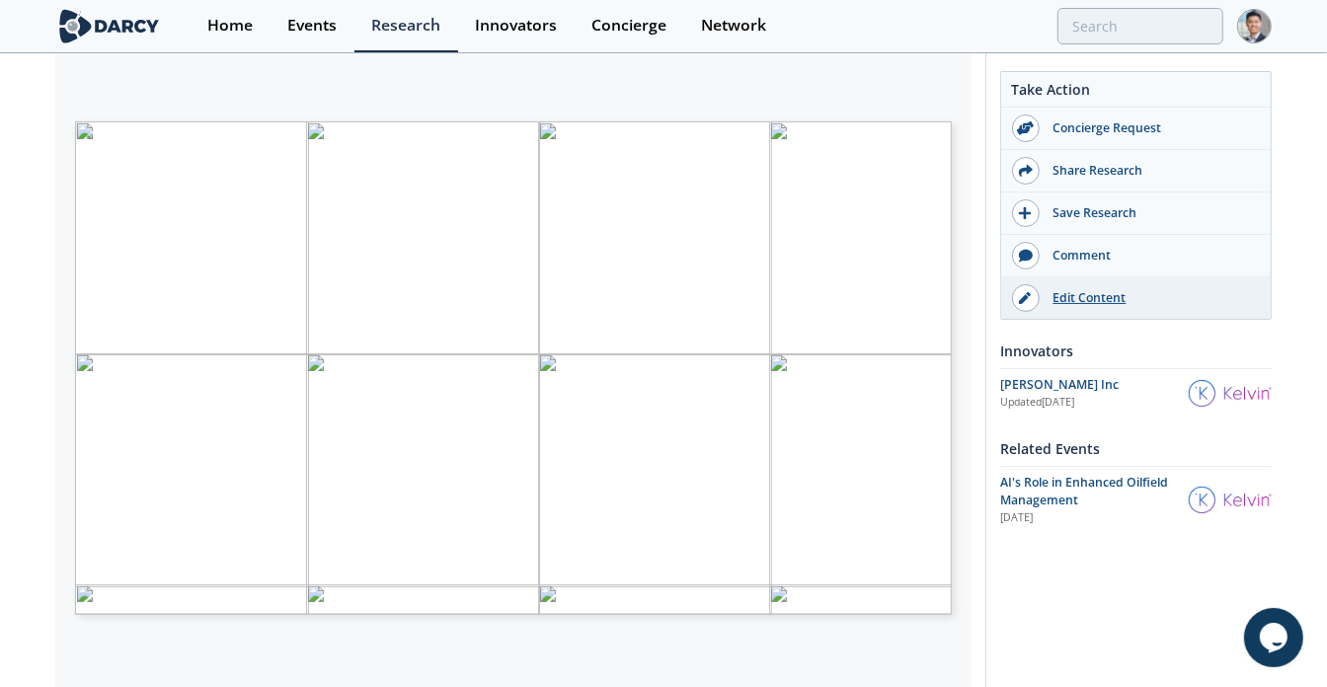
click at [1073, 305] on link "Edit Content" at bounding box center [1135, 297] width 269 height 41
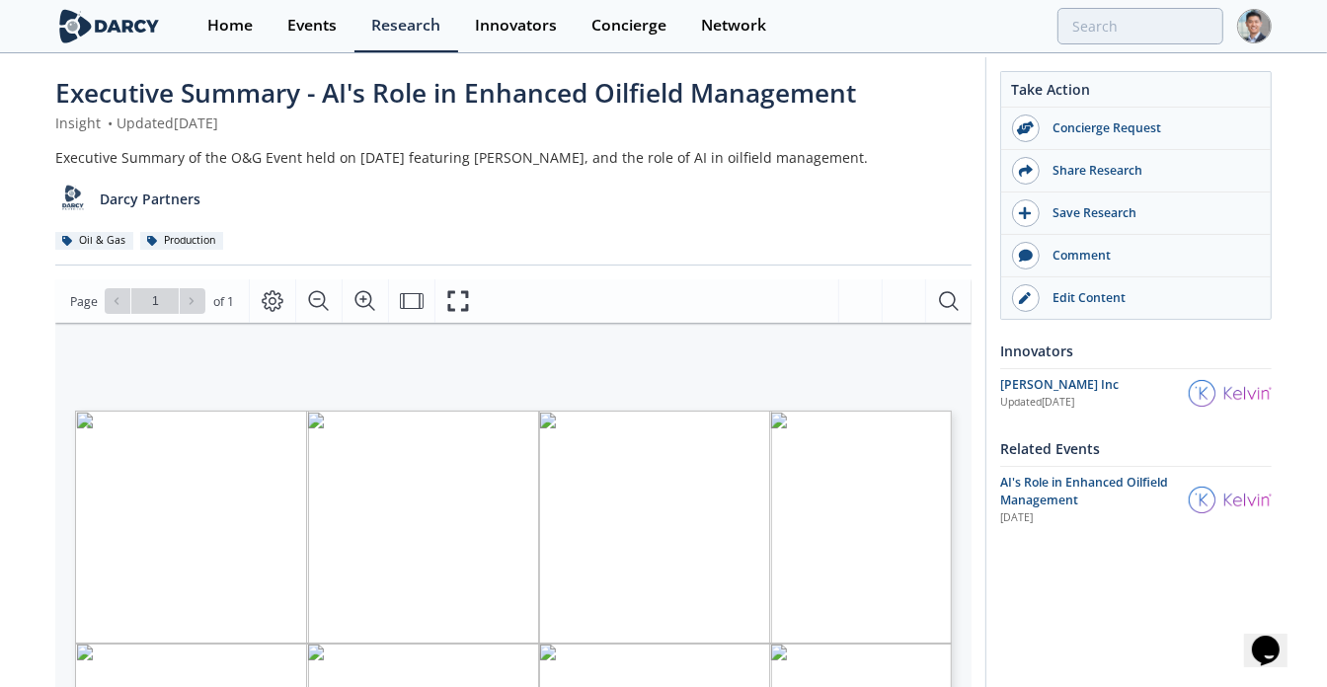
scroll to position [10, 0]
